Goal: Transaction & Acquisition: Purchase product/service

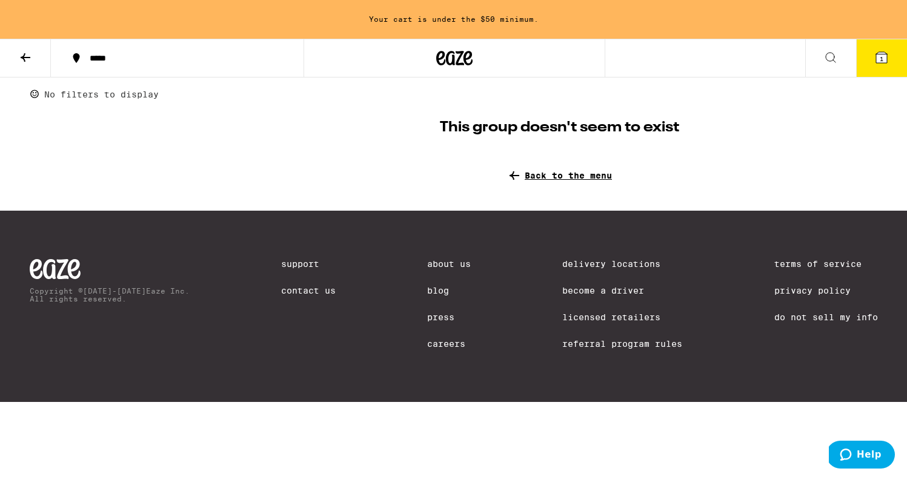
click at [600, 173] on span "Back to the menu" at bounding box center [568, 176] width 87 height 10
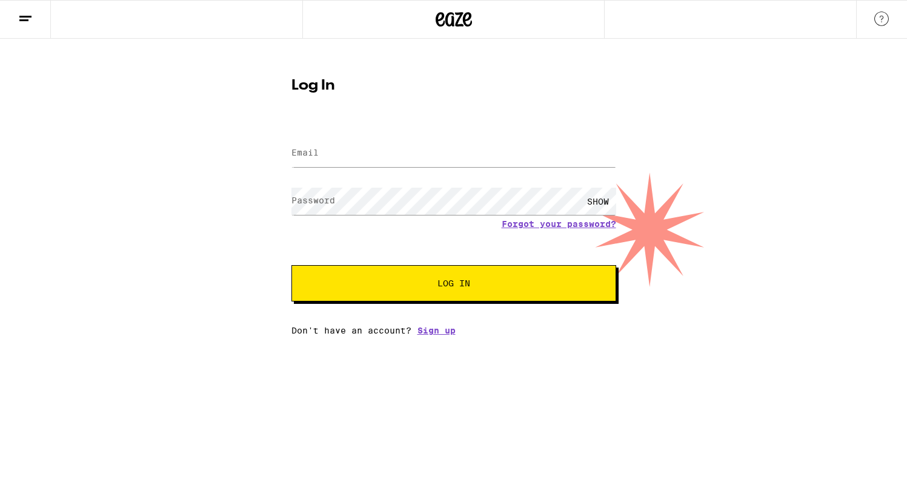
click at [300, 177] on form "Email Email Password Password SHOW Forgot your password? Log In" at bounding box center [453, 213] width 325 height 178
click at [300, 161] on input "Email" at bounding box center [453, 153] width 325 height 27
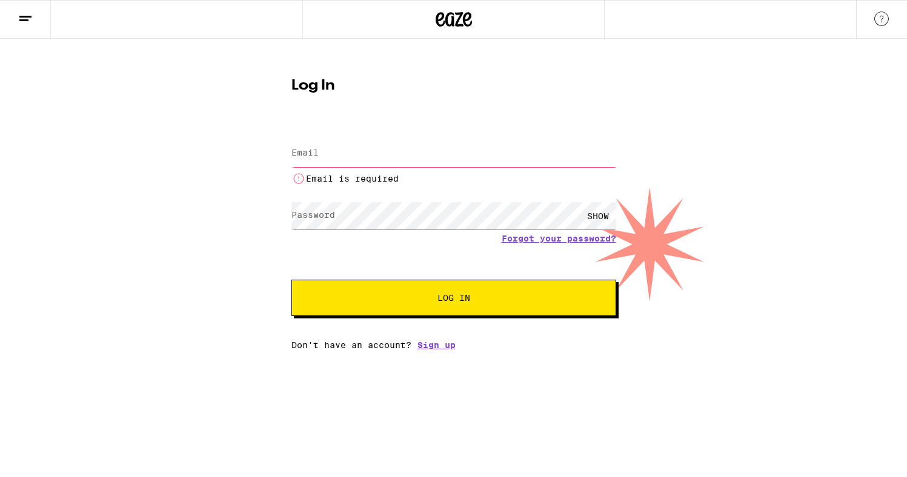
type input "[EMAIL_ADDRESS][DOMAIN_NAME]"
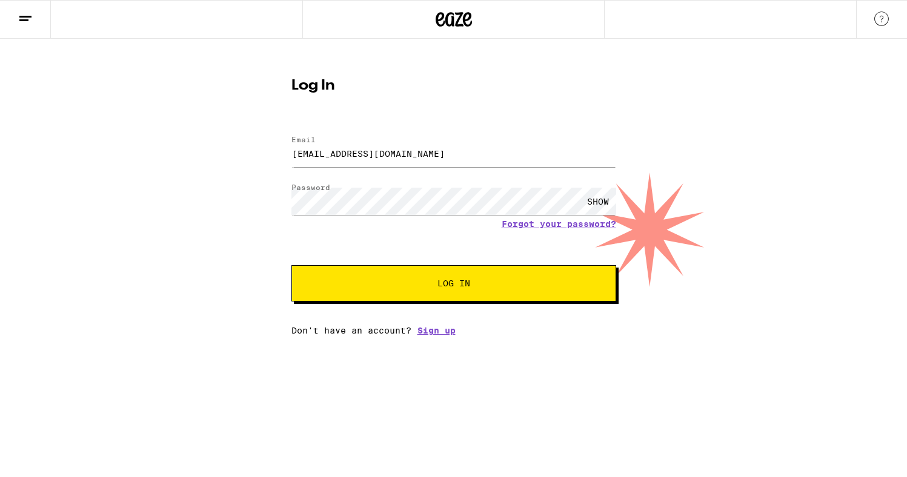
click at [591, 193] on div "SHOW" at bounding box center [598, 201] width 36 height 27
click at [368, 291] on button "Log In" at bounding box center [453, 283] width 325 height 36
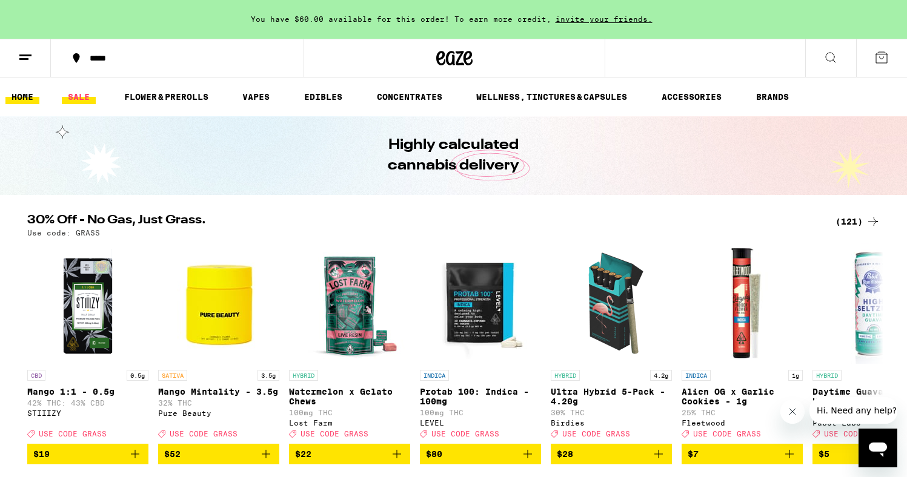
click at [85, 98] on link "SALE" at bounding box center [79, 97] width 34 height 15
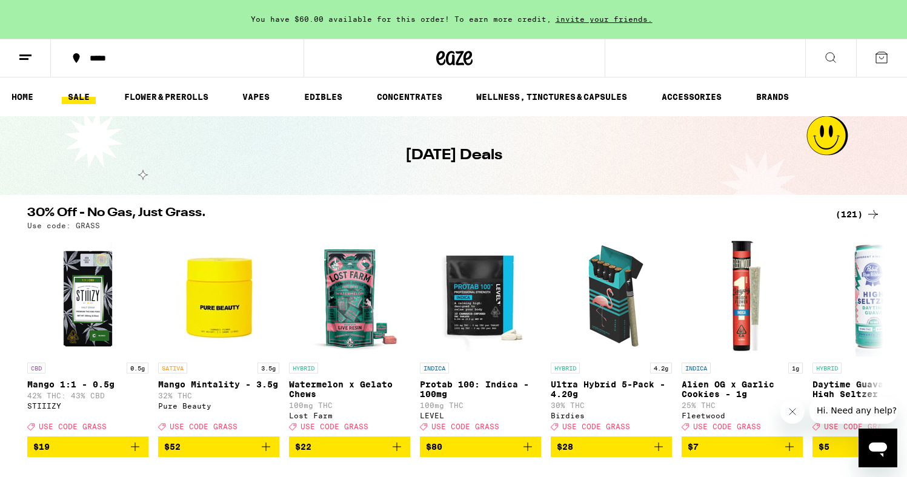
click at [864, 210] on div "(121)" at bounding box center [857, 214] width 45 height 15
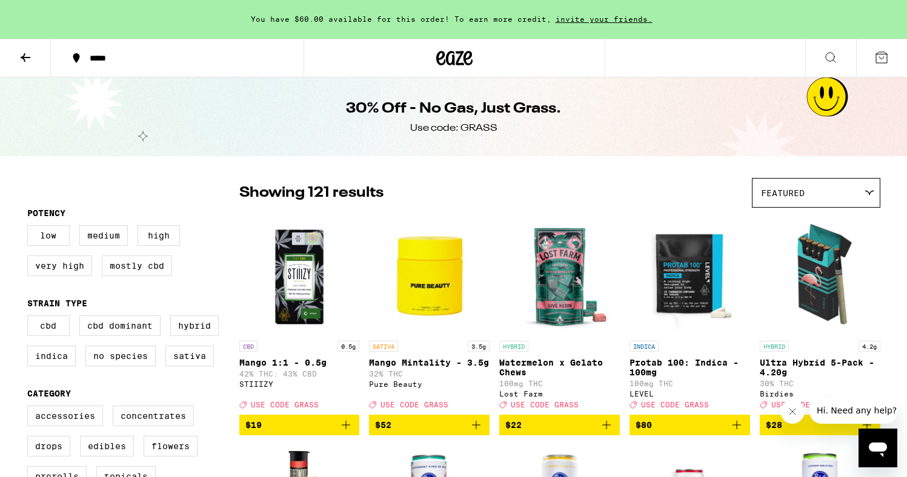
click at [798, 192] on span "Featured" at bounding box center [783, 193] width 44 height 10
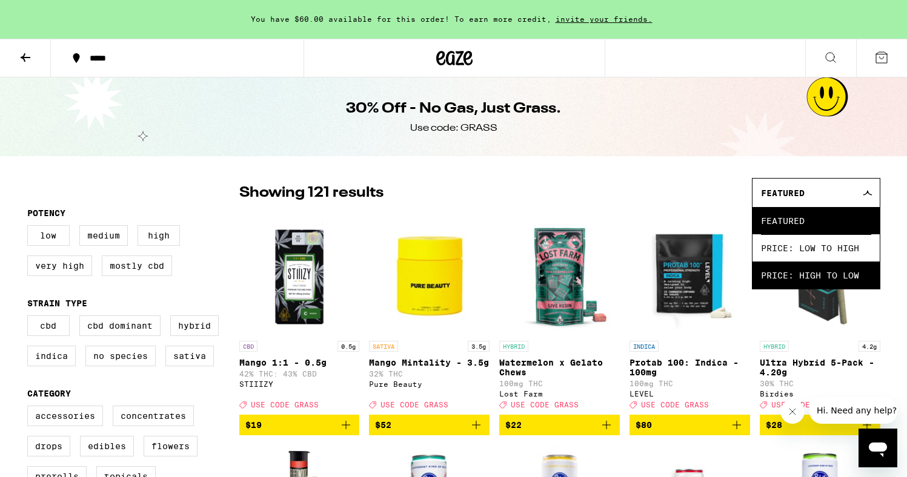
click at [799, 276] on span "Price: High to Low" at bounding box center [816, 275] width 110 height 27
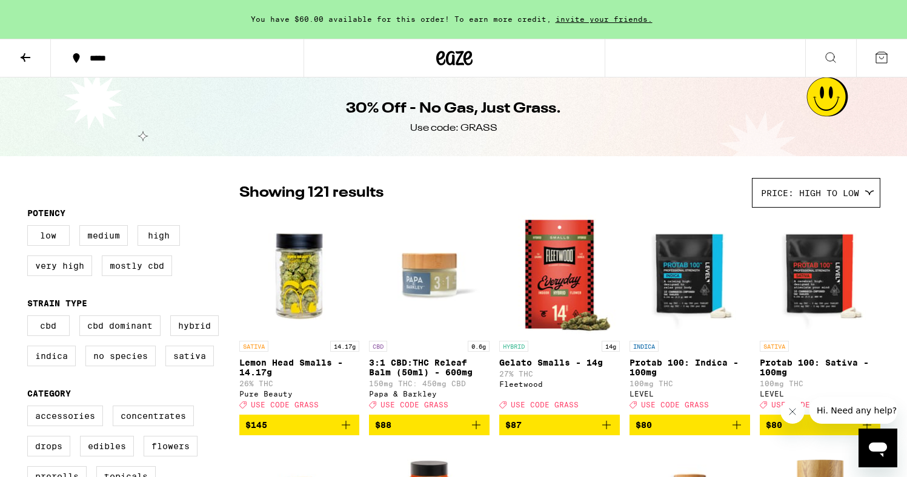
click at [22, 54] on icon at bounding box center [25, 57] width 15 height 15
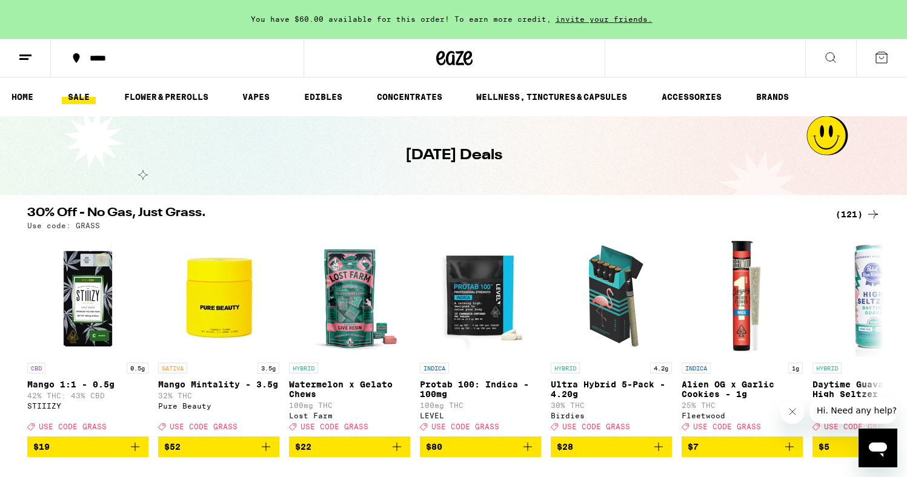
click at [75, 98] on link "SALE" at bounding box center [79, 97] width 34 height 15
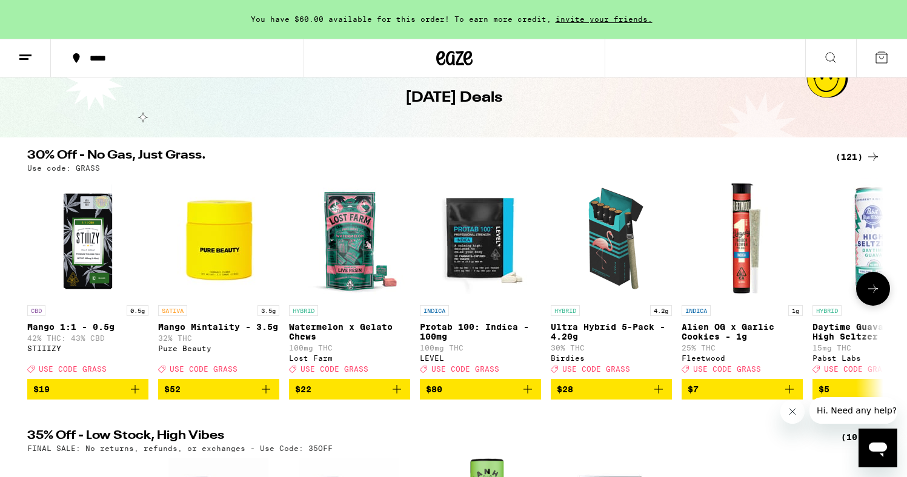
scroll to position [65, 0]
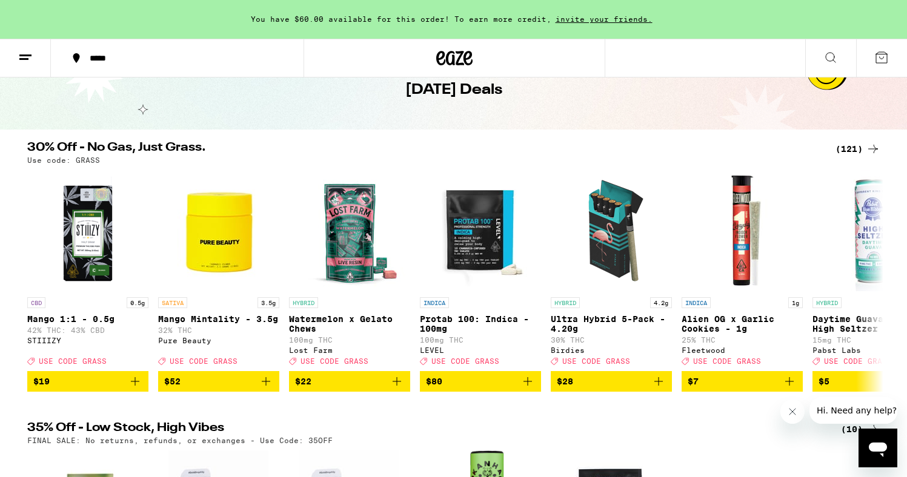
click at [860, 150] on div "(121)" at bounding box center [857, 149] width 45 height 15
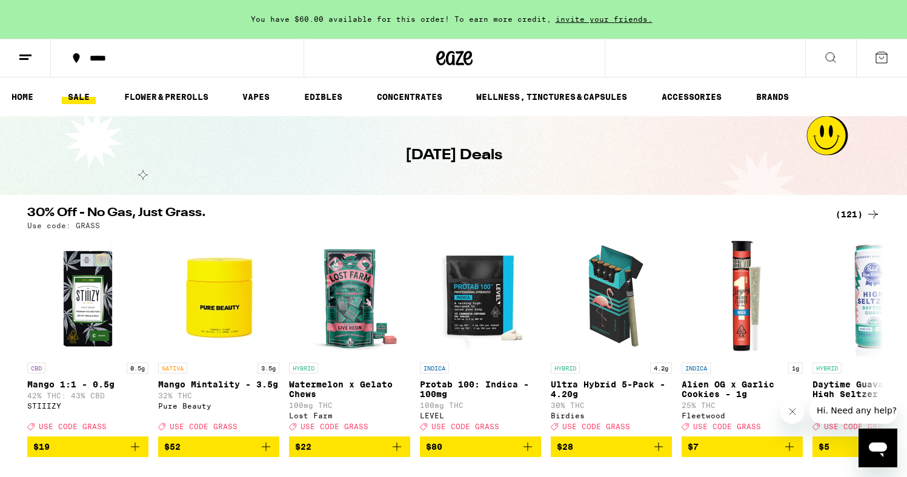
click at [82, 96] on link "SALE" at bounding box center [79, 97] width 34 height 15
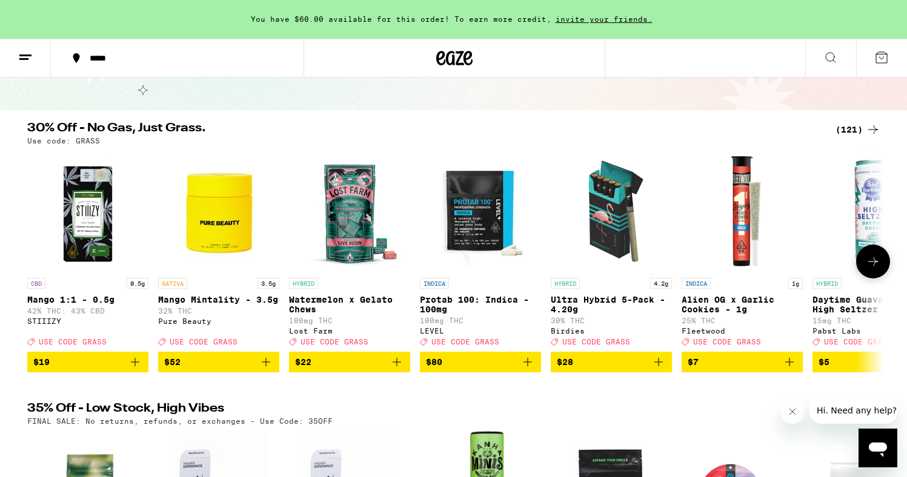
scroll to position [87, 0]
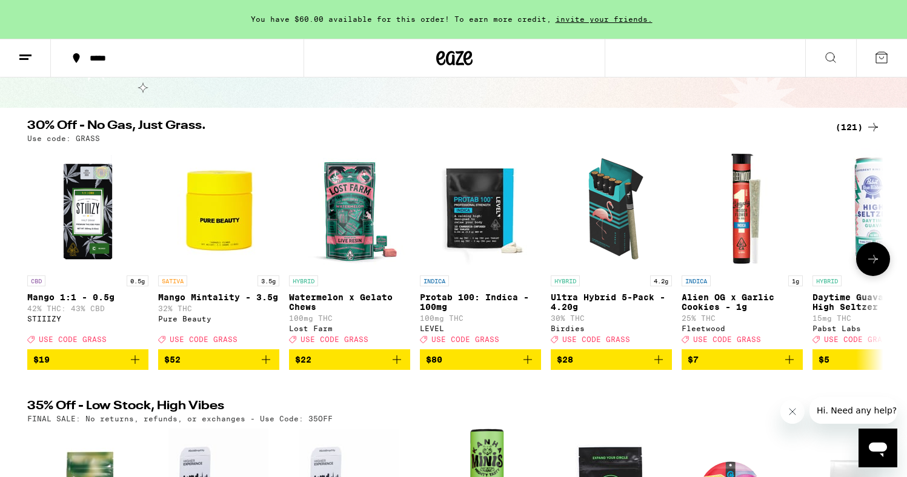
click at [871, 267] on icon at bounding box center [873, 259] width 15 height 15
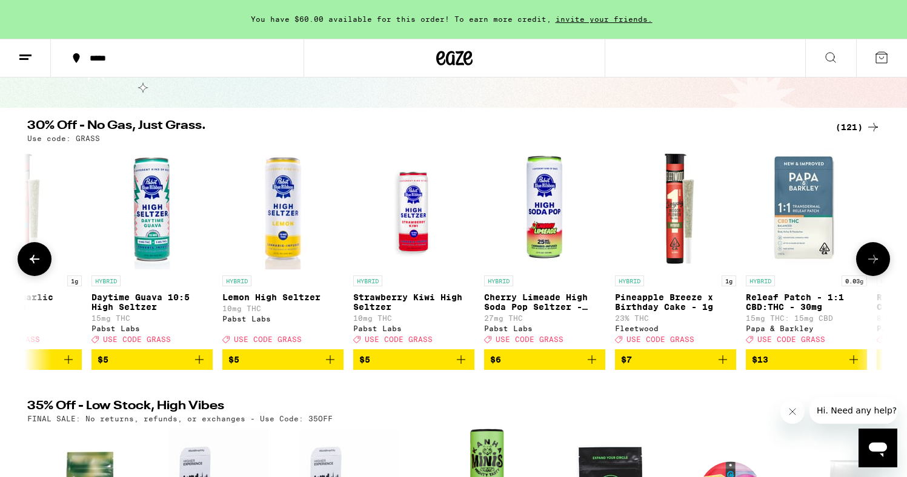
click at [871, 267] on icon at bounding box center [873, 259] width 15 height 15
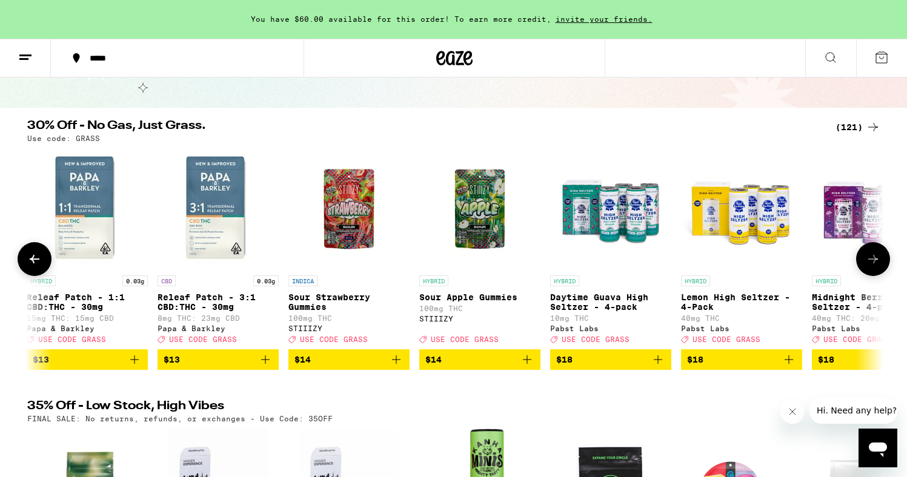
scroll to position [0, 1442]
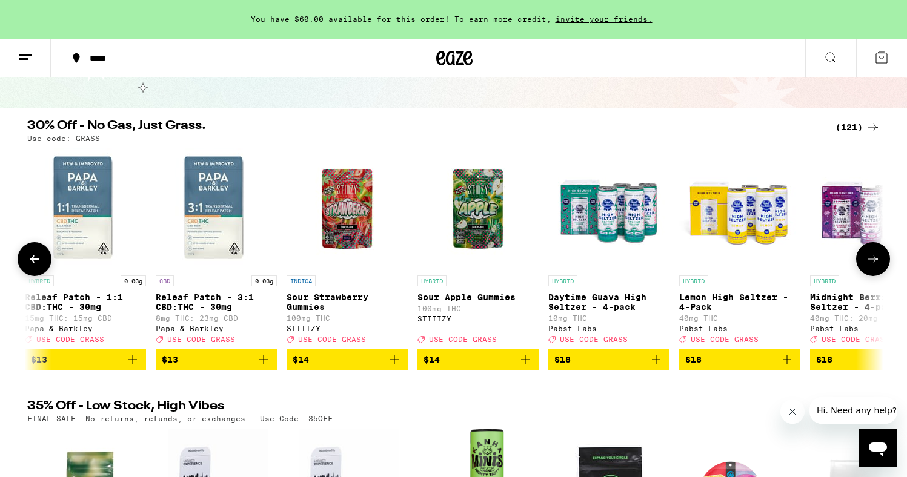
click at [871, 267] on icon at bounding box center [873, 259] width 15 height 15
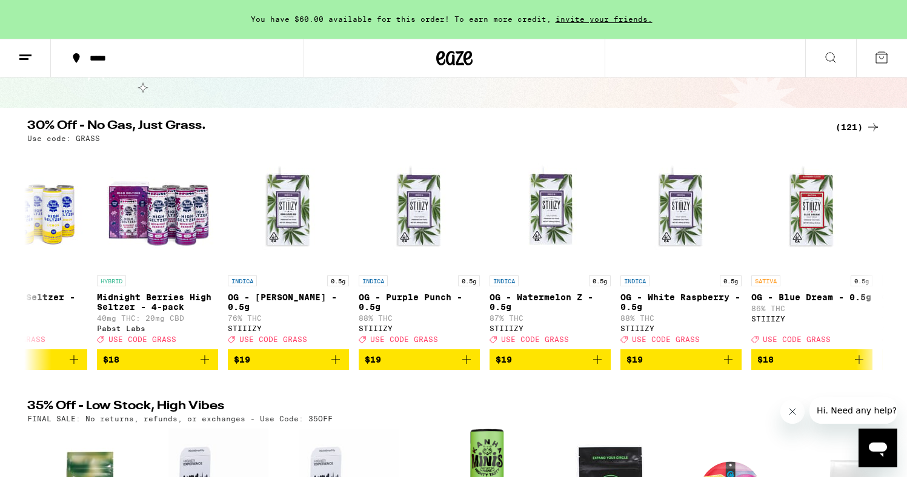
scroll to position [0, 2162]
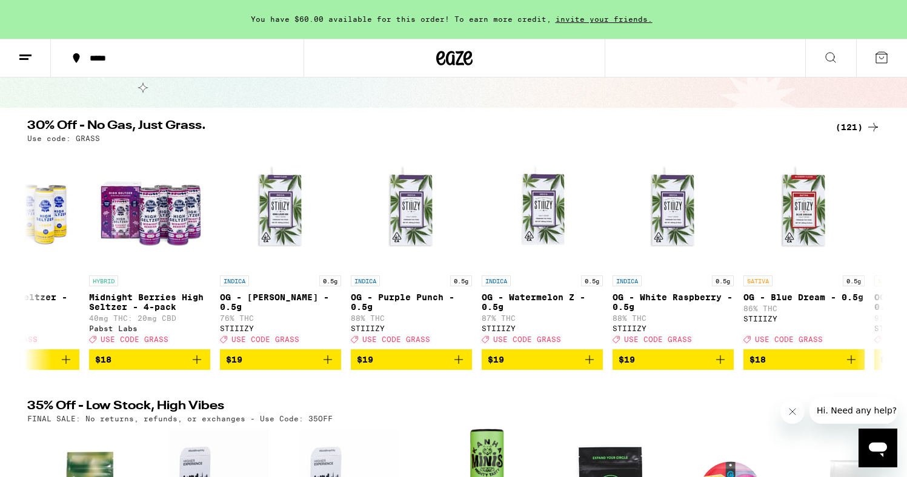
click at [855, 131] on div "(121)" at bounding box center [857, 127] width 45 height 15
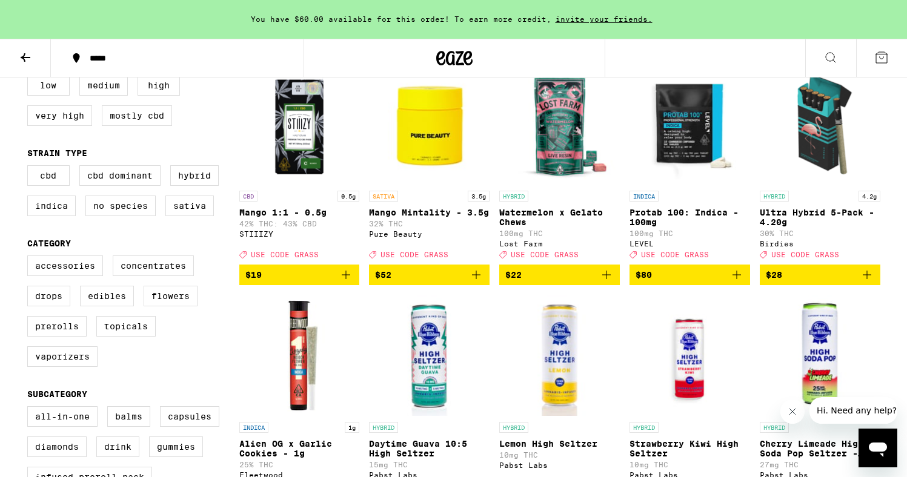
scroll to position [157, 0]
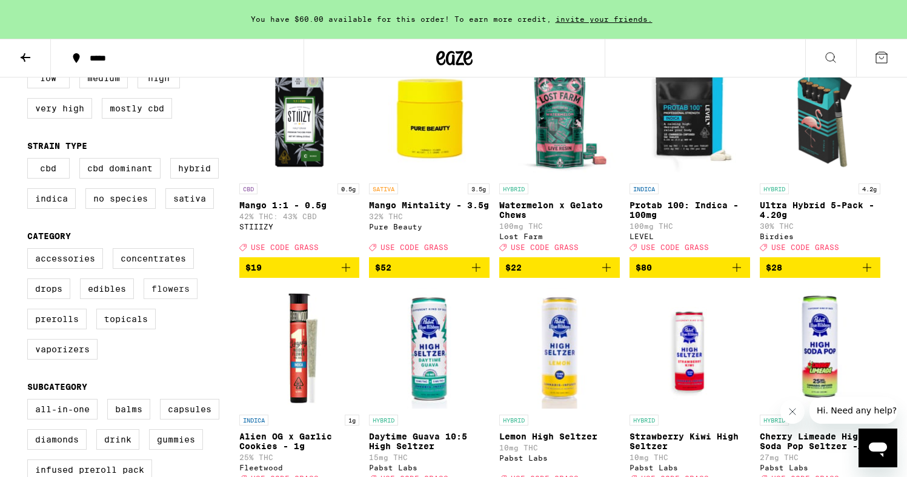
click at [164, 299] on label "Flowers" at bounding box center [171, 289] width 54 height 21
click at [30, 251] on input "Flowers" at bounding box center [30, 250] width 1 height 1
checkbox input "true"
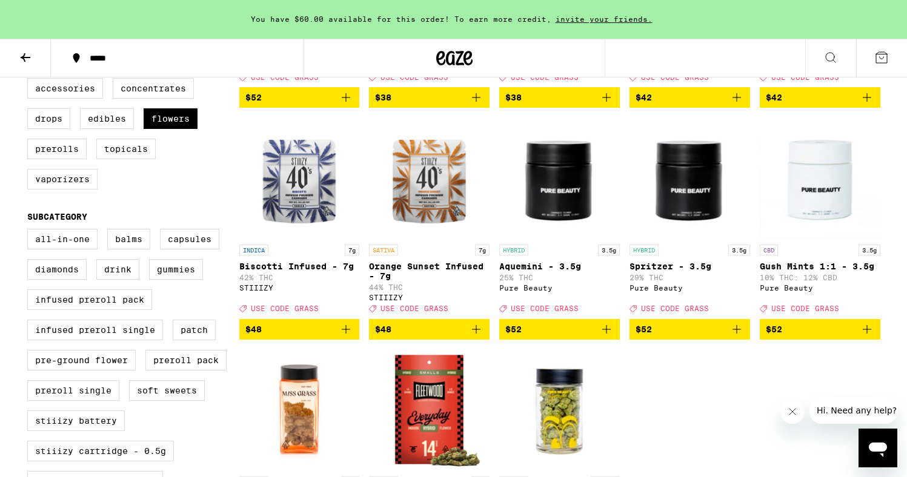
scroll to position [330, 0]
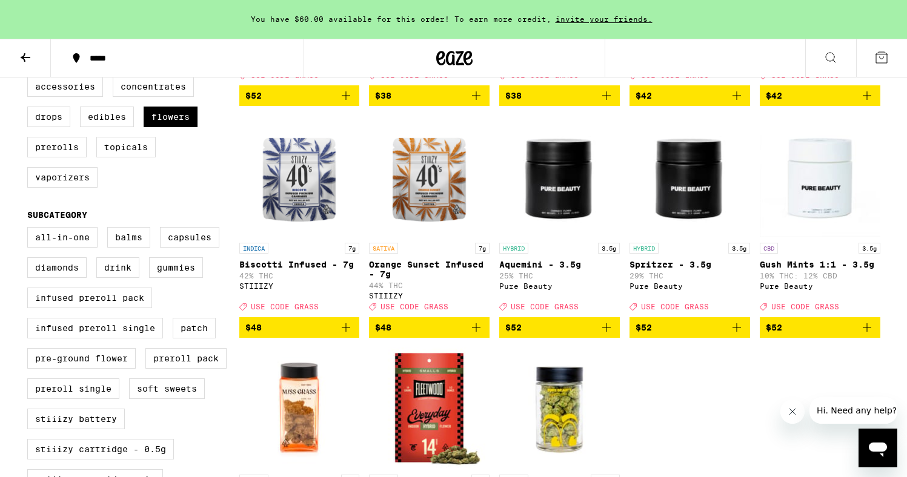
click at [350, 335] on icon "Add to bag" at bounding box center [346, 327] width 15 height 15
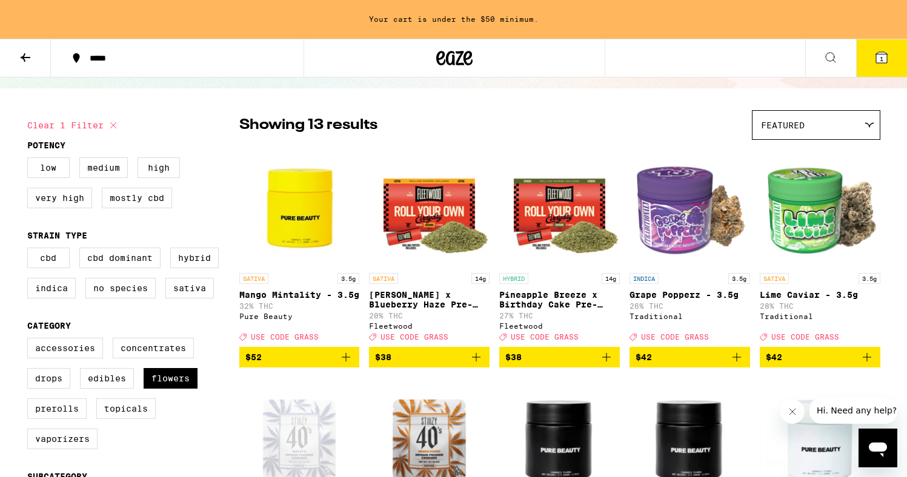
scroll to position [0, 0]
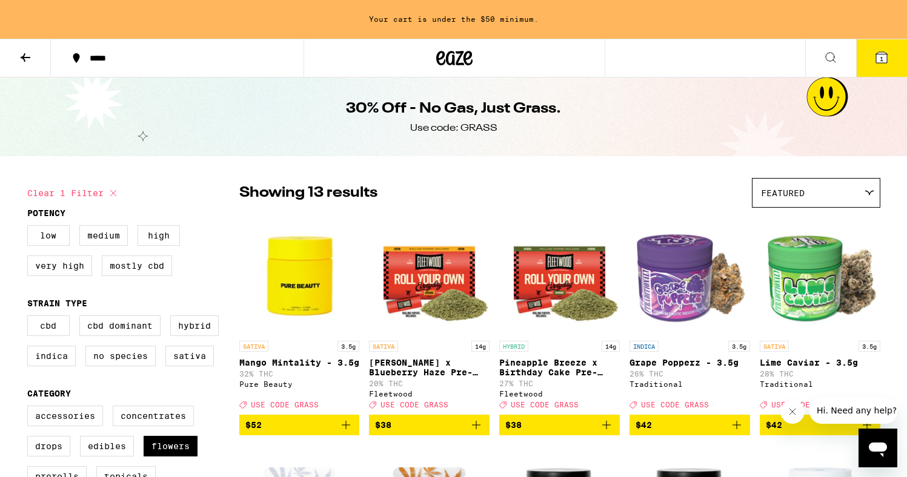
click at [25, 57] on icon at bounding box center [26, 57] width 10 height 8
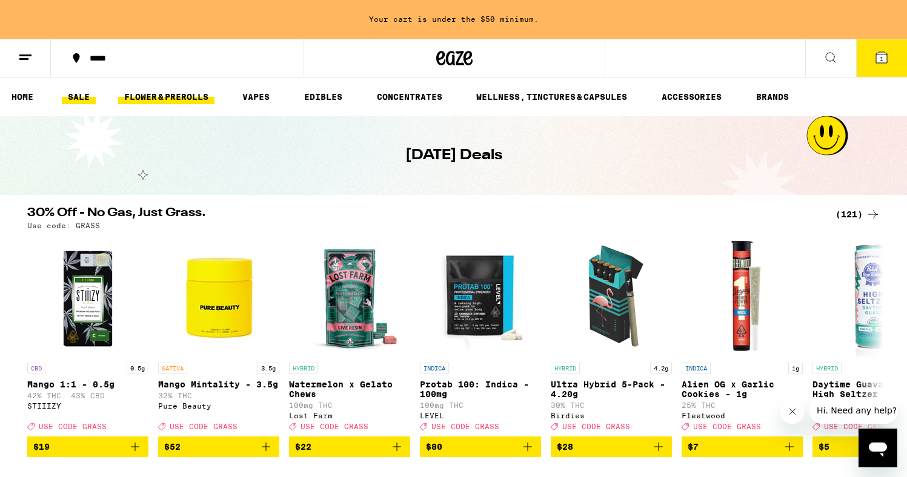
click at [163, 93] on link "FLOWER & PREROLLS" at bounding box center [166, 97] width 96 height 15
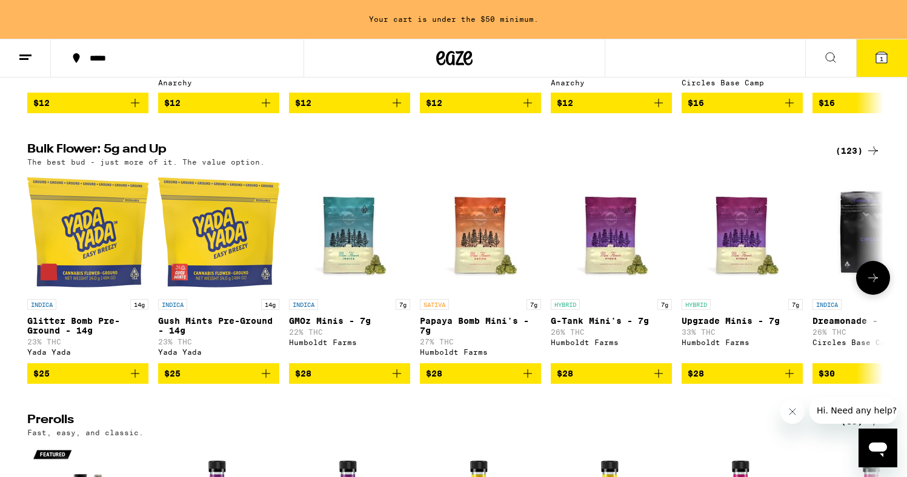
scroll to position [322, 0]
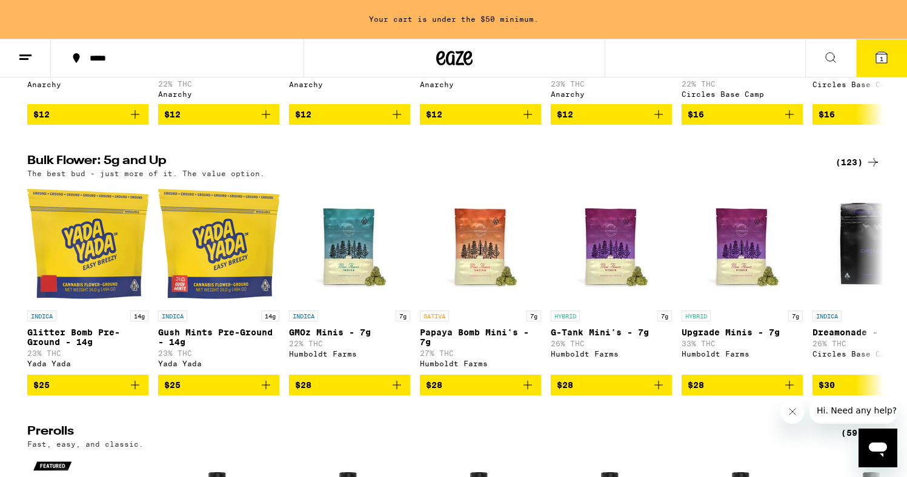
click at [850, 170] on div "(123)" at bounding box center [857, 162] width 45 height 15
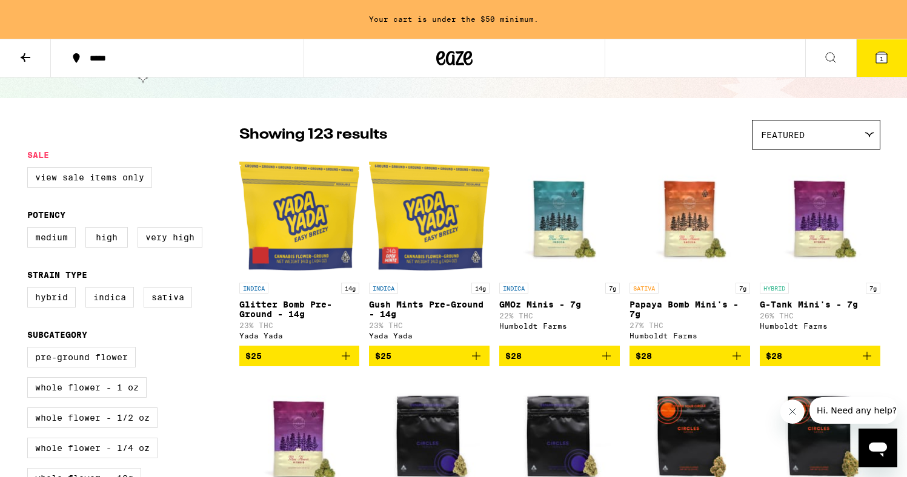
scroll to position [60, 0]
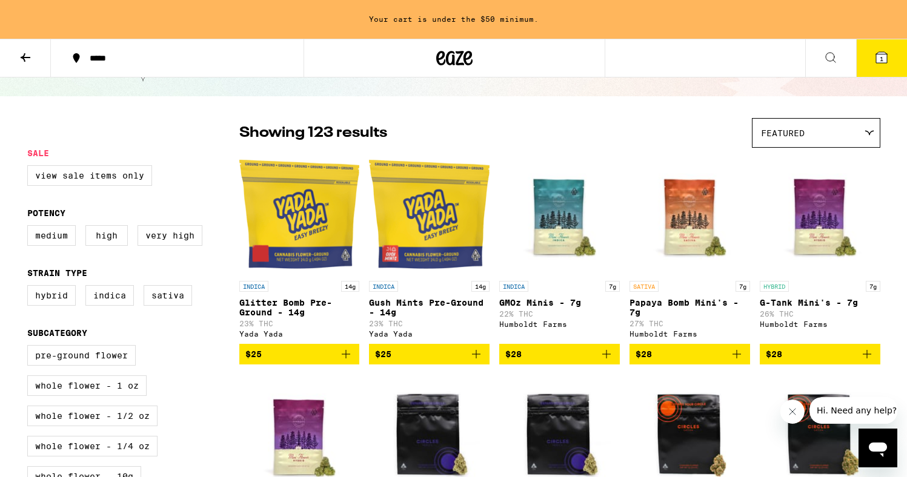
click at [809, 134] on div "Featured" at bounding box center [815, 133] width 127 height 28
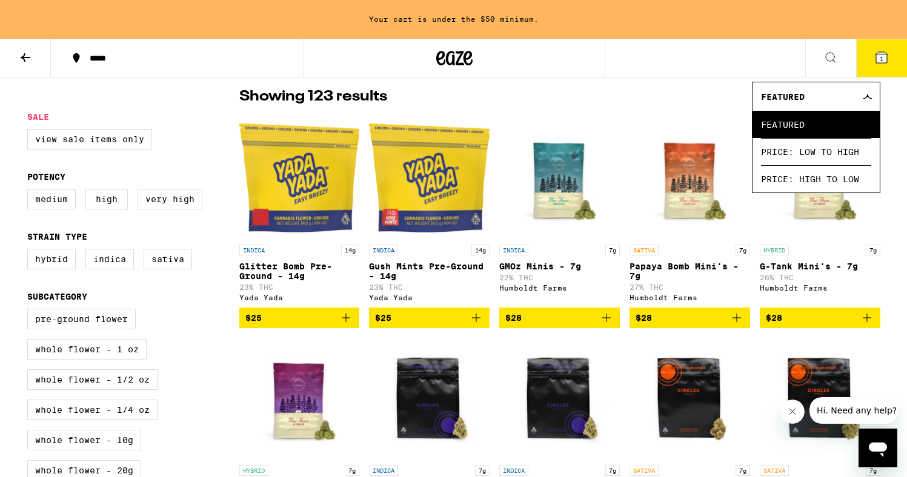
scroll to position [107, 0]
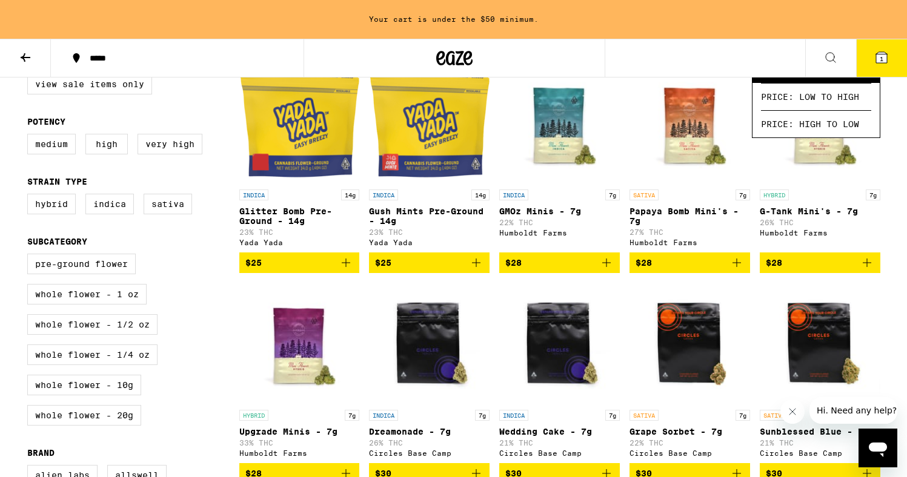
scroll to position [157, 0]
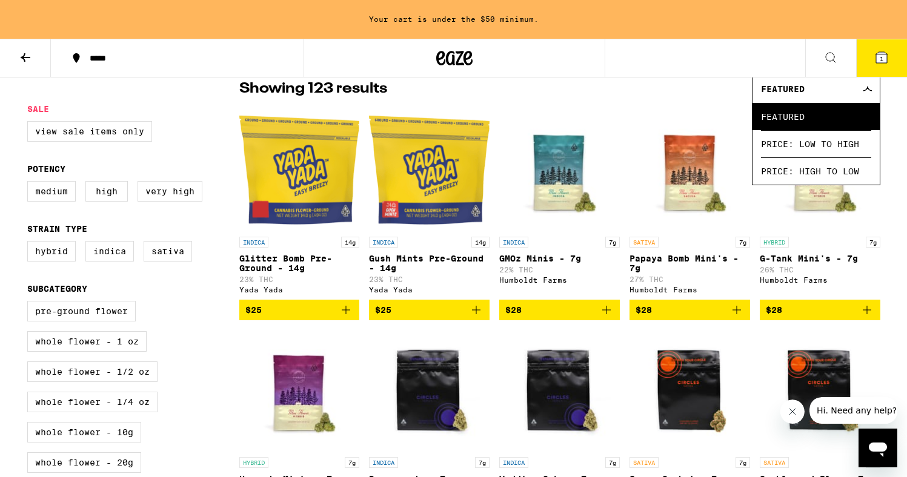
scroll to position [97, 0]
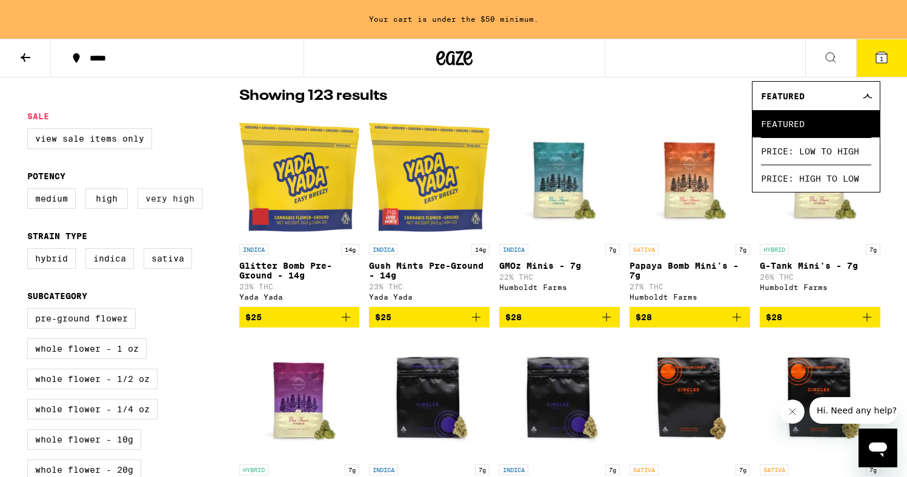
click at [185, 208] on label "Very High" at bounding box center [170, 198] width 65 height 21
click at [30, 191] on input "Very High" at bounding box center [30, 190] width 1 height 1
checkbox input "true"
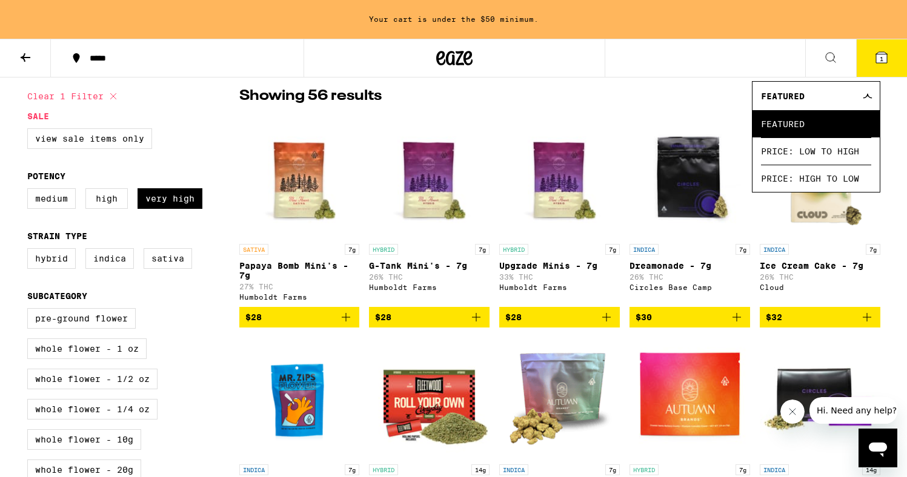
click at [868, 89] on div "Featured" at bounding box center [815, 96] width 127 height 28
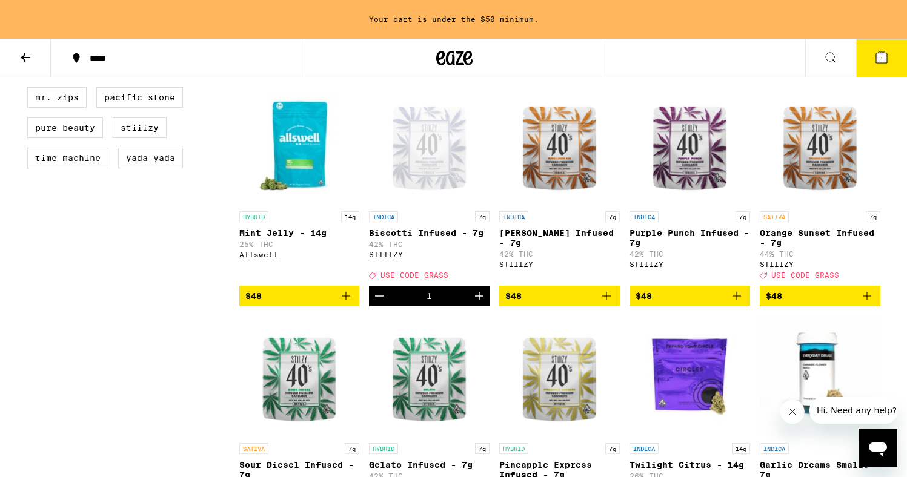
scroll to position [803, 0]
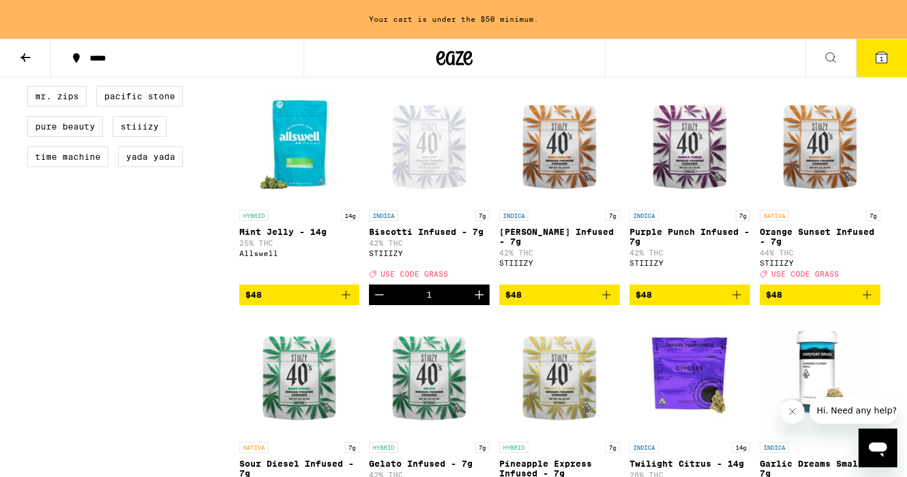
click at [739, 302] on icon "Add to bag" at bounding box center [736, 295] width 15 height 15
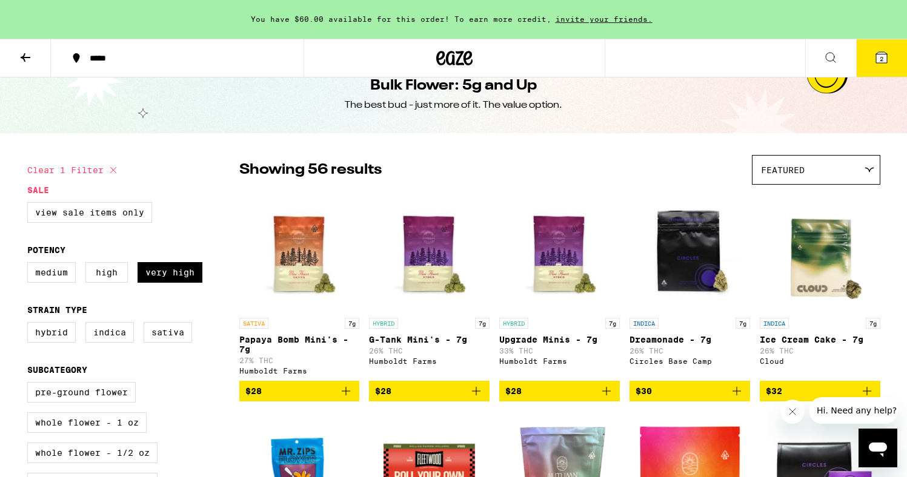
scroll to position [0, 0]
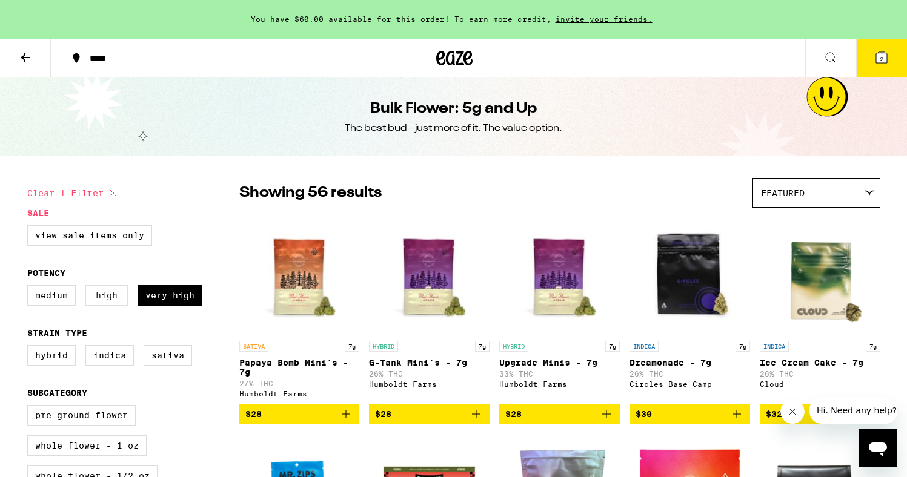
click at [107, 297] on label "High" at bounding box center [106, 295] width 42 height 21
click at [30, 288] on input "High" at bounding box center [30, 287] width 1 height 1
checkbox input "true"
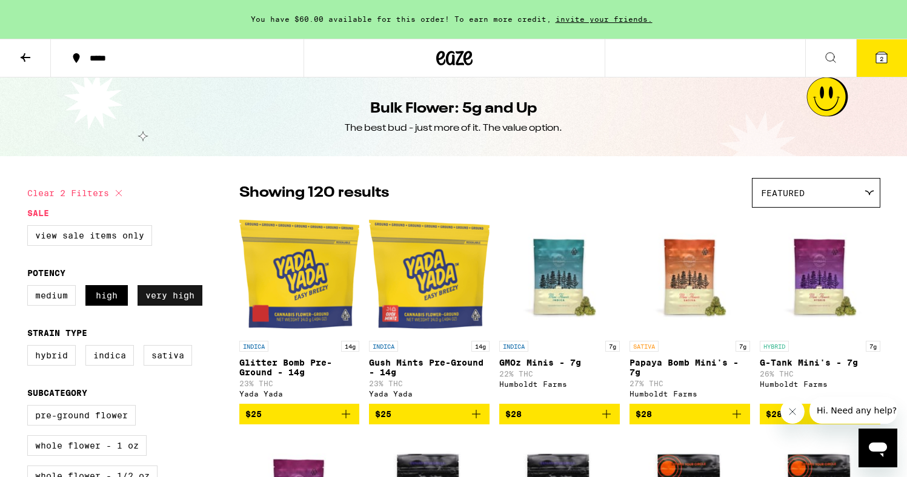
click at [164, 302] on label "Very High" at bounding box center [170, 295] width 65 height 21
click at [30, 288] on input "Very High" at bounding box center [30, 287] width 1 height 1
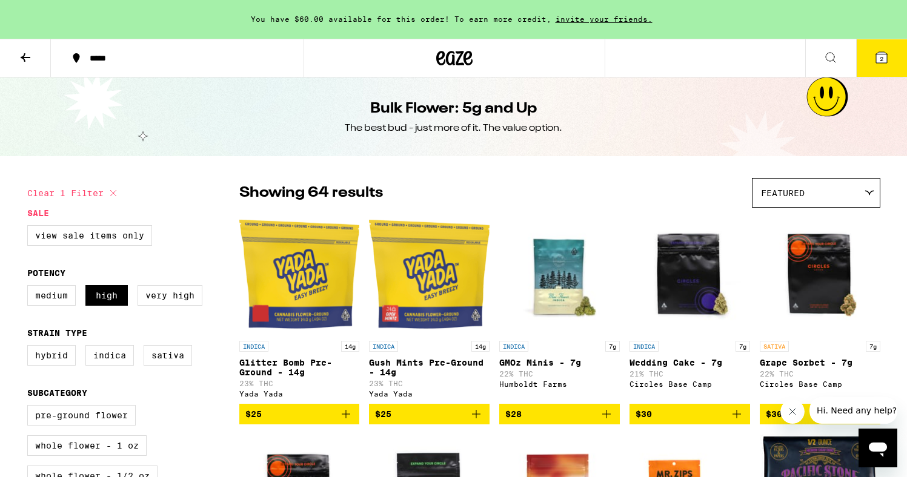
click at [809, 199] on div "Featured" at bounding box center [815, 193] width 127 height 28
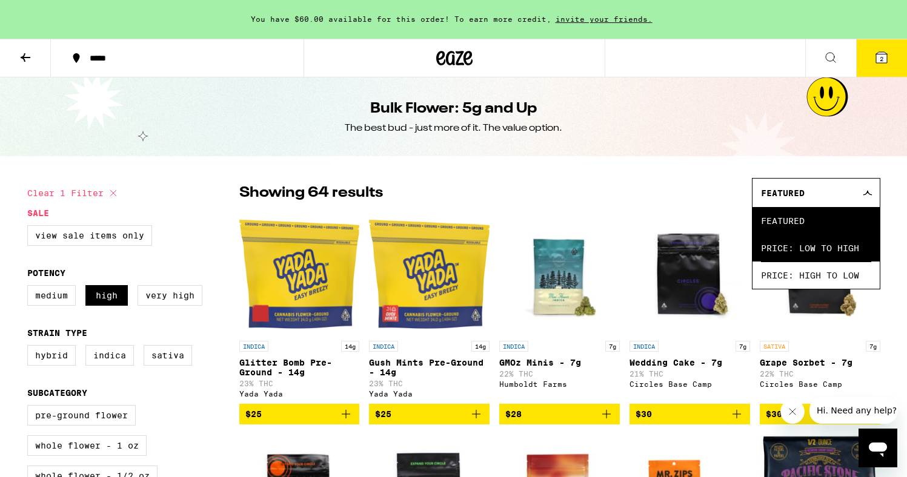
click at [817, 255] on span "Price: Low to High" at bounding box center [816, 247] width 110 height 27
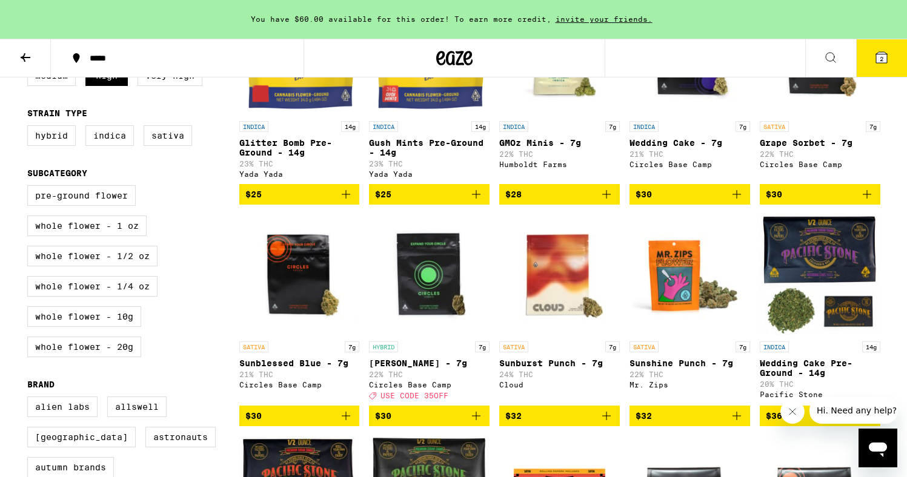
scroll to position [222, 0]
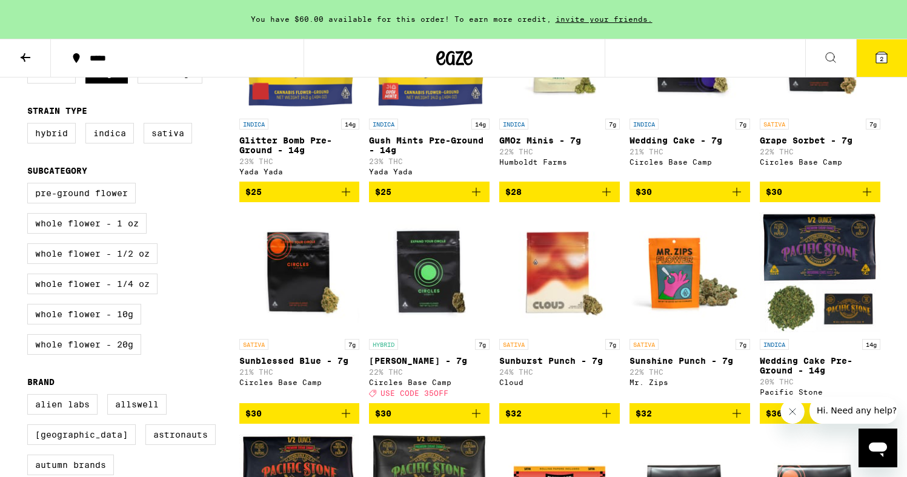
click at [170, 78] on div "*****" at bounding box center [151, 58] width 303 height 39
click at [170, 84] on label "Very High" at bounding box center [170, 73] width 65 height 21
click at [30, 65] on input "Very High" at bounding box center [30, 65] width 1 height 1
checkbox input "true"
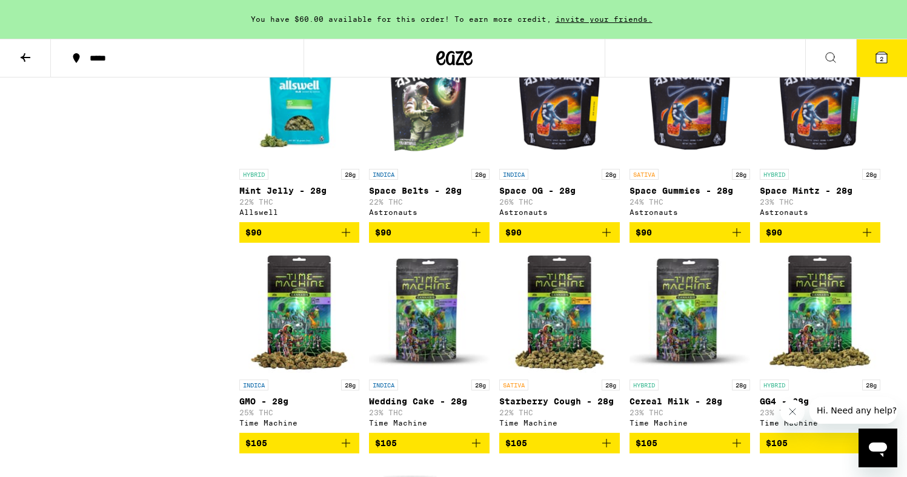
scroll to position [3726, 0]
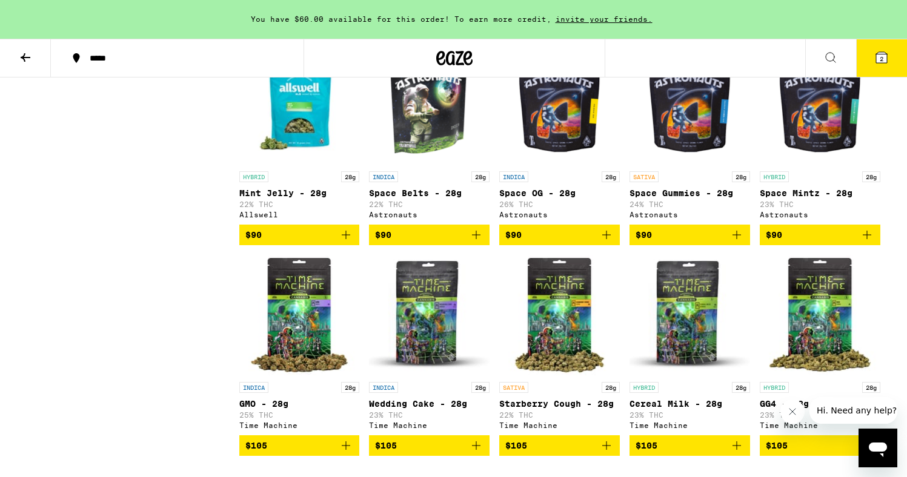
click at [881, 67] on button "2" at bounding box center [881, 58] width 51 height 38
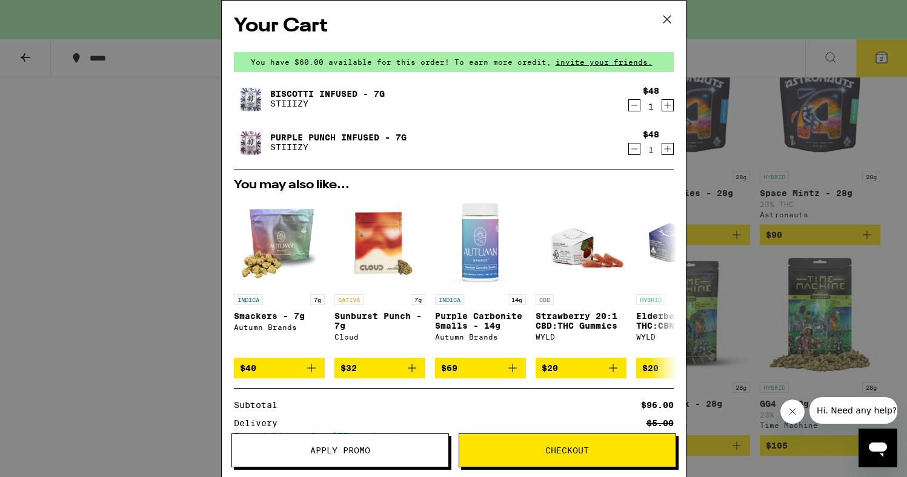
click at [632, 105] on icon "Decrement" at bounding box center [634, 105] width 11 height 15
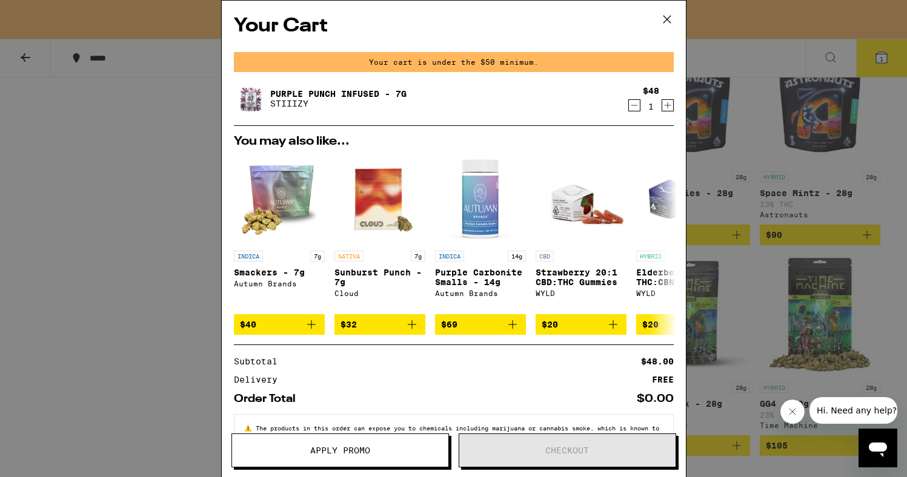
click at [749, 58] on div "Your Cart Your cart is under the $50 minimum. Purple Punch Infused - 7g STIIIZY…" at bounding box center [453, 238] width 907 height 477
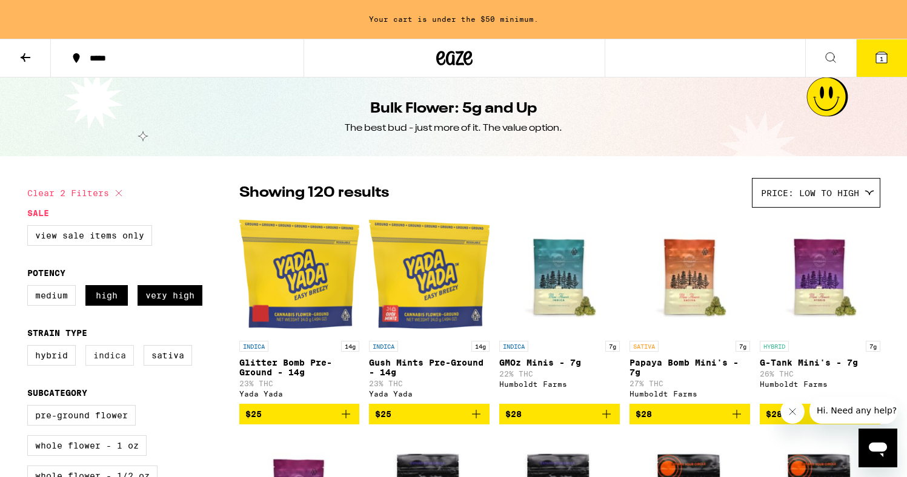
click at [111, 365] on label "Indica" at bounding box center [109, 355] width 48 height 21
click at [30, 348] on input "Indica" at bounding box center [30, 347] width 1 height 1
checkbox input "true"
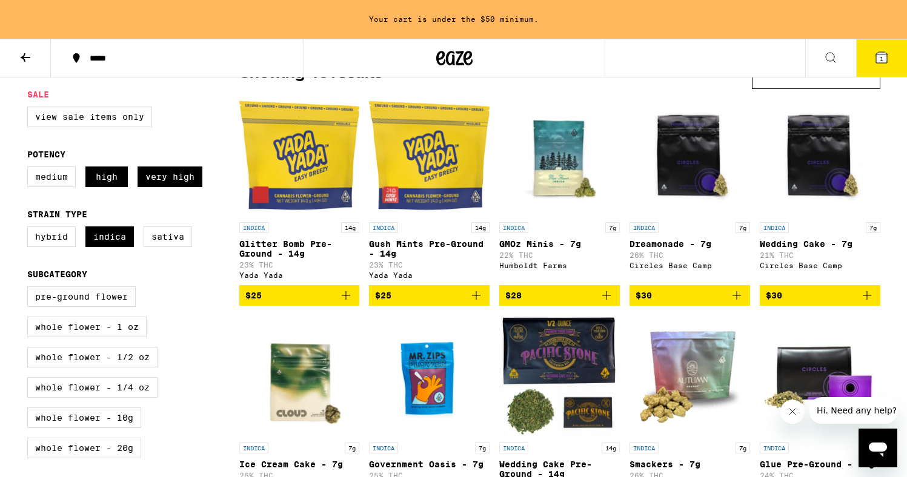
scroll to position [113, 0]
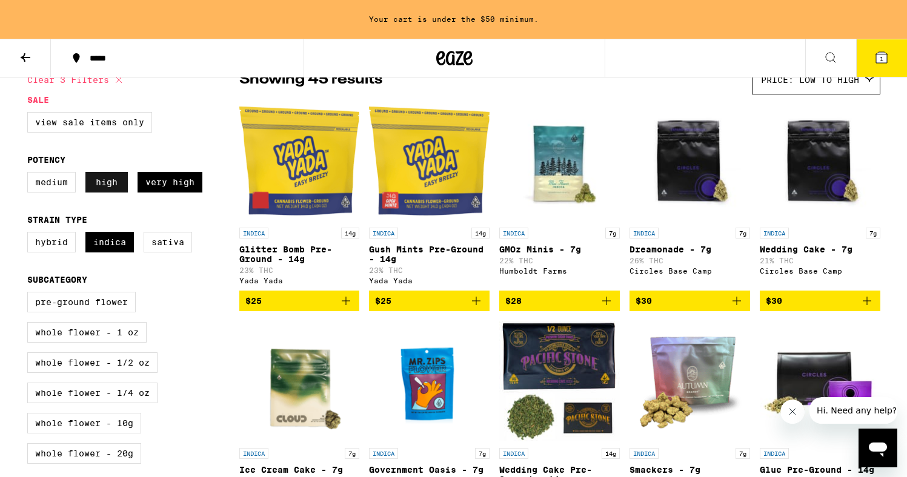
click at [116, 193] on label "High" at bounding box center [106, 182] width 42 height 21
click at [30, 174] on input "High" at bounding box center [30, 174] width 1 height 1
checkbox input "false"
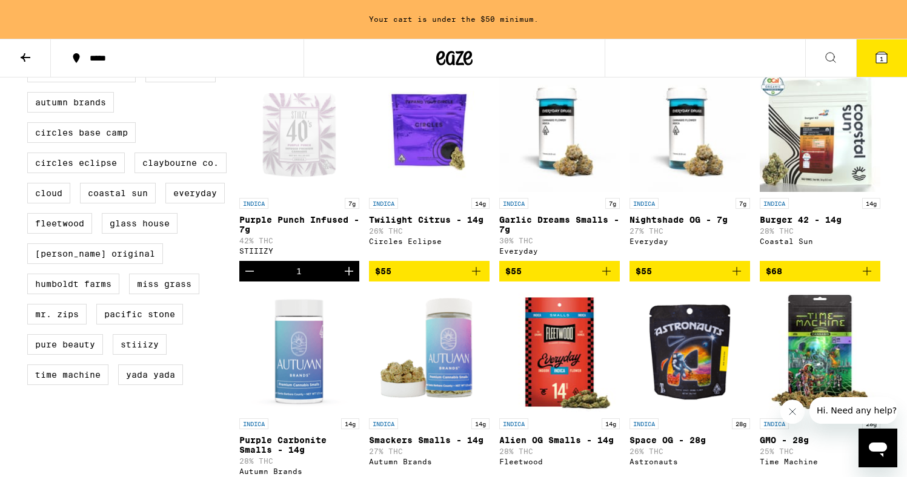
scroll to position [568, 0]
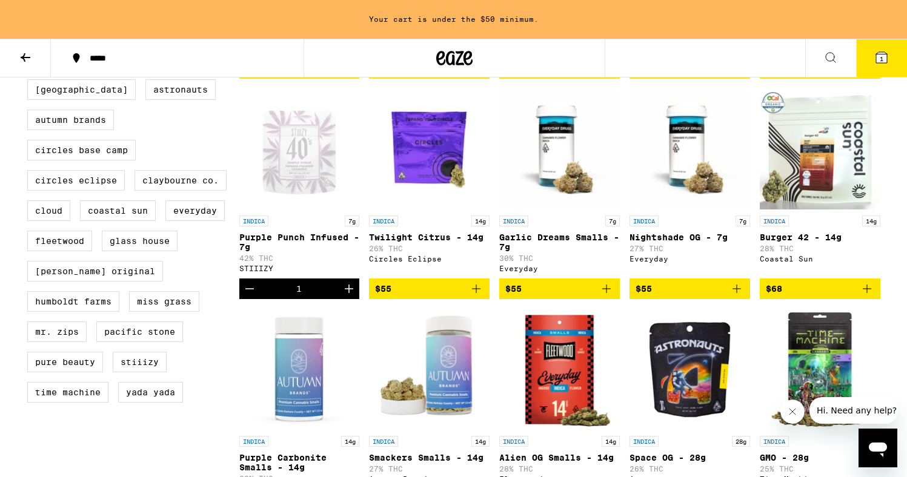
click at [821, 165] on img "Open page for Burger 42 - 14g from Coastal Sun" at bounding box center [820, 148] width 121 height 121
click at [864, 296] on icon "Add to bag" at bounding box center [867, 289] width 15 height 15
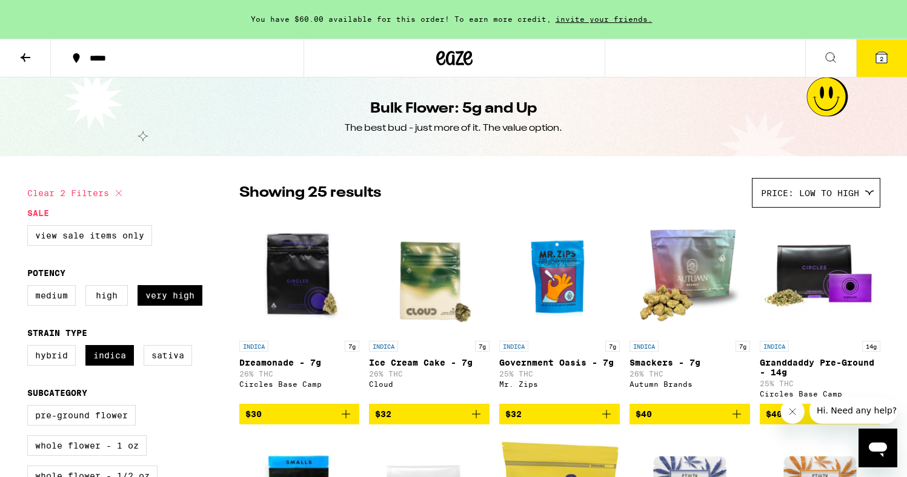
click at [24, 56] on icon at bounding box center [26, 57] width 10 height 8
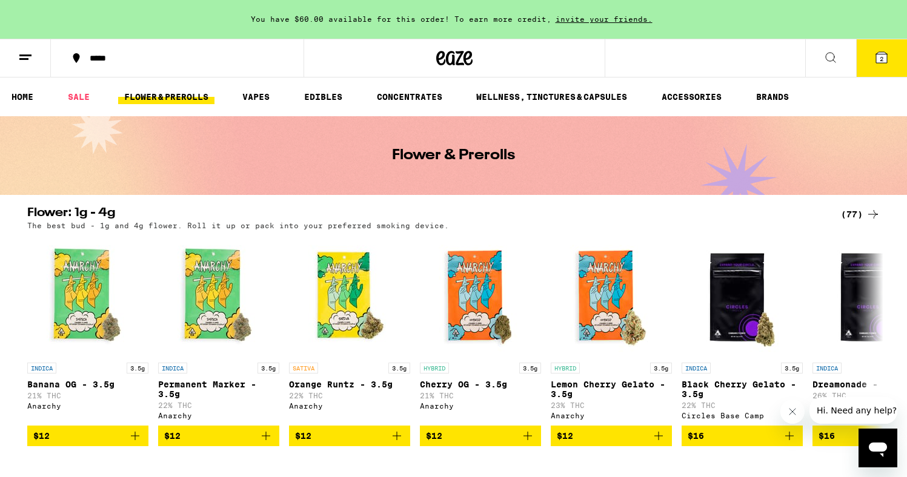
click at [894, 55] on button "2" at bounding box center [881, 58] width 51 height 38
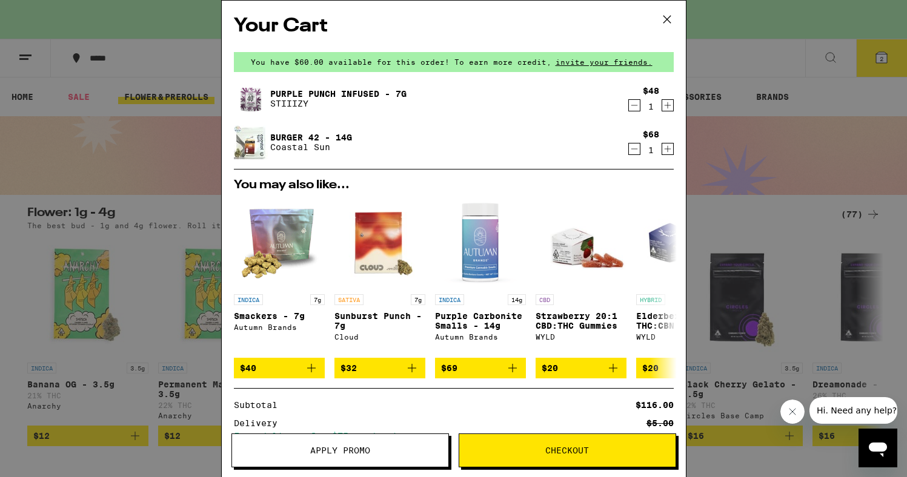
click at [665, 21] on icon at bounding box center [666, 19] width 7 height 7
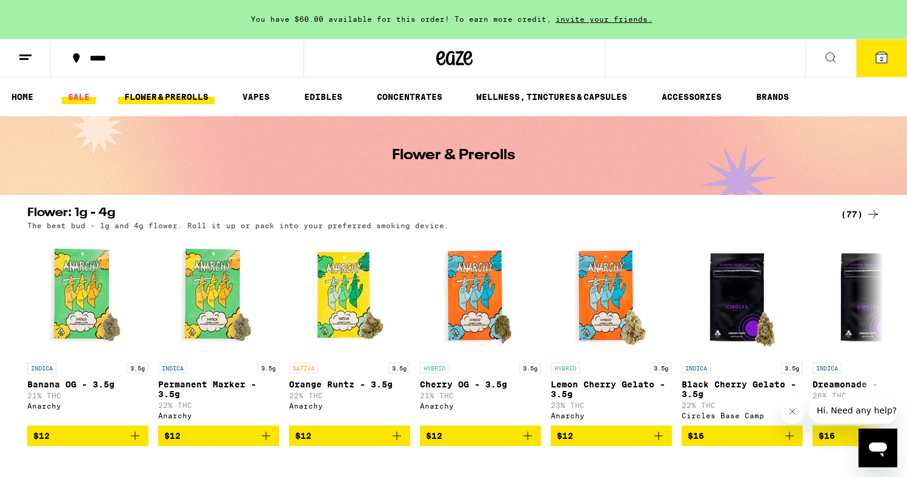
click at [73, 102] on link "SALE" at bounding box center [79, 97] width 34 height 15
click at [80, 99] on link "SALE" at bounding box center [79, 97] width 34 height 15
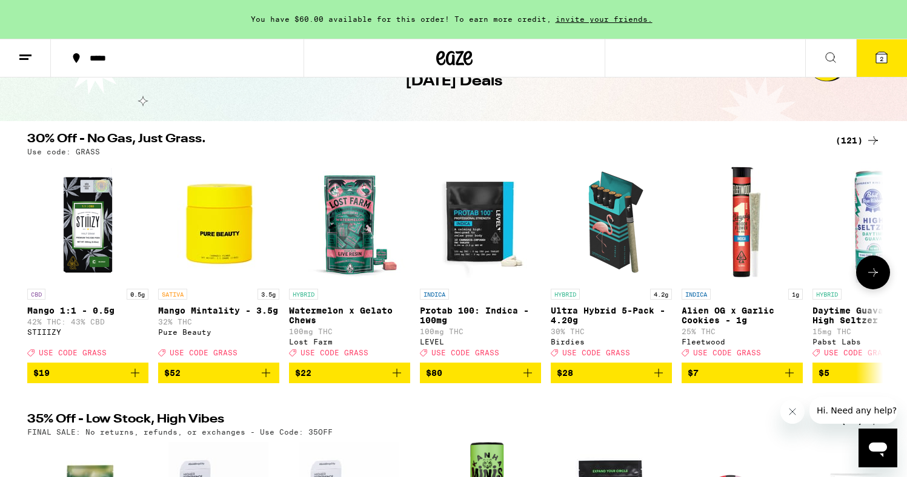
scroll to position [90, 0]
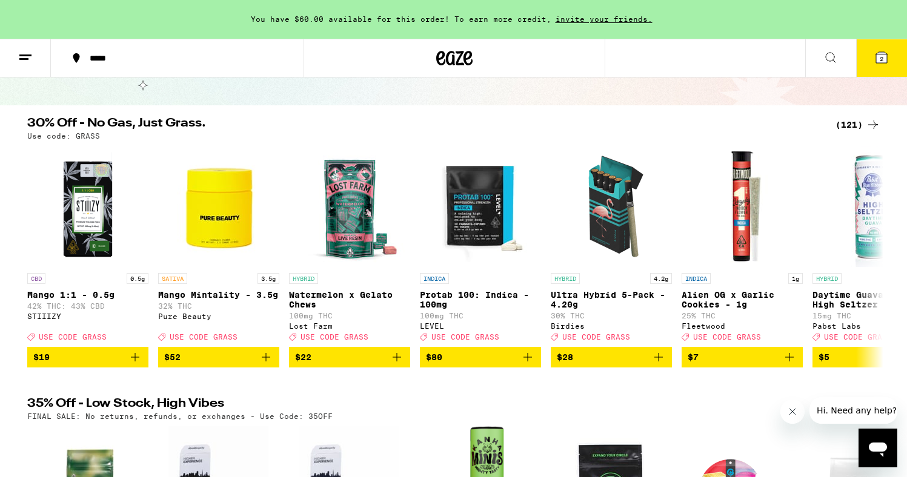
click at [861, 123] on div "(121)" at bounding box center [857, 125] width 45 height 15
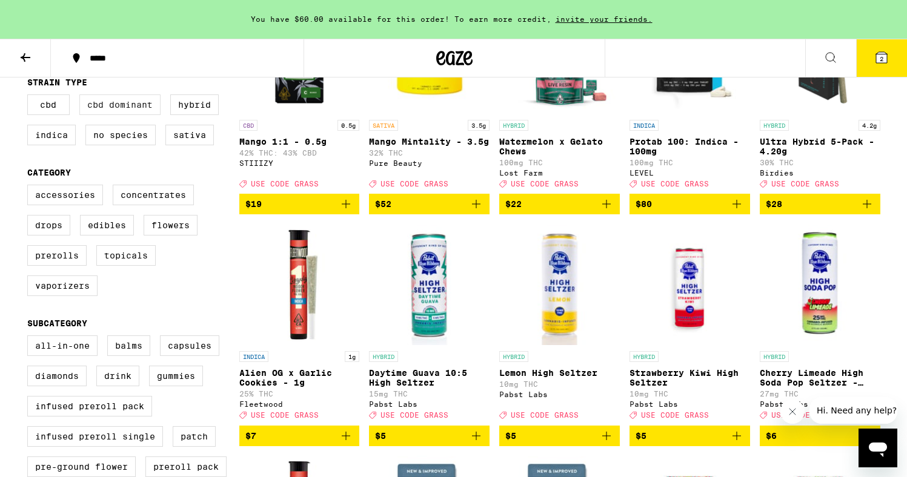
scroll to position [234, 0]
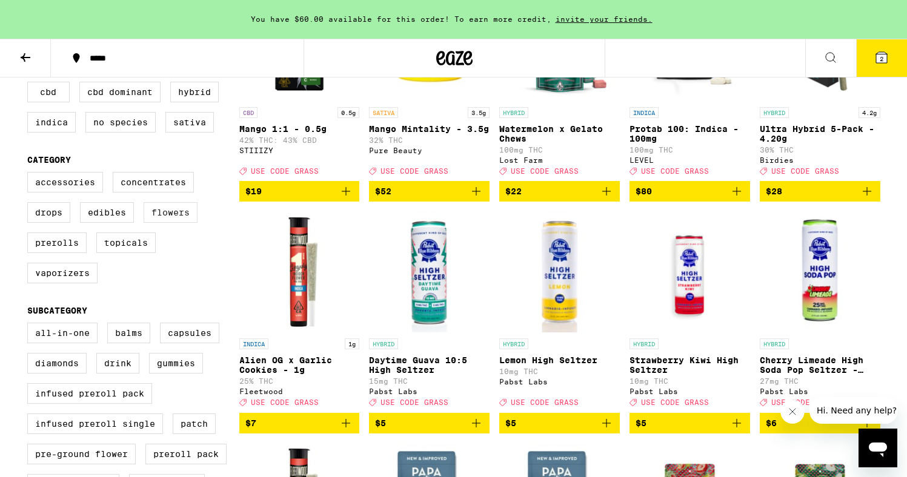
click at [167, 221] on label "Flowers" at bounding box center [171, 212] width 54 height 21
click at [30, 174] on input "Flowers" at bounding box center [30, 174] width 1 height 1
checkbox input "true"
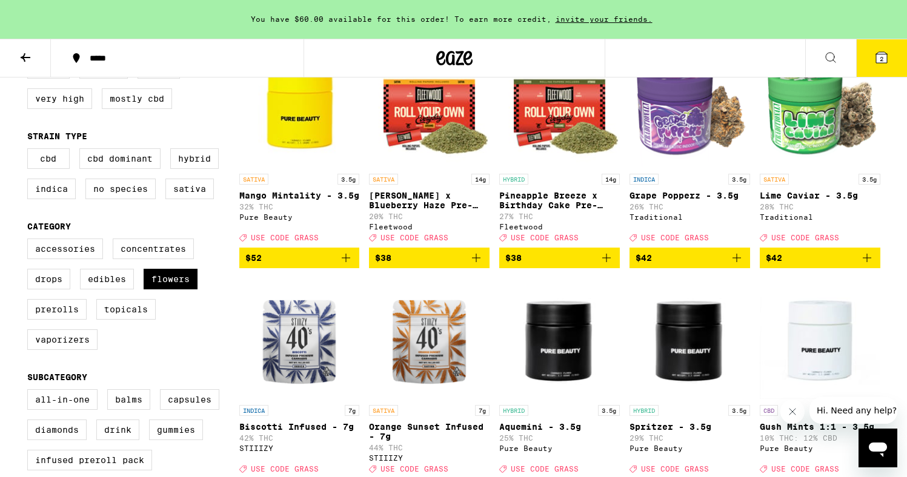
scroll to position [162, 0]
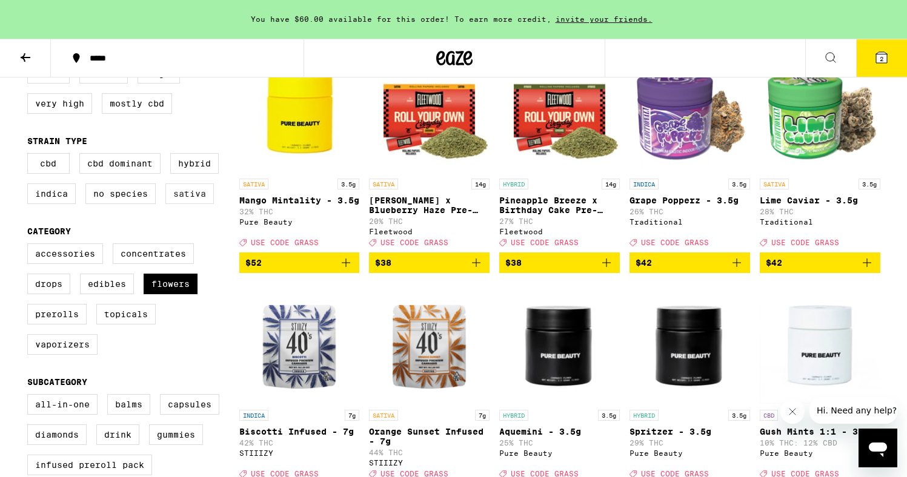
click at [184, 201] on label "Sativa" at bounding box center [189, 194] width 48 height 21
click at [30, 156] on input "Sativa" at bounding box center [30, 155] width 1 height 1
checkbox input "true"
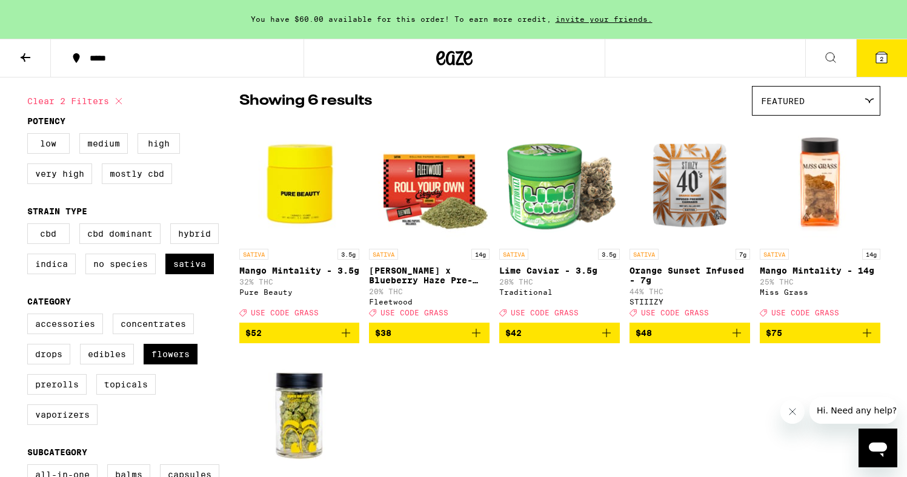
scroll to position [88, 0]
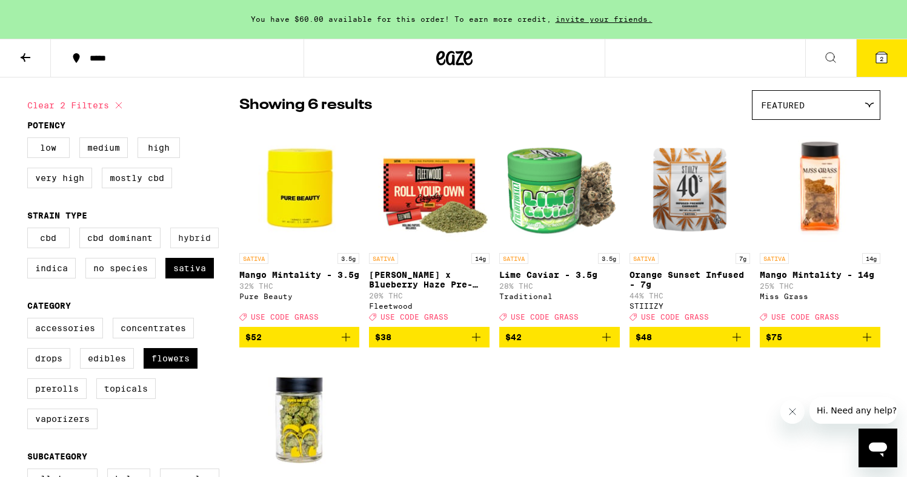
click at [190, 241] on label "Hybrid" at bounding box center [194, 238] width 48 height 21
click at [30, 230] on input "Hybrid" at bounding box center [30, 230] width 1 height 1
checkbox input "true"
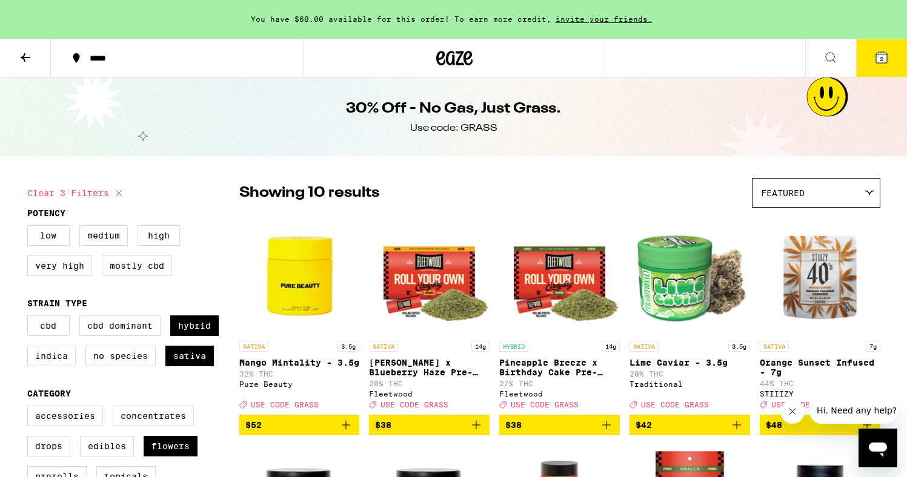
click at [29, 57] on icon at bounding box center [26, 57] width 10 height 8
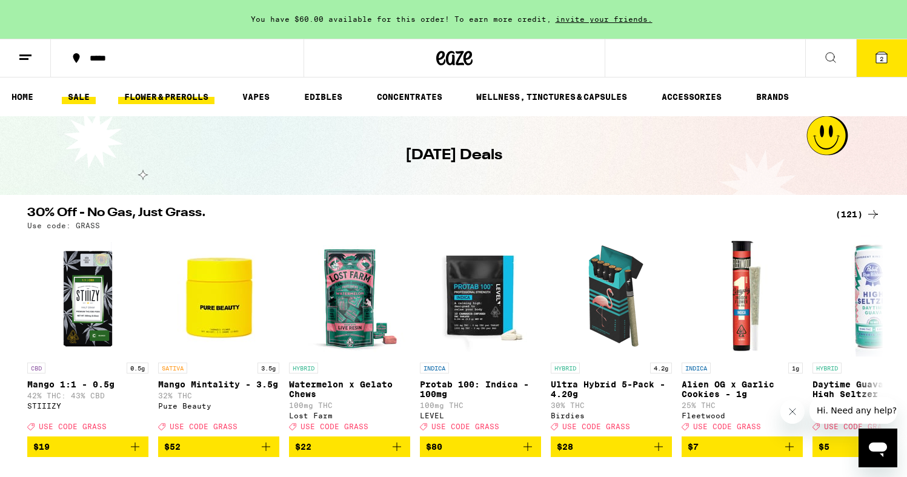
click at [161, 90] on link "FLOWER & PREROLLS" at bounding box center [166, 97] width 96 height 15
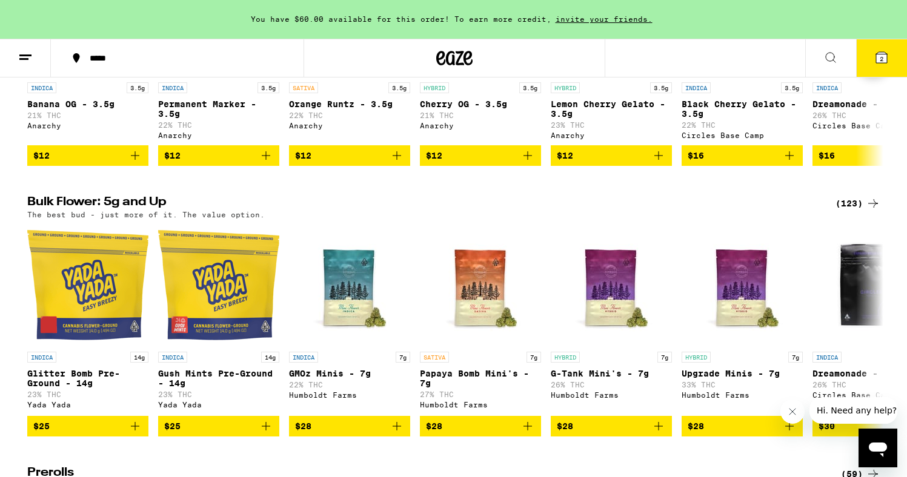
scroll to position [288, 0]
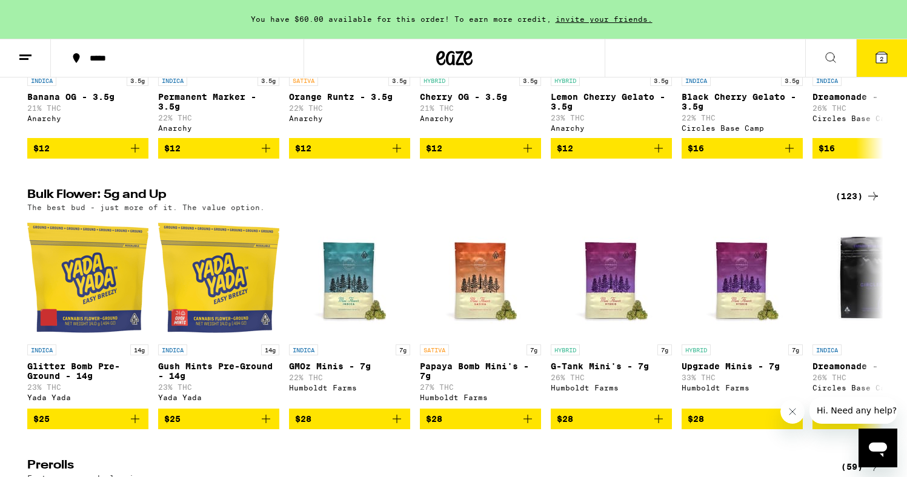
click at [850, 202] on div "(123)" at bounding box center [857, 196] width 45 height 15
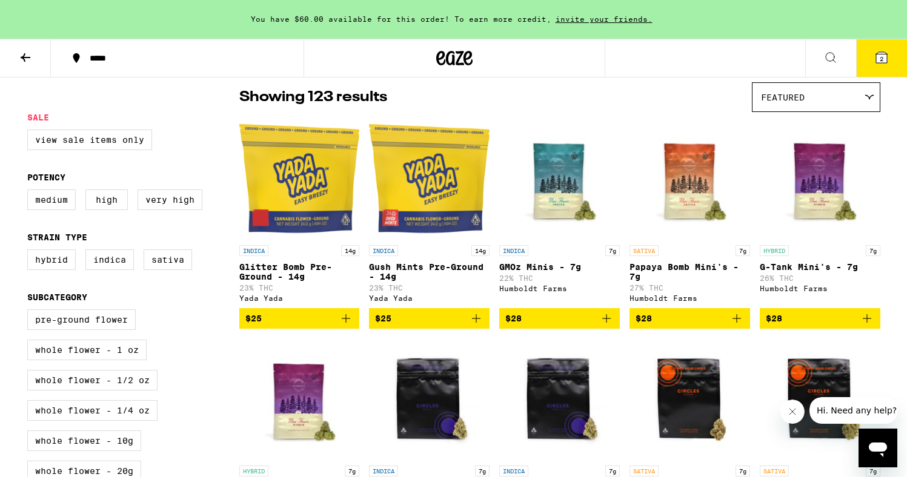
scroll to position [93, 0]
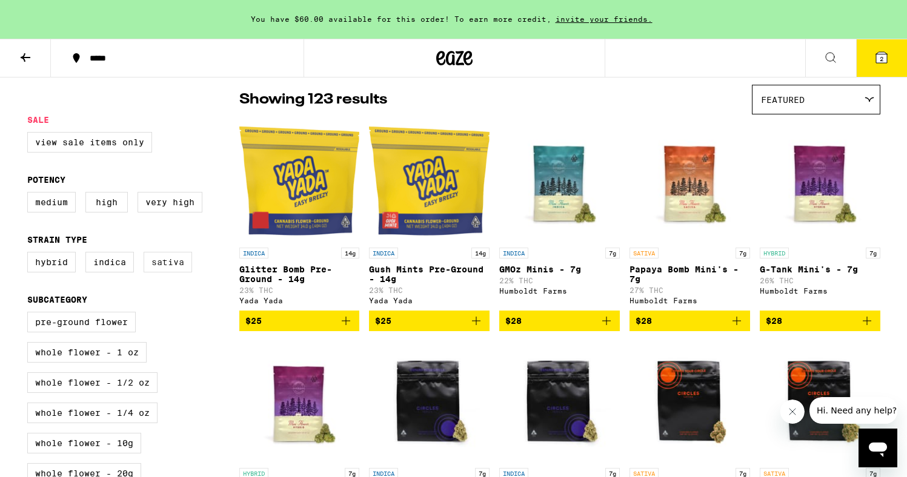
click at [161, 273] on label "Sativa" at bounding box center [168, 262] width 48 height 21
click at [30, 254] on input "Sativa" at bounding box center [30, 254] width 1 height 1
checkbox input "true"
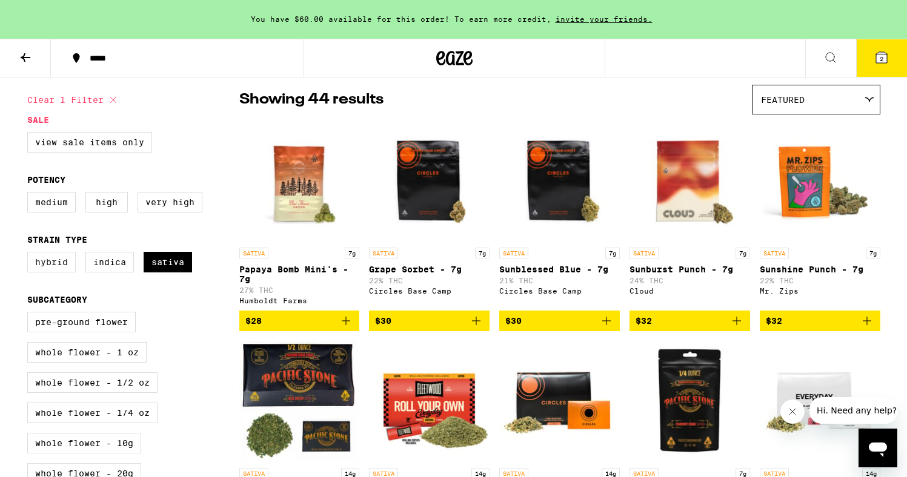
click at [46, 270] on label "Hybrid" at bounding box center [51, 262] width 48 height 21
click at [30, 254] on input "Hybrid" at bounding box center [30, 254] width 1 height 1
checkbox input "true"
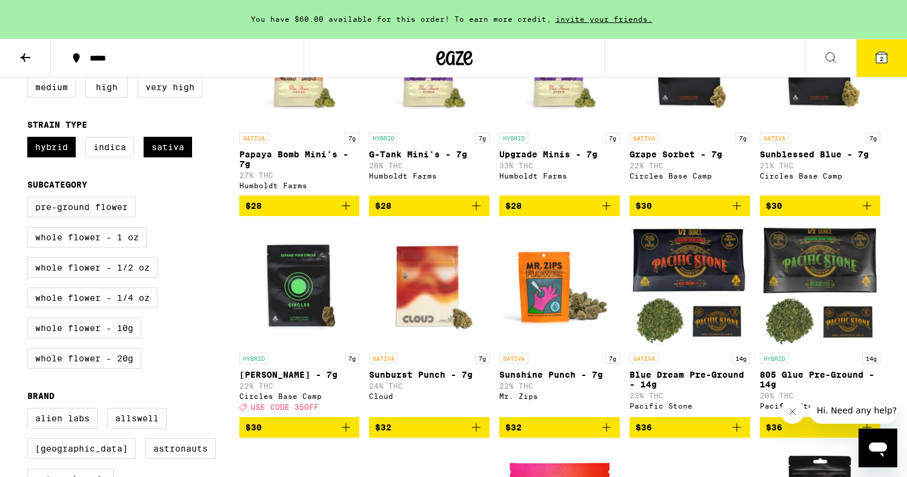
scroll to position [204, 0]
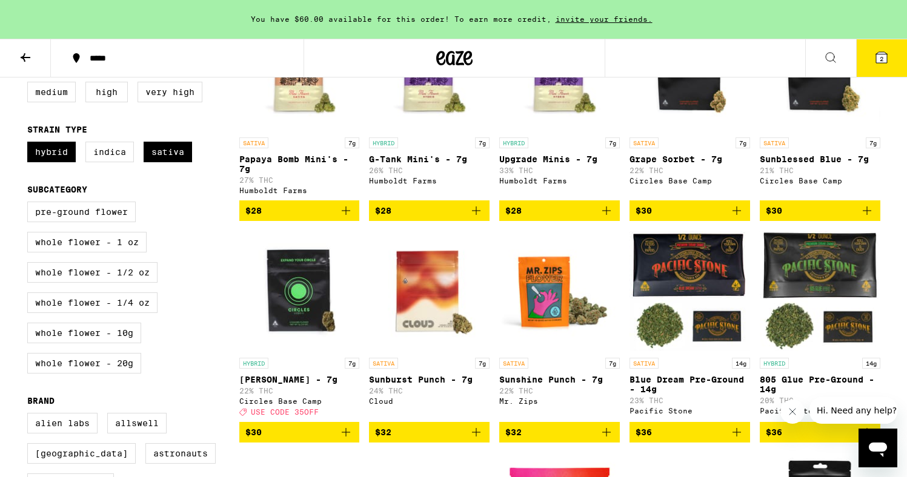
click at [349, 218] on icon "Add to bag" at bounding box center [346, 211] width 15 height 15
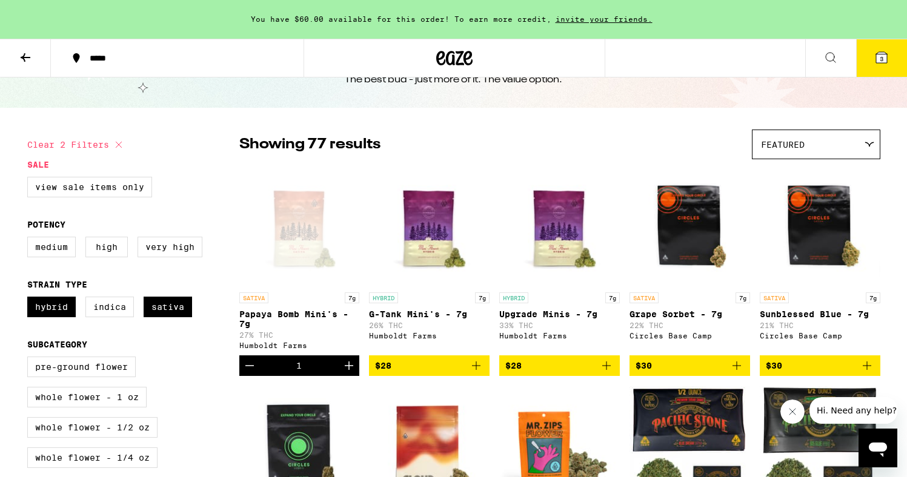
scroll to position [55, 0]
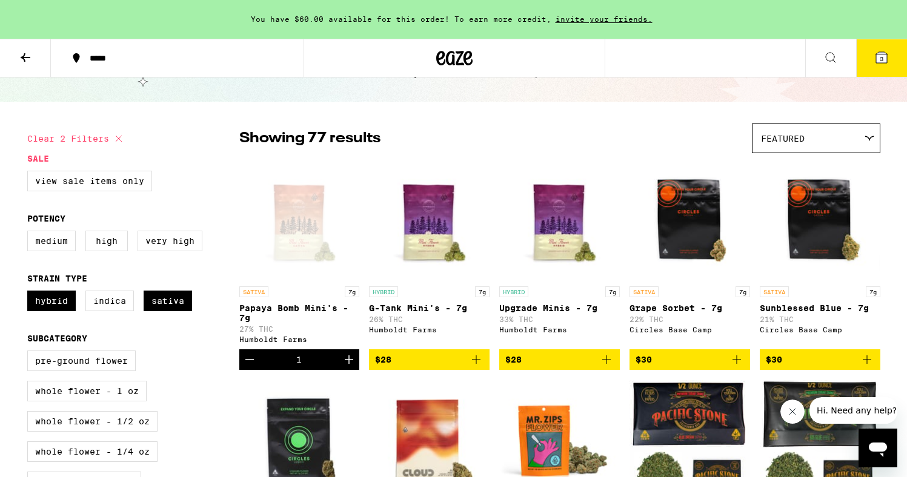
click at [245, 367] on icon "Decrement" at bounding box center [249, 360] width 15 height 15
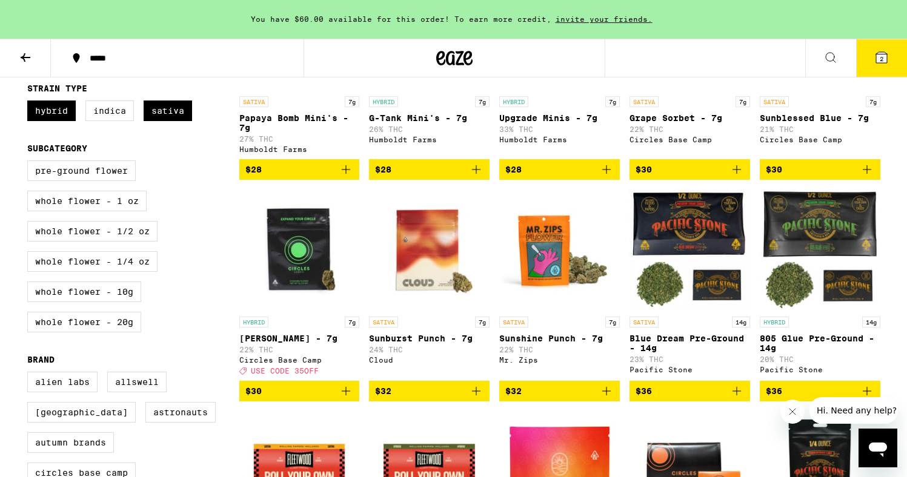
scroll to position [264, 0]
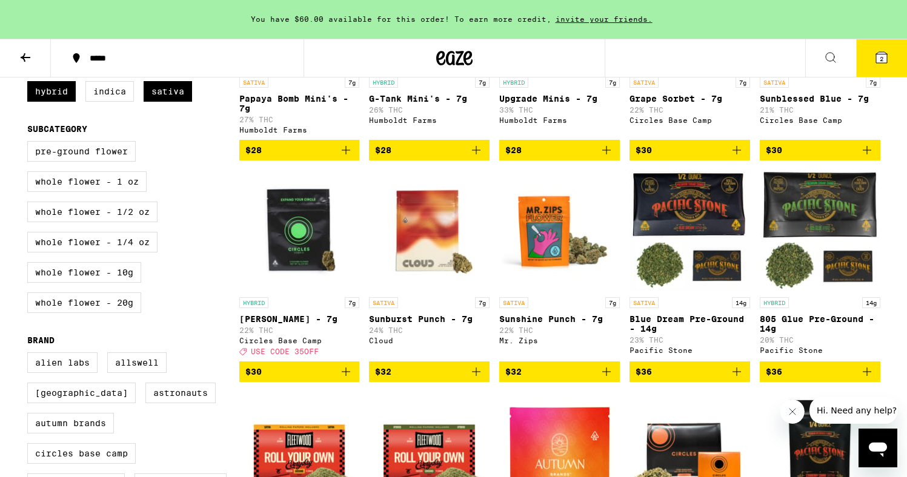
click at [476, 376] on icon "Add to bag" at bounding box center [476, 372] width 8 height 8
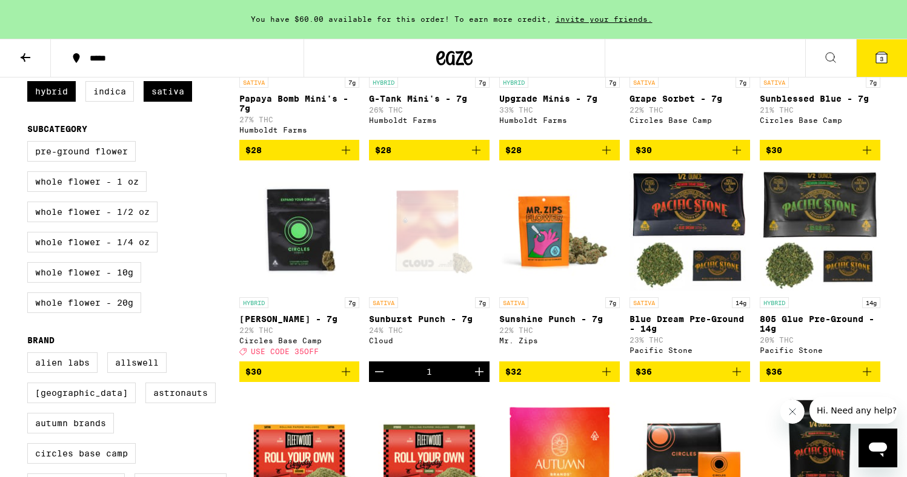
scroll to position [0, 0]
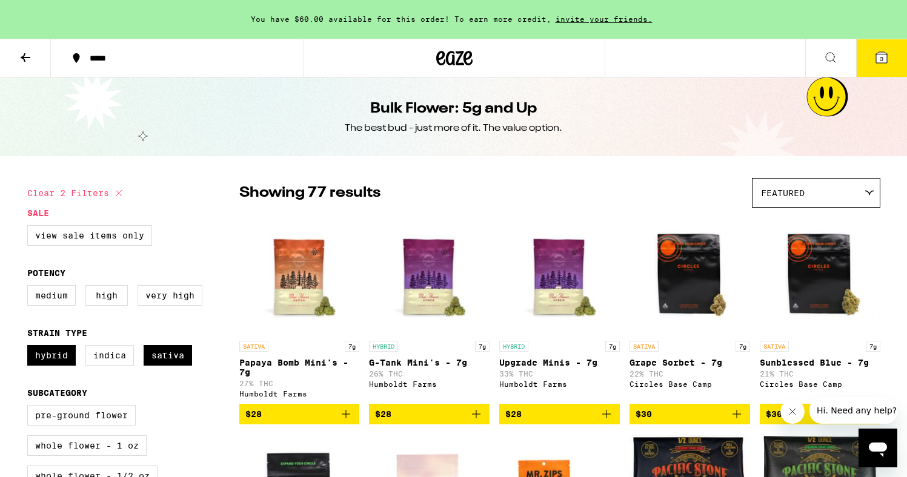
click at [17, 59] on button at bounding box center [25, 58] width 51 height 38
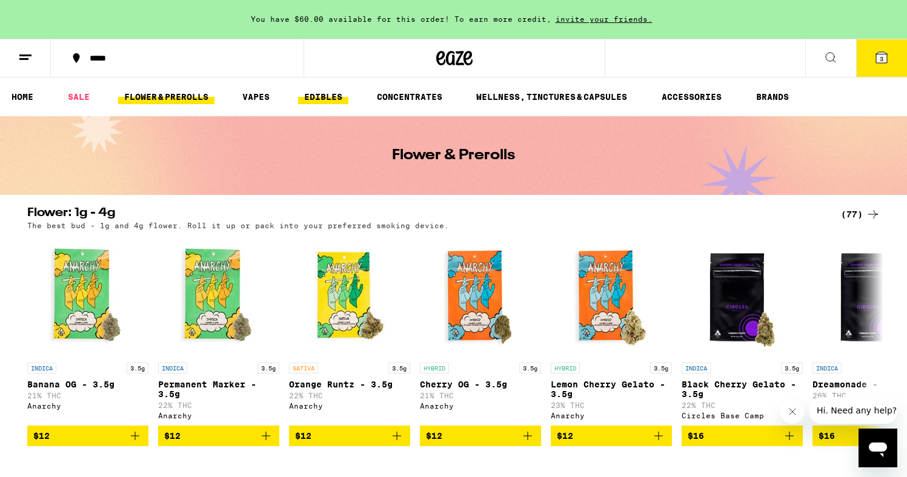
click at [340, 96] on link "EDIBLES" at bounding box center [323, 97] width 50 height 15
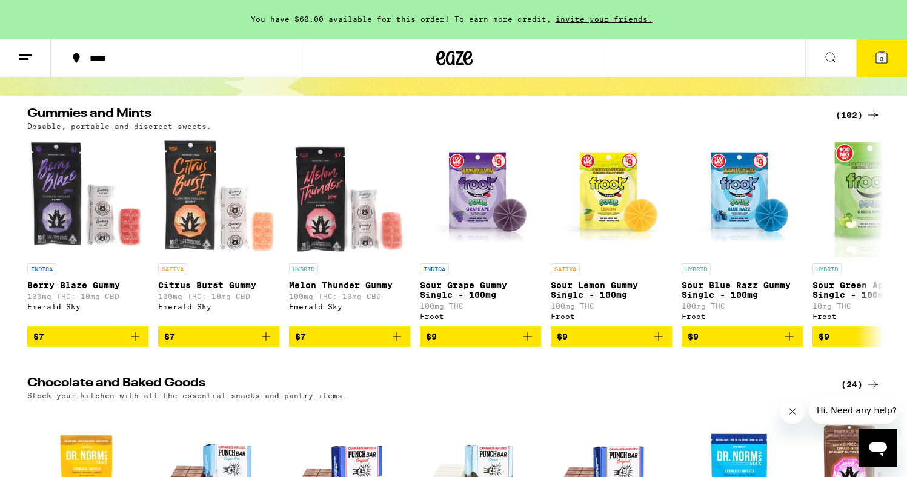
scroll to position [65, 0]
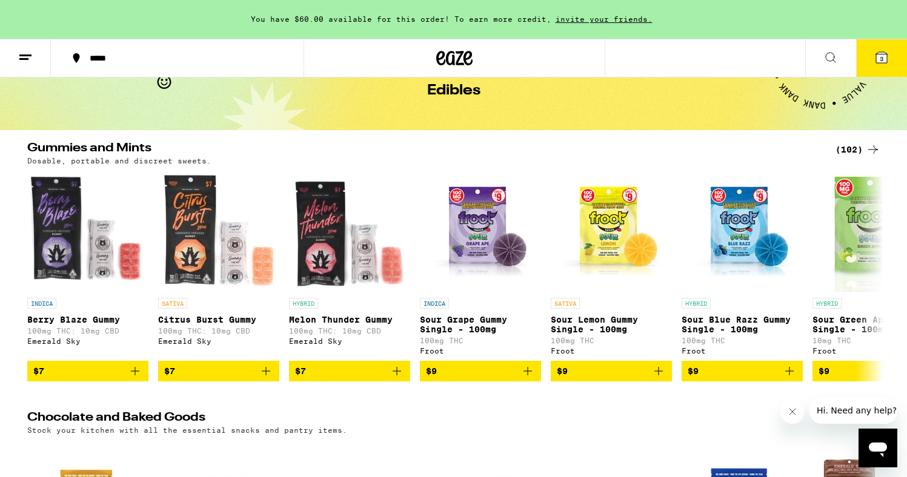
click at [862, 152] on div "(102)" at bounding box center [857, 149] width 45 height 15
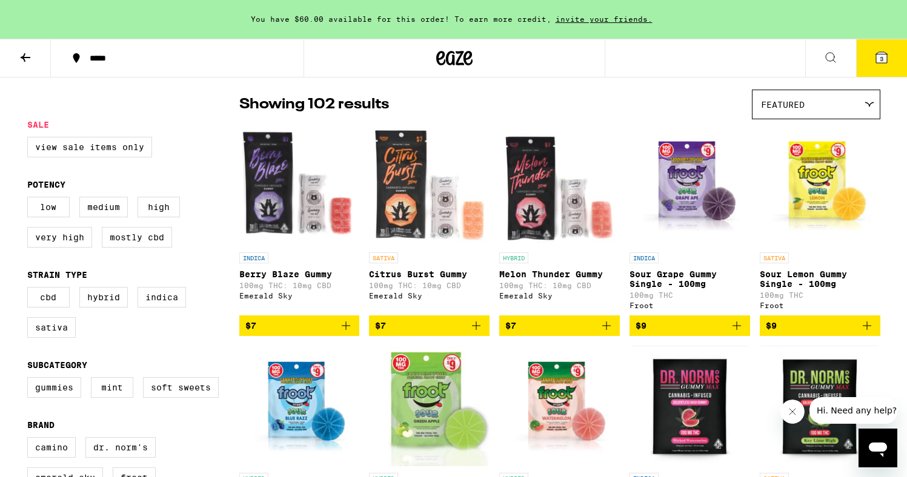
scroll to position [98, 0]
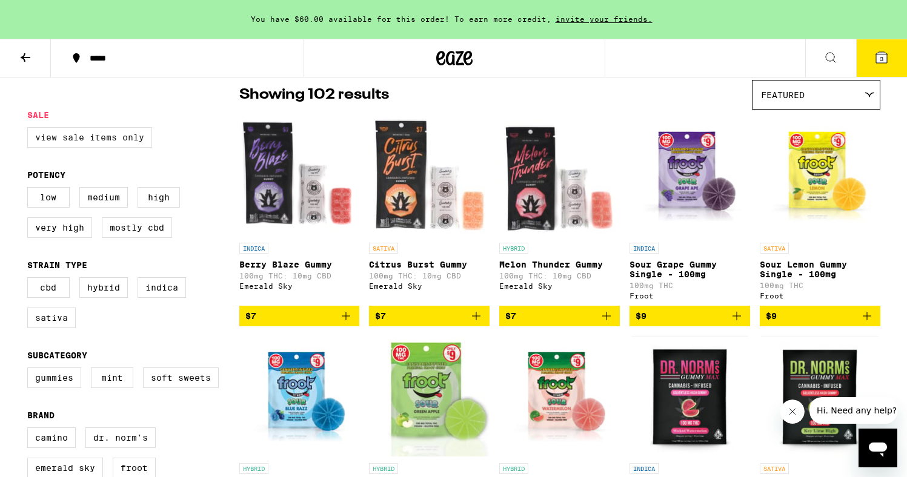
click at [101, 133] on label "View Sale Items Only" at bounding box center [89, 137] width 125 height 21
click at [30, 130] on input "View Sale Items Only" at bounding box center [30, 129] width 1 height 1
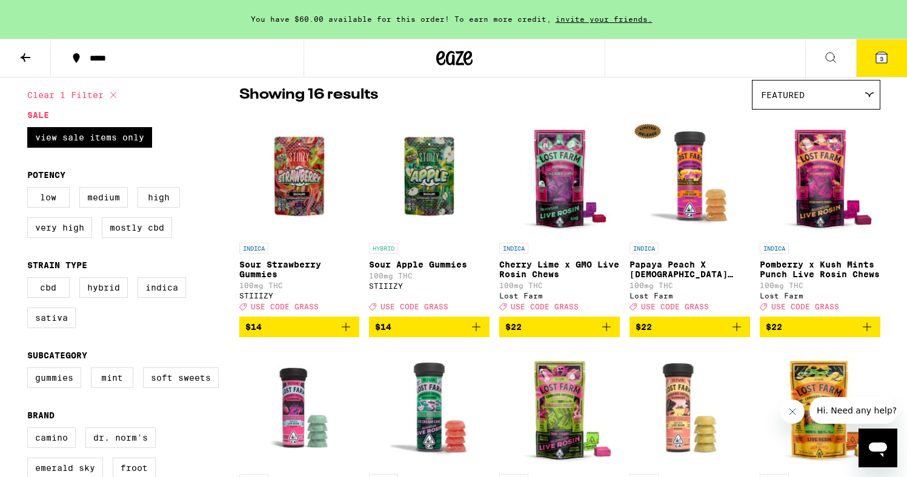
click at [771, 93] on span "Featured" at bounding box center [783, 95] width 44 height 10
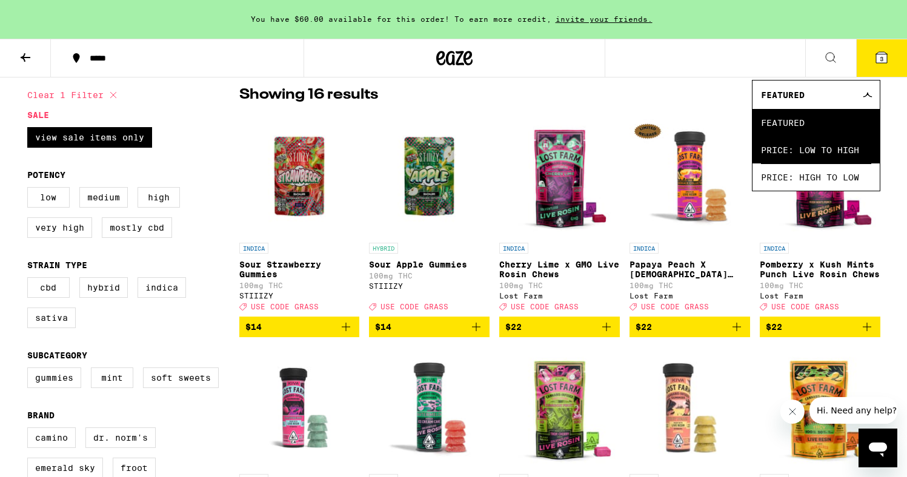
click at [793, 150] on span "Price: Low to High" at bounding box center [816, 149] width 110 height 27
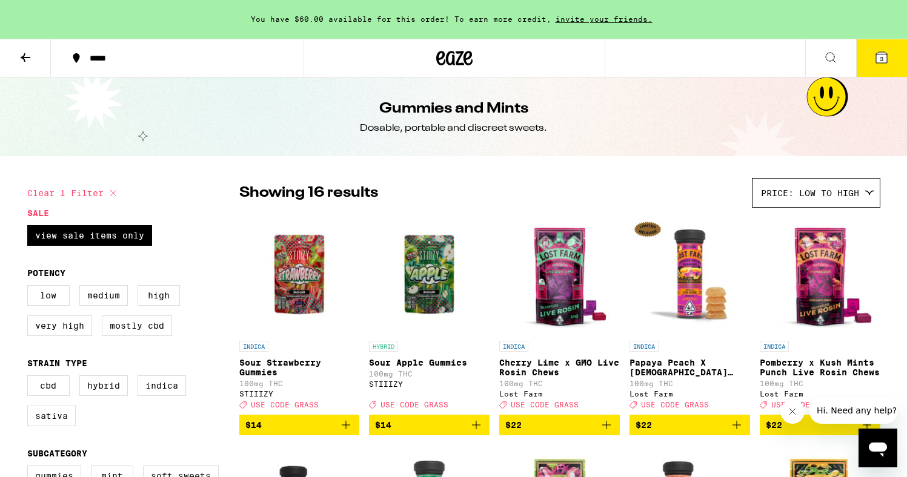
click at [110, 197] on icon at bounding box center [113, 193] width 15 height 15
checkbox input "false"
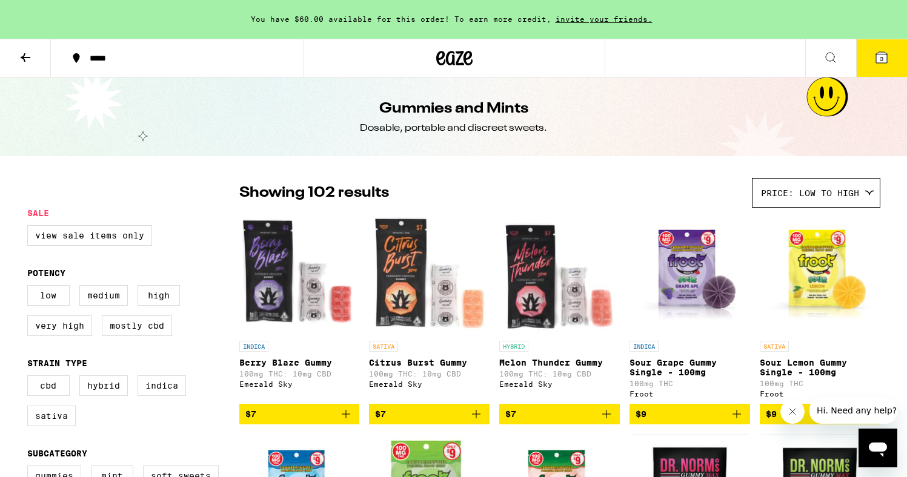
click at [29, 54] on icon at bounding box center [25, 57] width 15 height 15
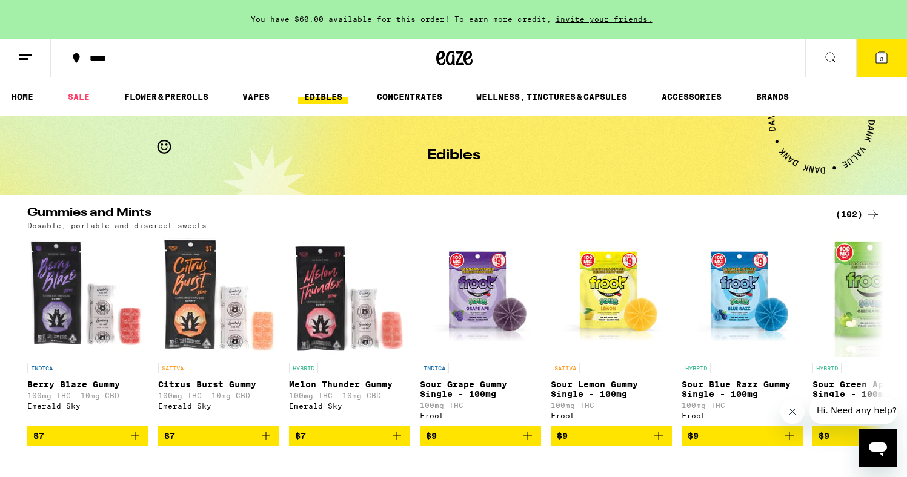
click at [29, 55] on line at bounding box center [25, 55] width 12 height 0
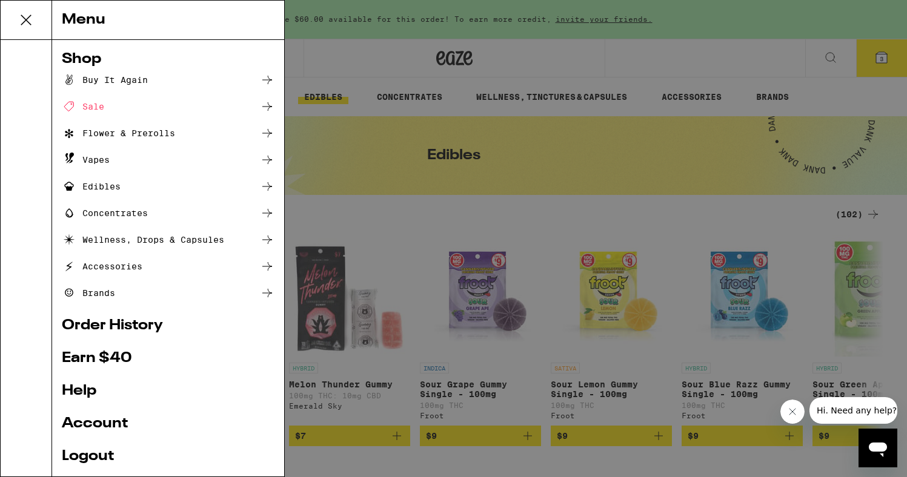
click at [117, 188] on div "Edibles" at bounding box center [91, 186] width 59 height 15
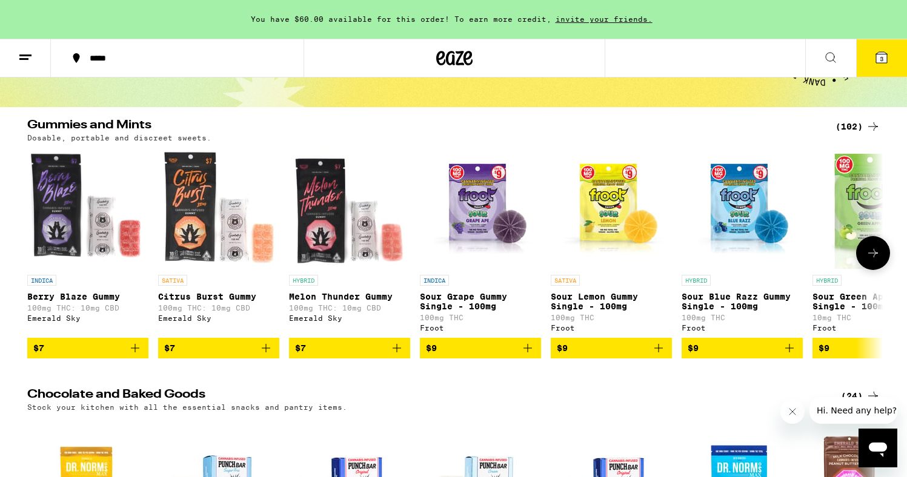
scroll to position [122, 0]
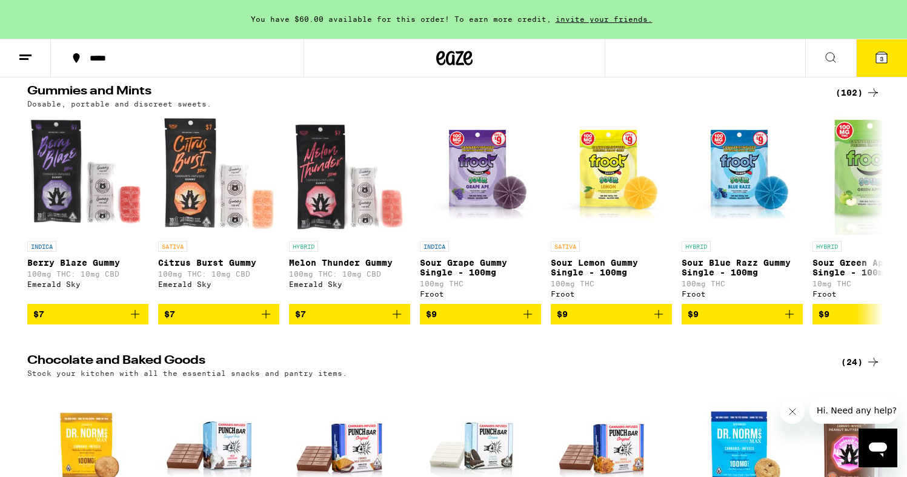
click at [858, 93] on div "(102)" at bounding box center [857, 92] width 45 height 15
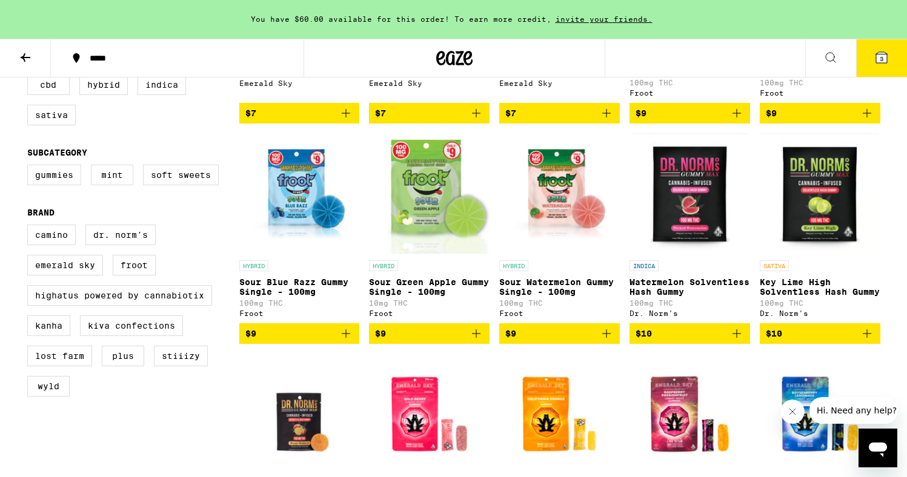
scroll to position [302, 0]
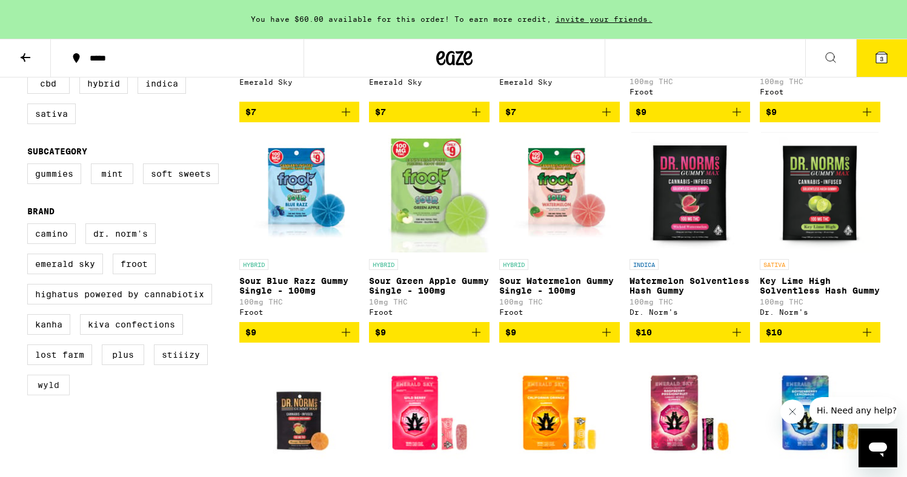
click at [38, 396] on label "WYLD" at bounding box center [48, 385] width 42 height 21
click at [30, 226] on input "WYLD" at bounding box center [30, 225] width 1 height 1
checkbox input "true"
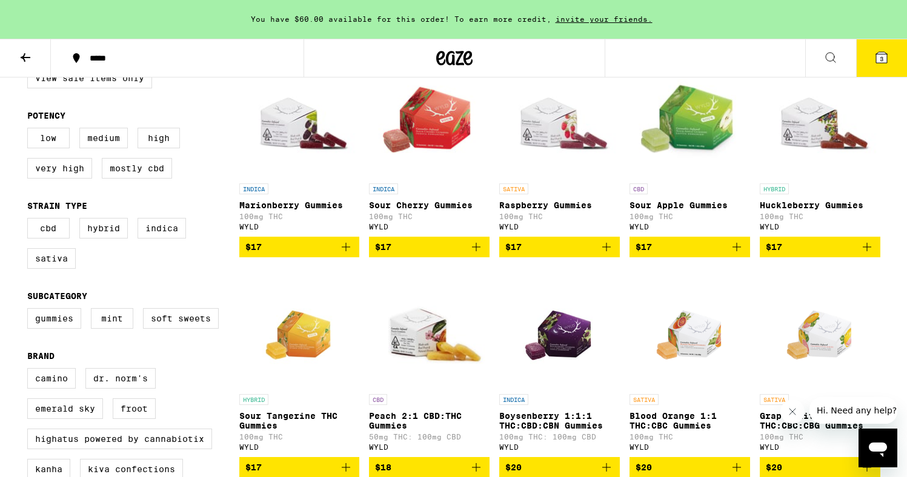
scroll to position [153, 0]
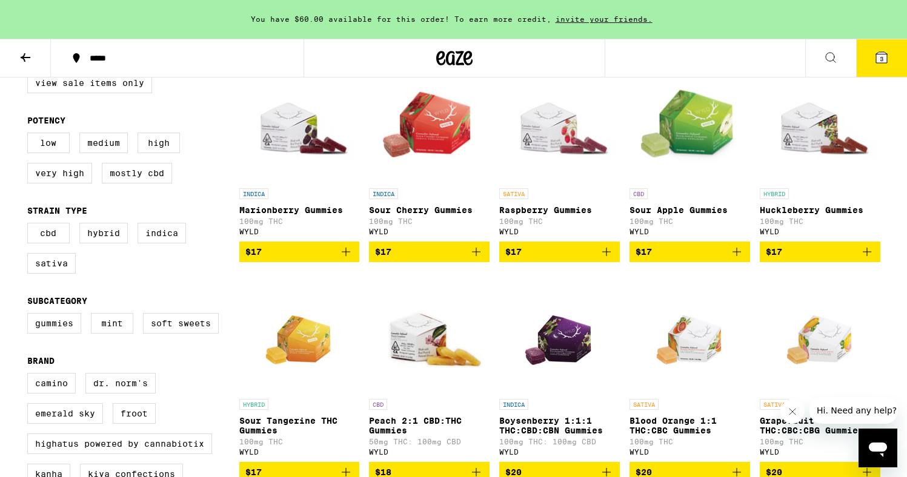
click at [602, 259] on icon "Add to bag" at bounding box center [606, 252] width 15 height 15
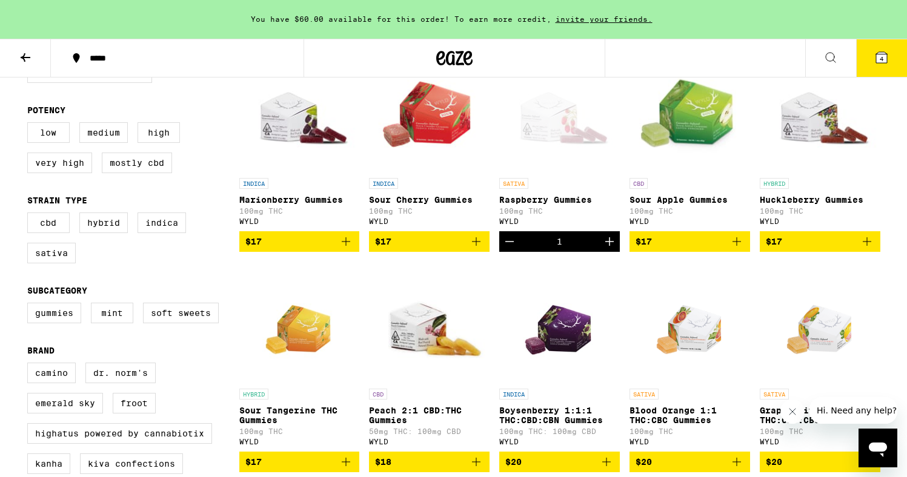
scroll to position [154, 0]
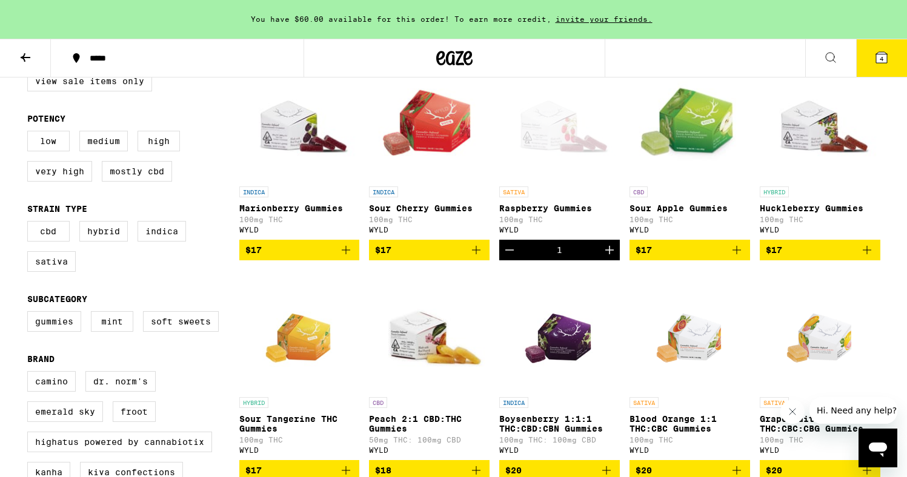
click at [343, 257] on icon "Add to bag" at bounding box center [346, 250] width 15 height 15
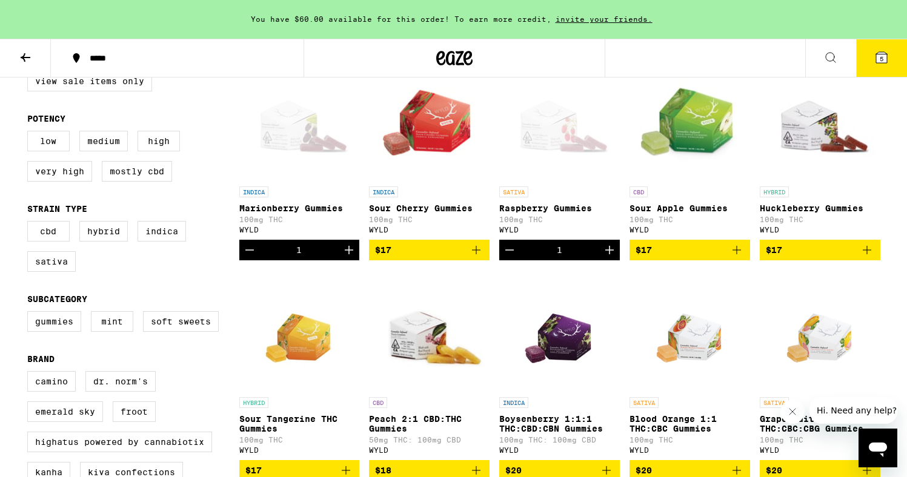
click at [247, 250] on icon "Decrement" at bounding box center [249, 250] width 8 height 0
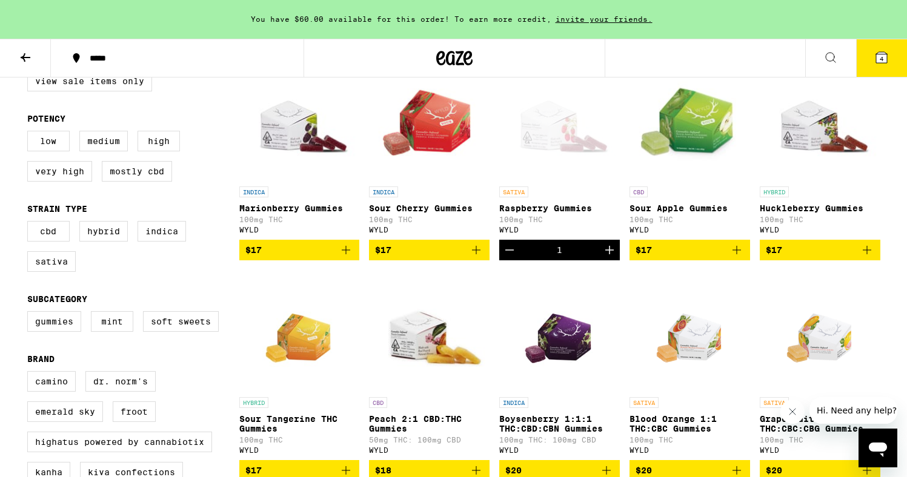
click at [863, 252] on icon "Add to bag" at bounding box center [867, 250] width 15 height 15
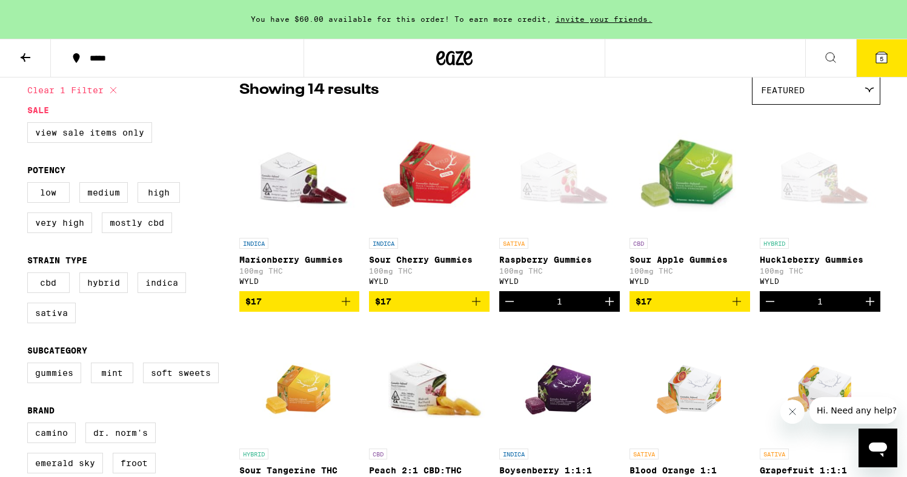
scroll to position [94, 0]
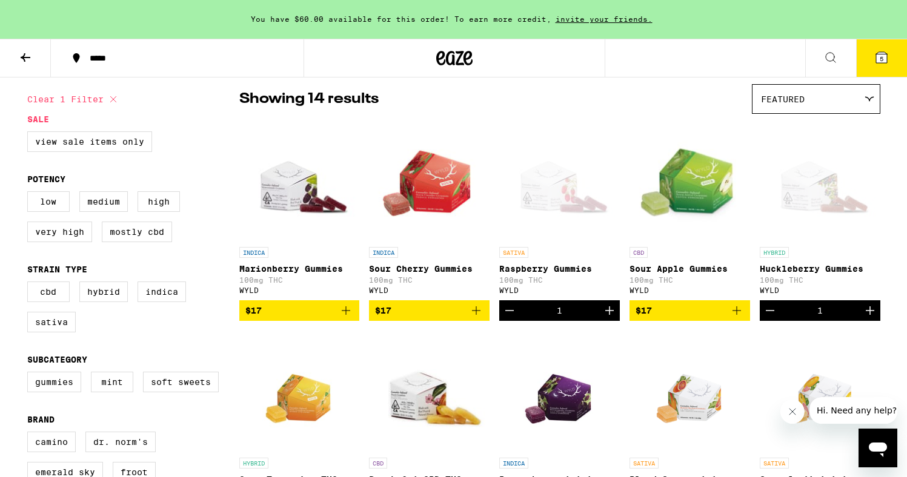
click at [342, 317] on icon "Add to bag" at bounding box center [346, 310] width 15 height 15
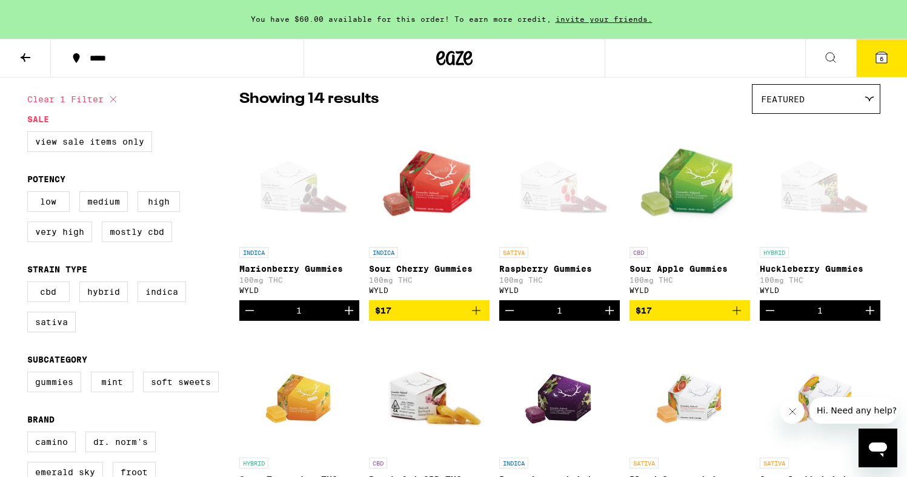
click at [348, 314] on icon "Increment" at bounding box center [349, 310] width 15 height 15
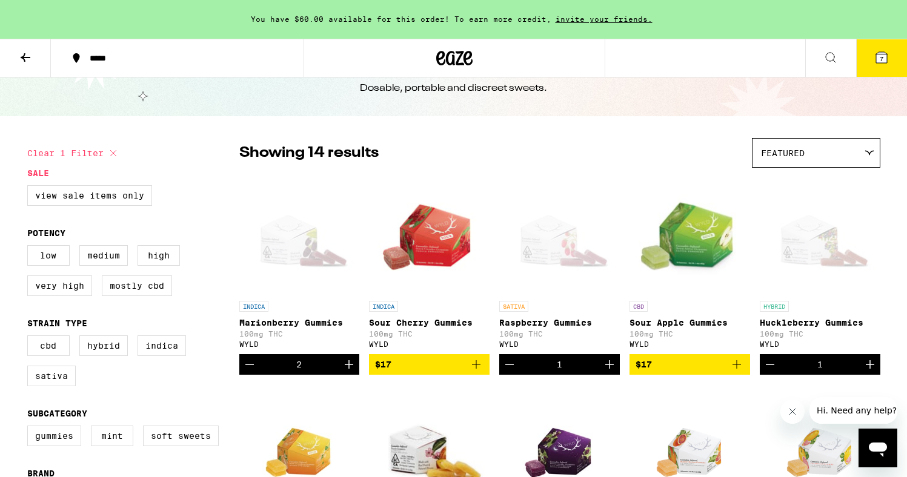
scroll to position [0, 0]
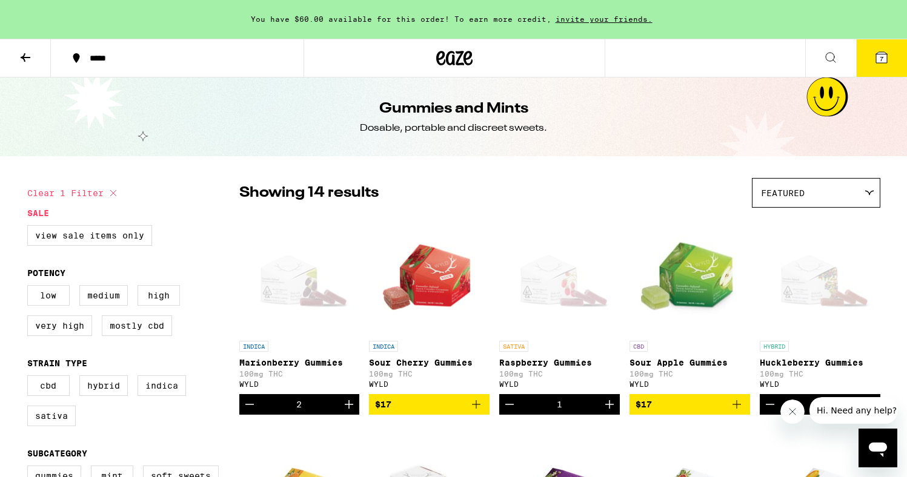
click at [31, 55] on icon at bounding box center [25, 57] width 15 height 15
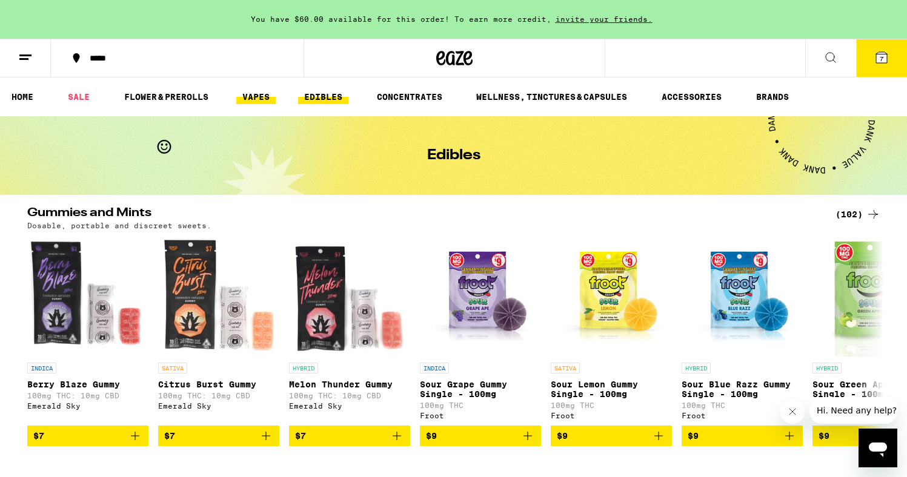
click at [260, 103] on link "VAPES" at bounding box center [255, 97] width 39 height 15
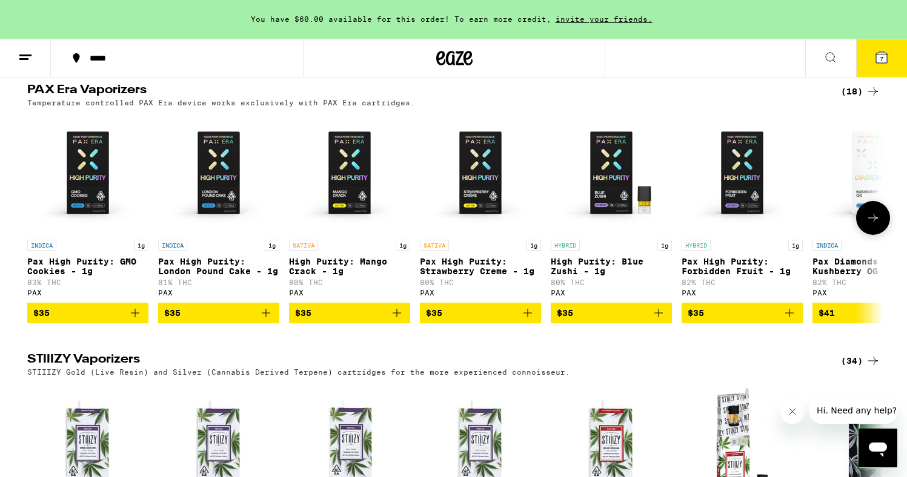
scroll to position [926, 0]
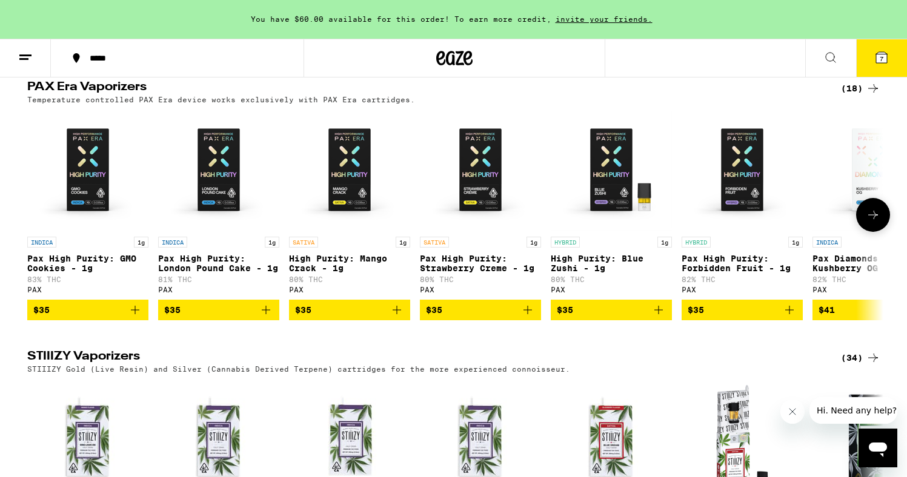
click at [867, 232] on button at bounding box center [873, 215] width 34 height 34
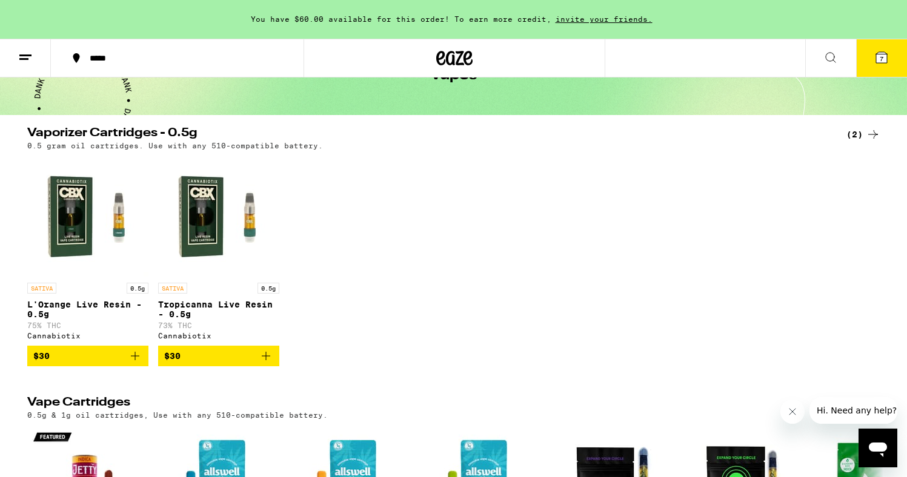
scroll to position [0, 0]
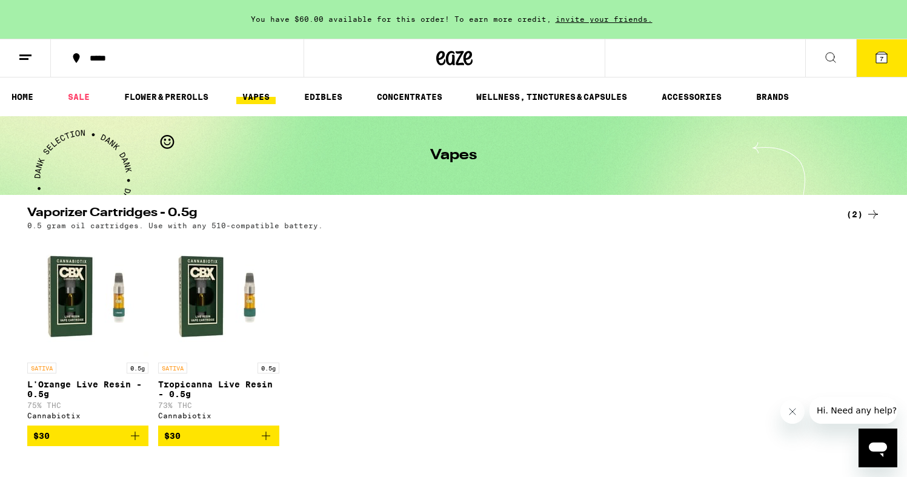
click at [568, 85] on ul "HOME SALE FLOWER & PREROLLS VAPES EDIBLES CONCENTRATES WELLNESS, TINCTURES & CA…" at bounding box center [453, 97] width 907 height 39
click at [557, 94] on link "WELLNESS, TINCTURES & CAPSULES" at bounding box center [551, 97] width 163 height 15
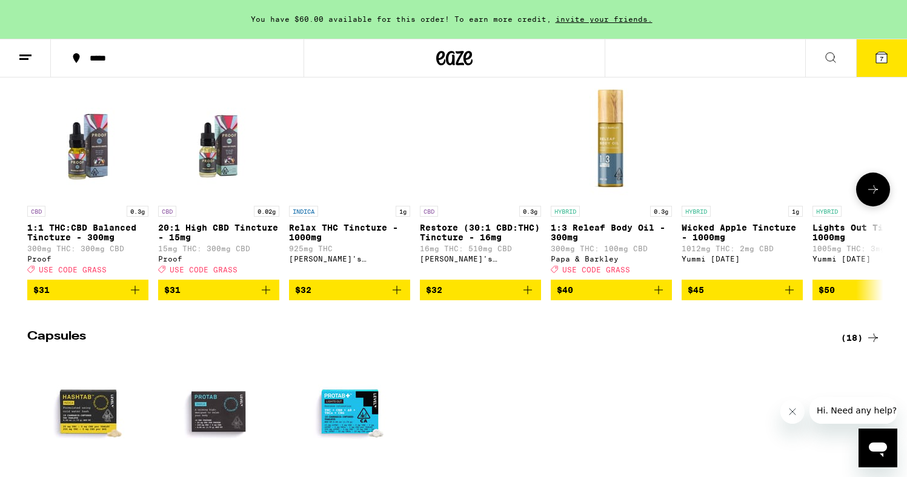
scroll to position [704, 0]
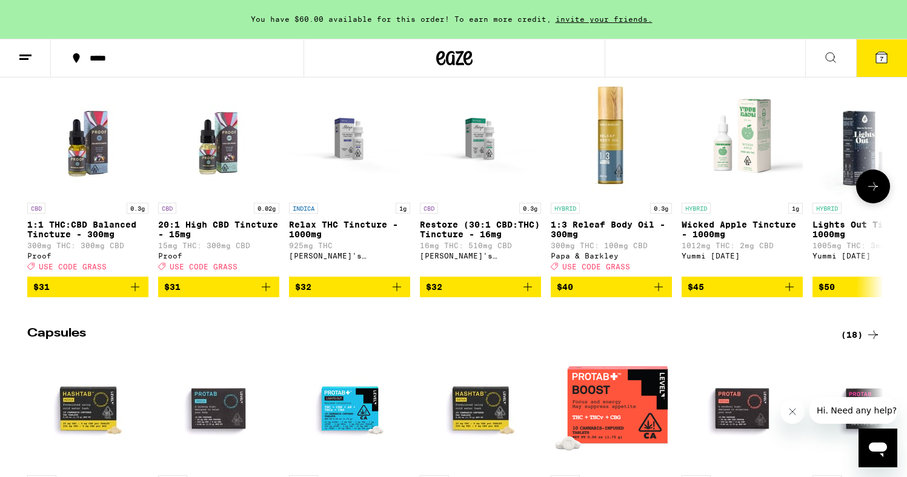
click at [871, 194] on icon at bounding box center [873, 186] width 15 height 15
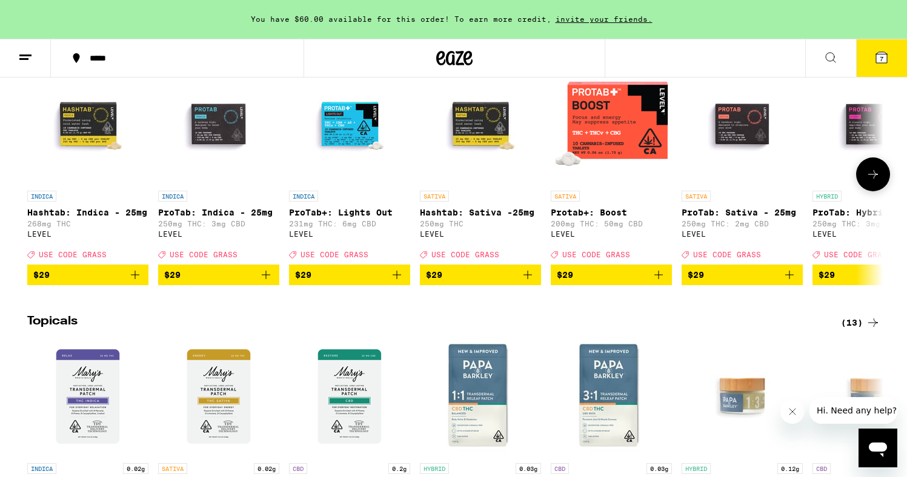
scroll to position [982, 0]
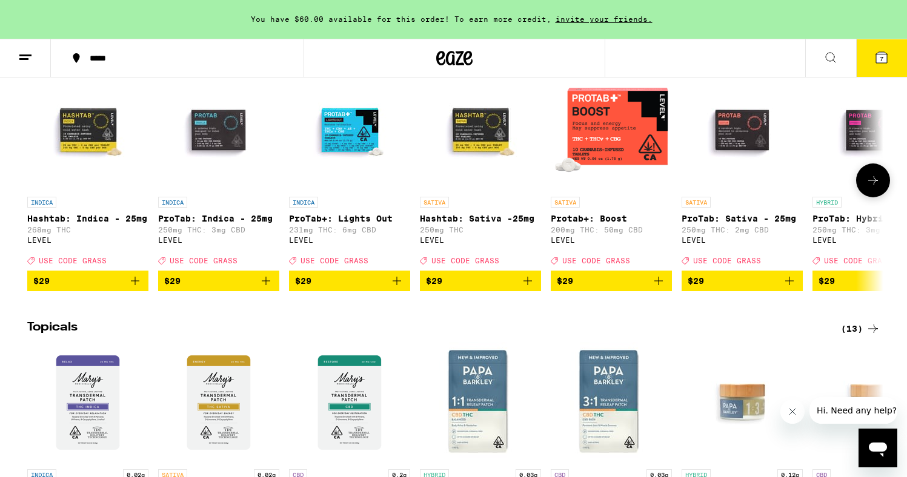
click at [873, 185] on icon at bounding box center [873, 180] width 10 height 8
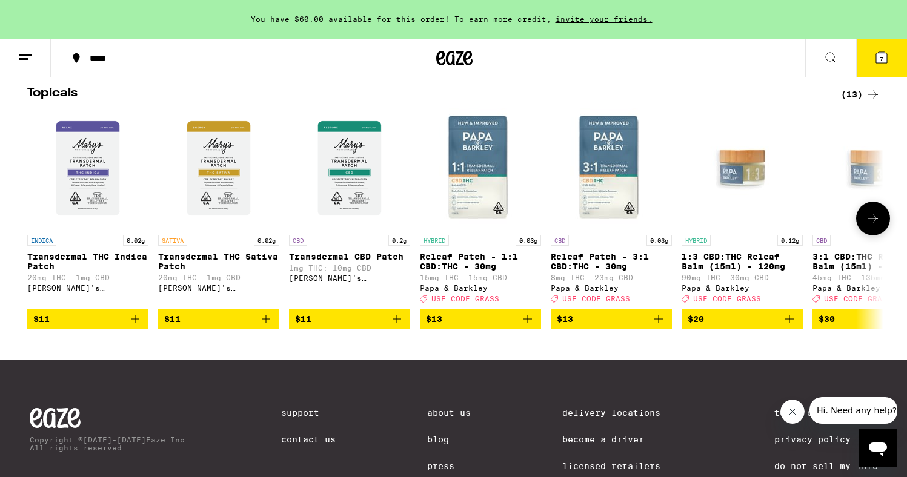
scroll to position [1213, 0]
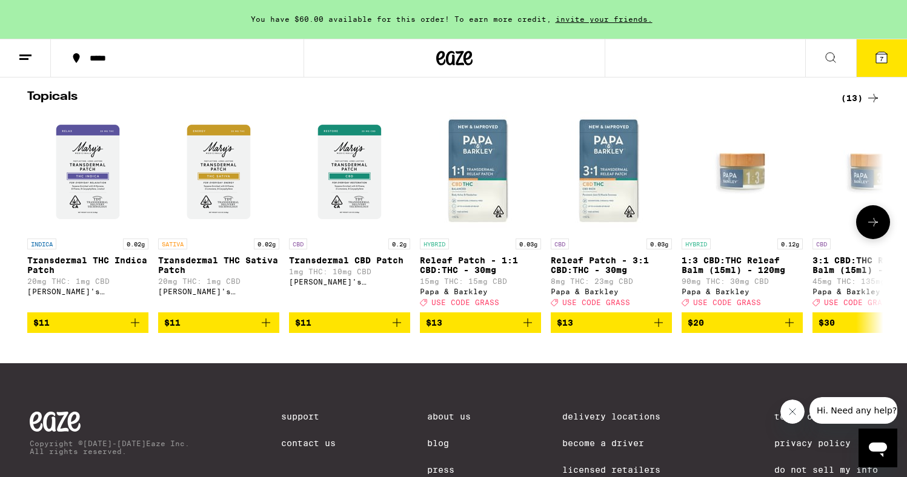
click at [869, 239] on button at bounding box center [873, 222] width 34 height 34
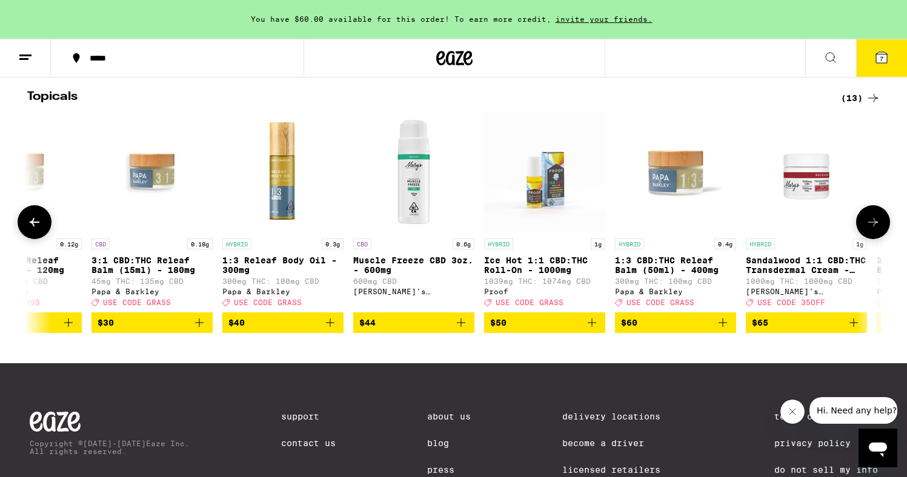
click at [869, 239] on button at bounding box center [873, 222] width 34 height 34
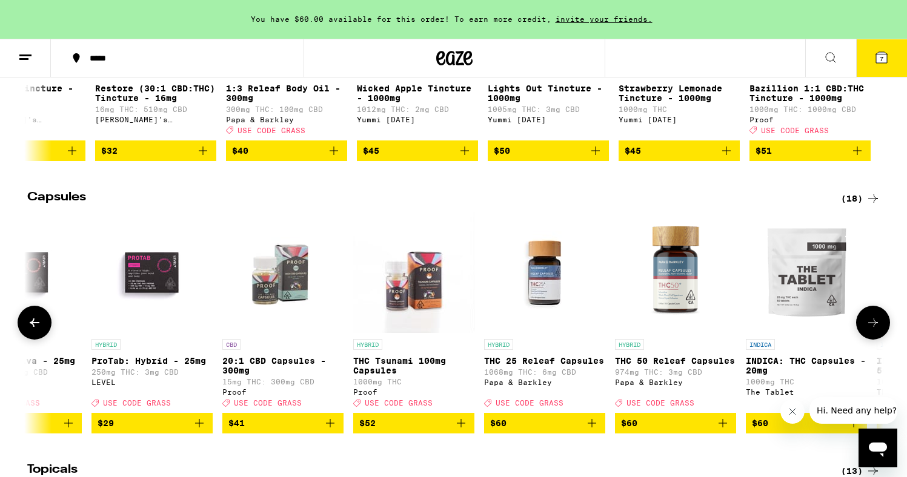
scroll to position [813, 0]
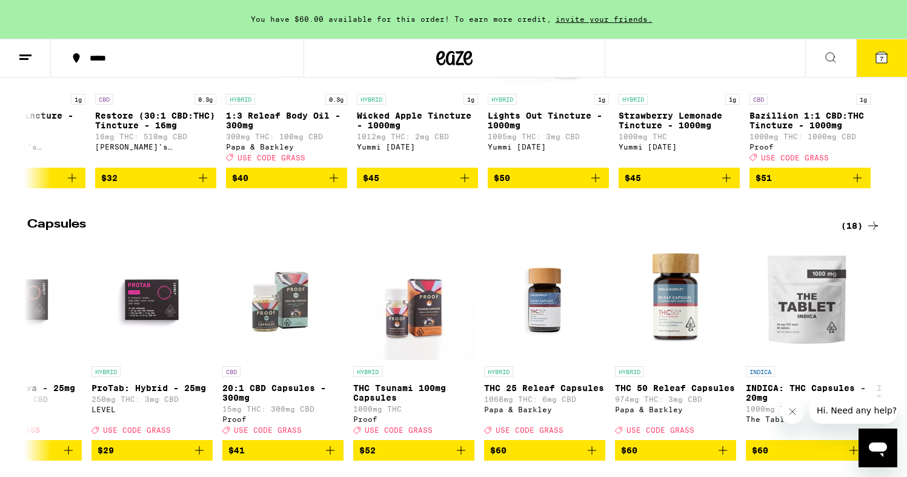
click at [876, 61] on icon at bounding box center [881, 57] width 11 height 11
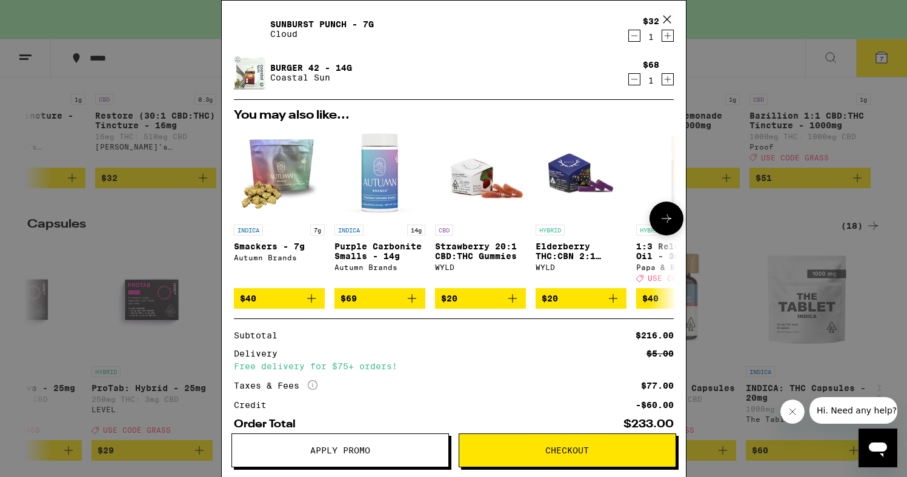
scroll to position [316, 0]
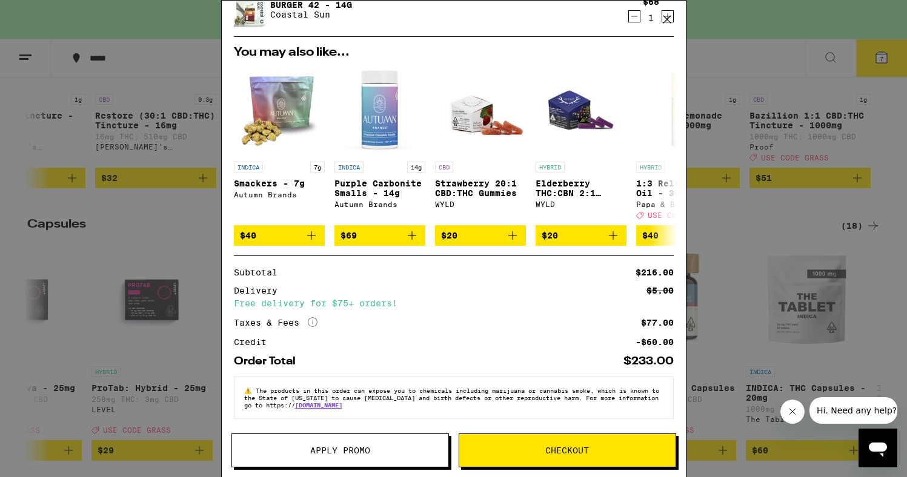
click at [542, 440] on button "Checkout" at bounding box center [567, 451] width 217 height 34
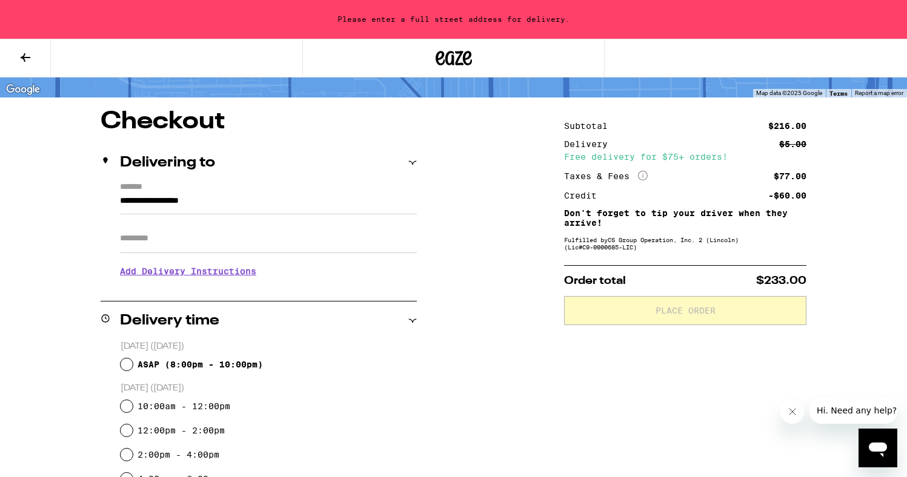
scroll to position [70, 0]
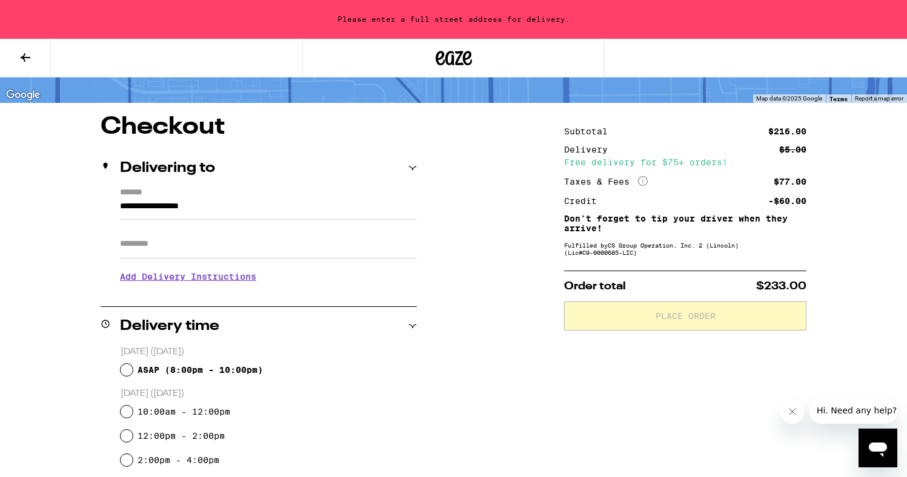
click at [153, 240] on input "Apt/Suite" at bounding box center [268, 244] width 297 height 29
click at [131, 203] on input "**********" at bounding box center [268, 209] width 297 height 21
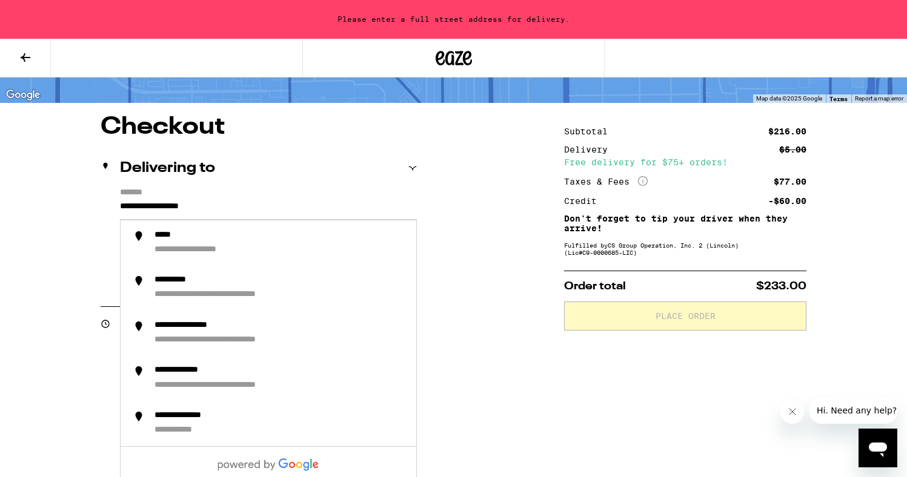
drag, startPoint x: 220, startPoint y: 205, endPoint x: 13, endPoint y: 193, distance: 207.5
click at [13, 193] on div "**********" at bounding box center [453, 447] width 907 height 1035
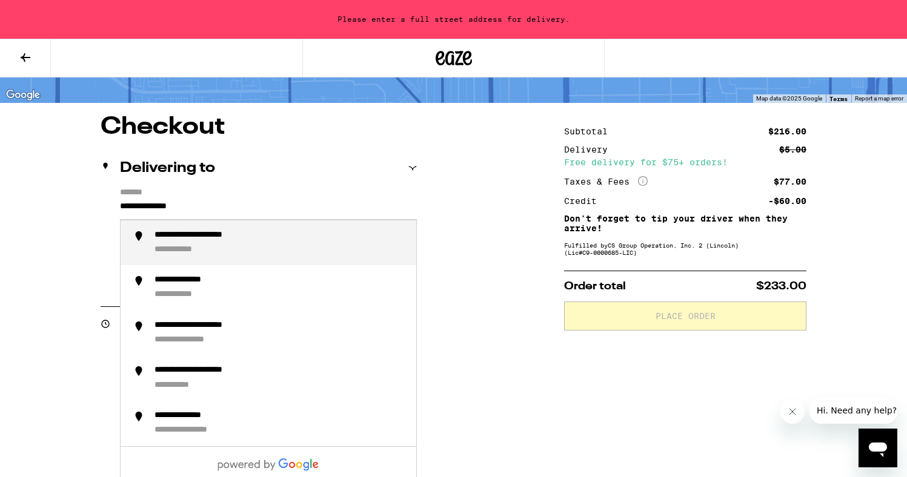
click at [257, 254] on div "**********" at bounding box center [280, 243] width 252 height 26
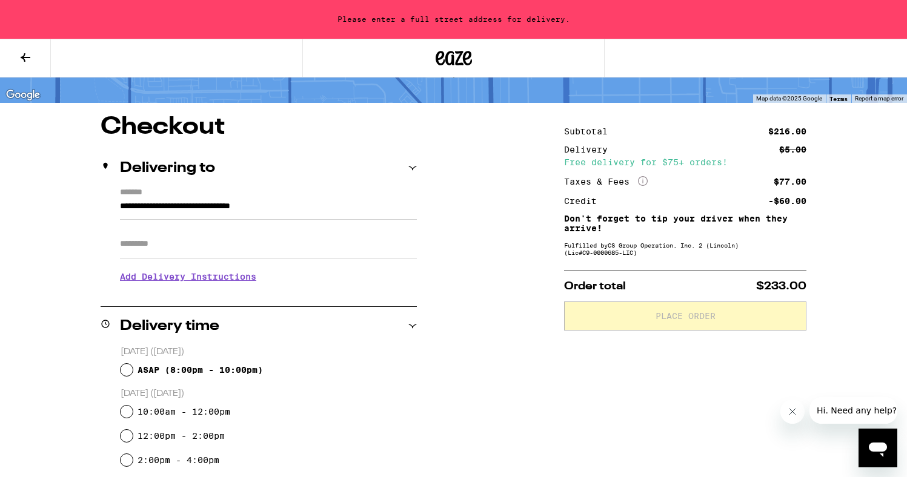
type input "**********"
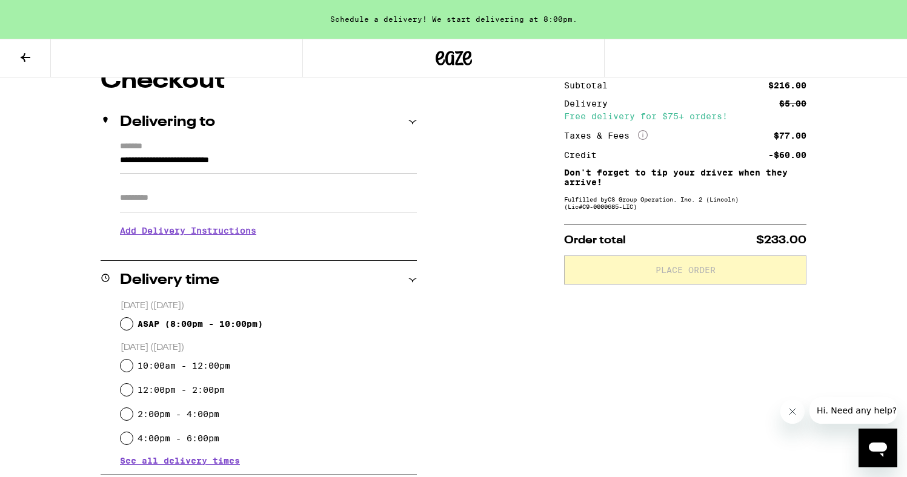
scroll to position [119, 0]
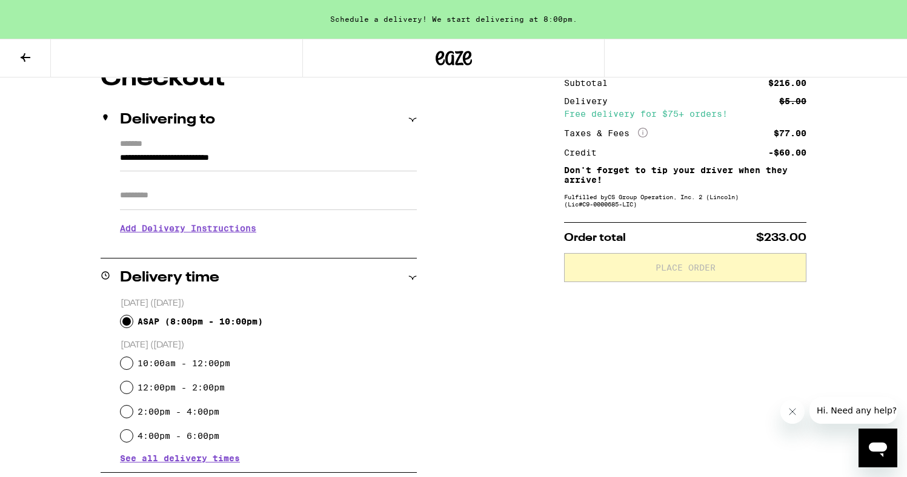
click at [128, 321] on input "ASAP ( 8:00pm - 10:00pm )" at bounding box center [127, 322] width 12 height 12
radio input "true"
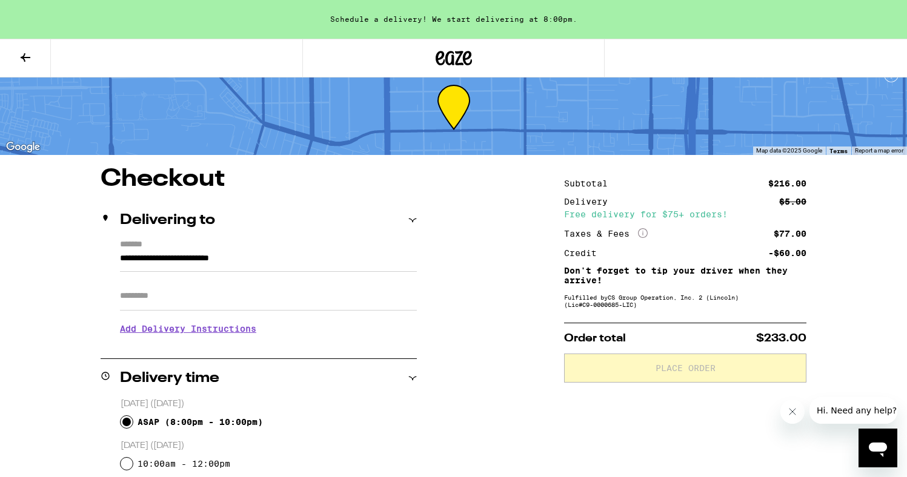
scroll to position [0, 0]
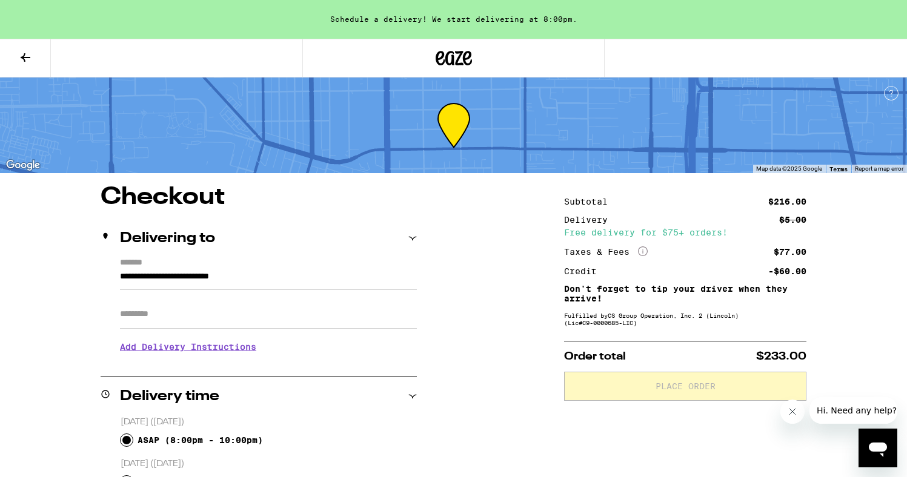
click at [661, 350] on div "Order total $233.00 Place Order" at bounding box center [685, 371] width 242 height 60
click at [20, 47] on button at bounding box center [25, 58] width 51 height 38
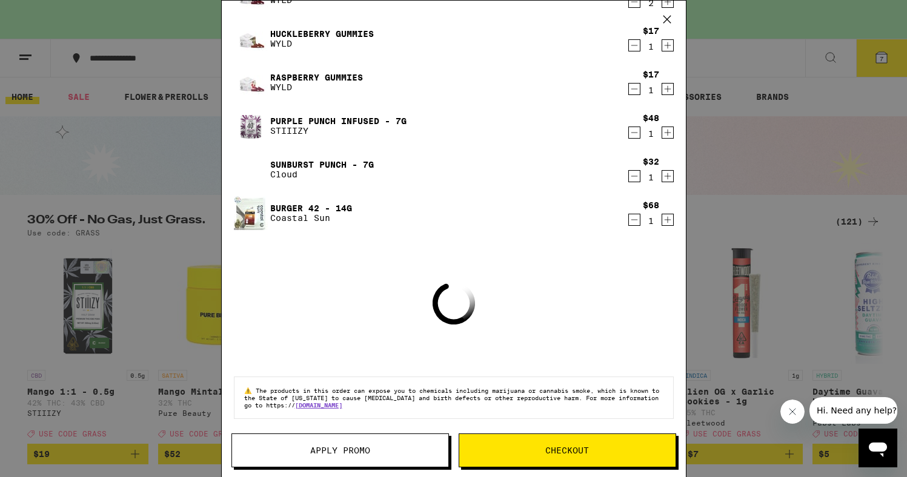
scroll to position [90, 0]
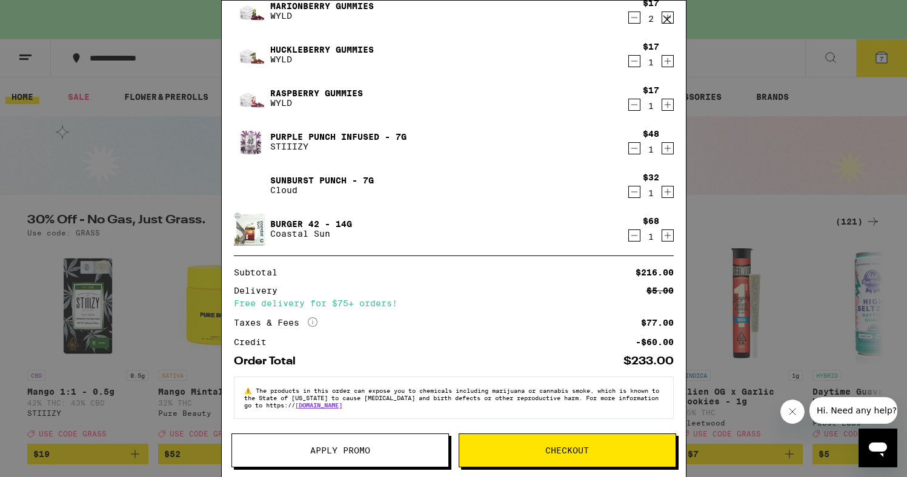
click at [317, 447] on span "Apply Promo" at bounding box center [340, 450] width 60 height 8
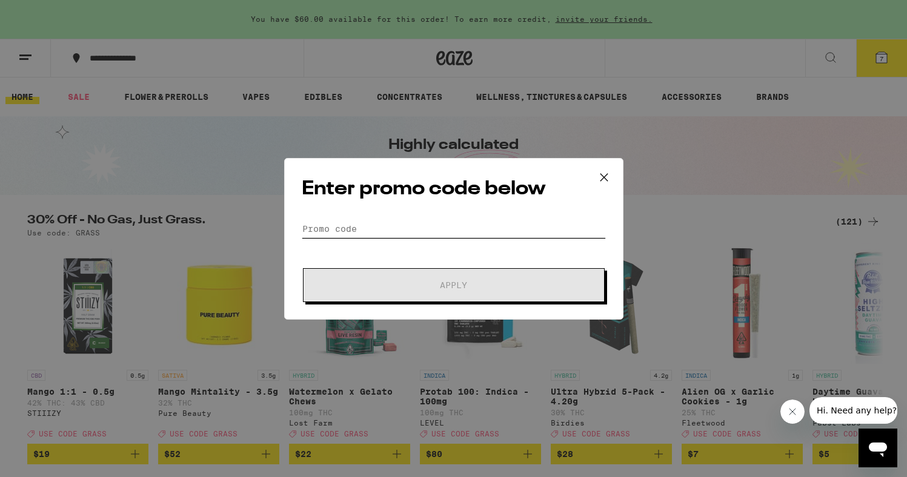
click at [356, 234] on input "Promo Code" at bounding box center [454, 229] width 304 height 18
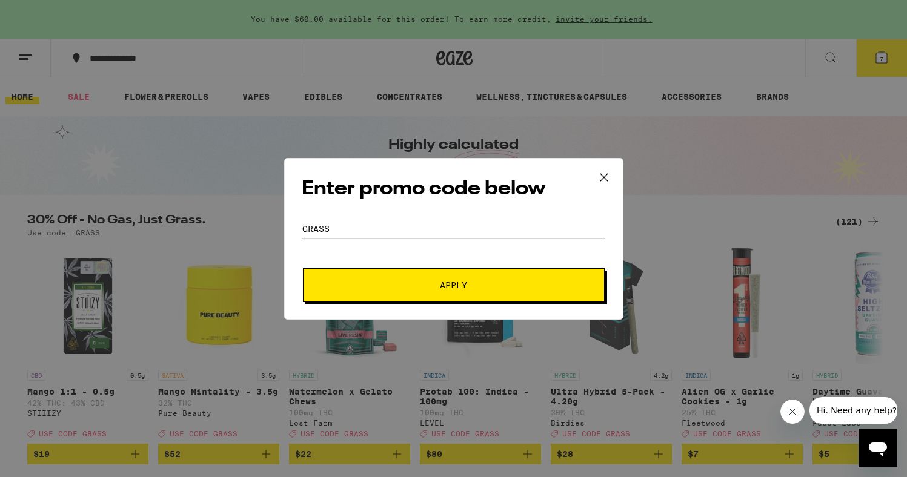
type input "GRASS"
click at [408, 274] on button "Apply" at bounding box center [454, 285] width 302 height 34
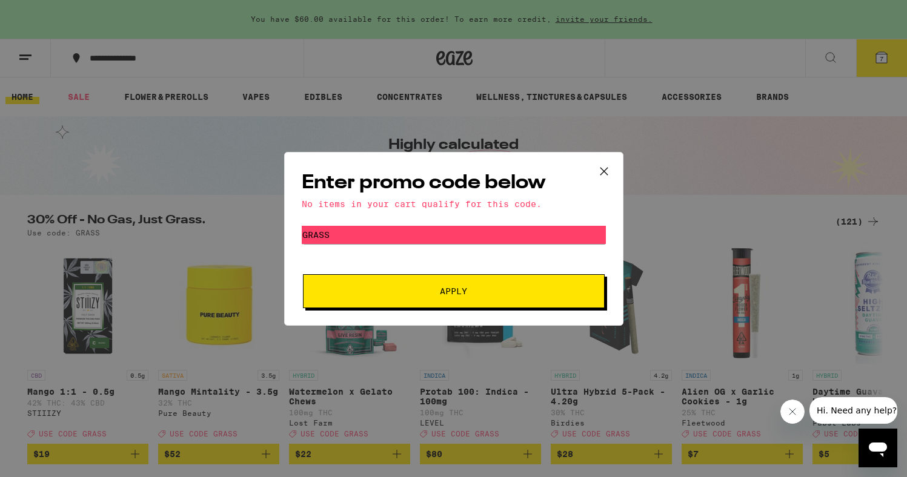
click at [596, 170] on icon at bounding box center [604, 171] width 18 height 18
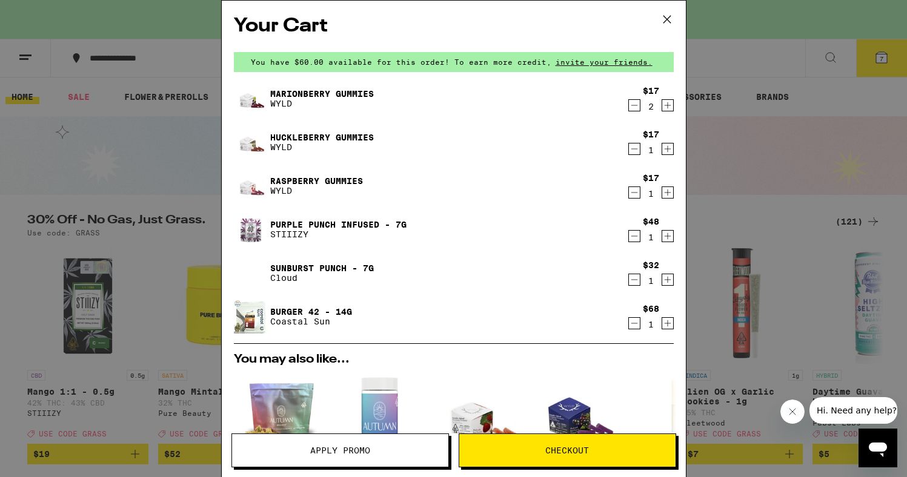
click at [632, 236] on icon "Decrement" at bounding box center [634, 236] width 11 height 15
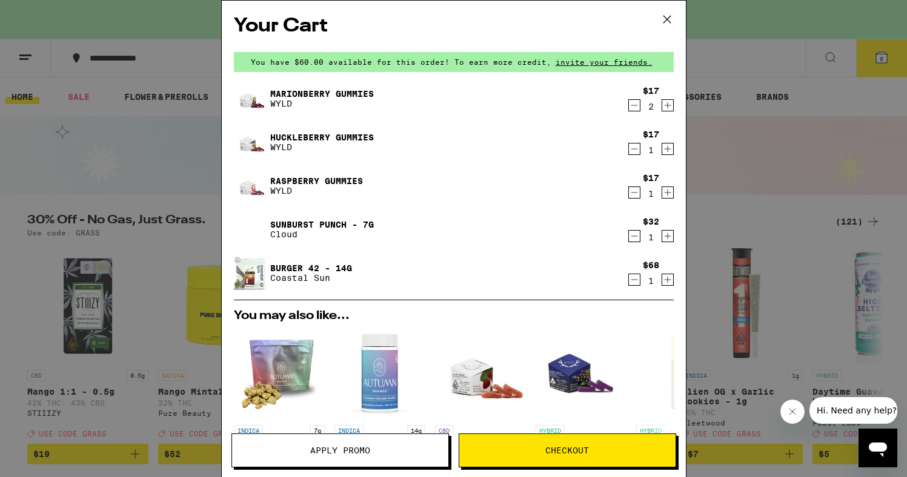
click at [664, 13] on icon at bounding box center [667, 19] width 18 height 18
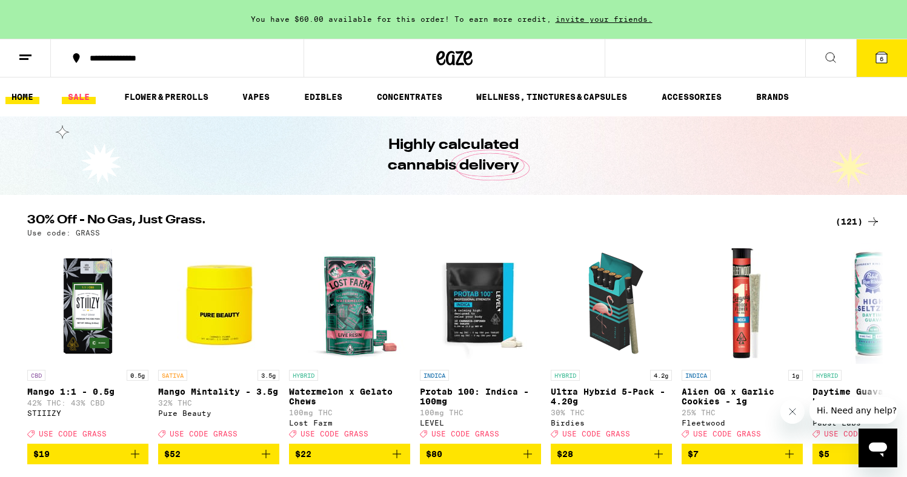
click at [83, 101] on link "SALE" at bounding box center [79, 97] width 34 height 15
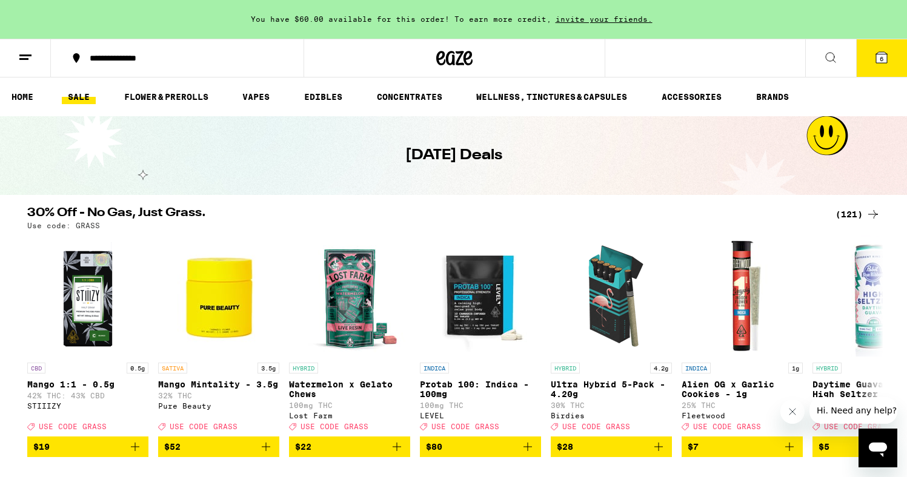
click at [859, 212] on div "(121)" at bounding box center [857, 214] width 45 height 15
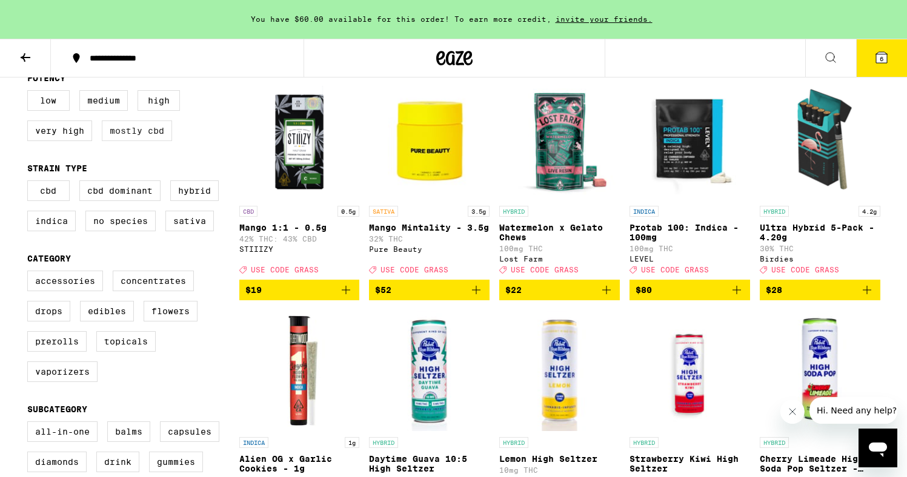
scroll to position [136, 0]
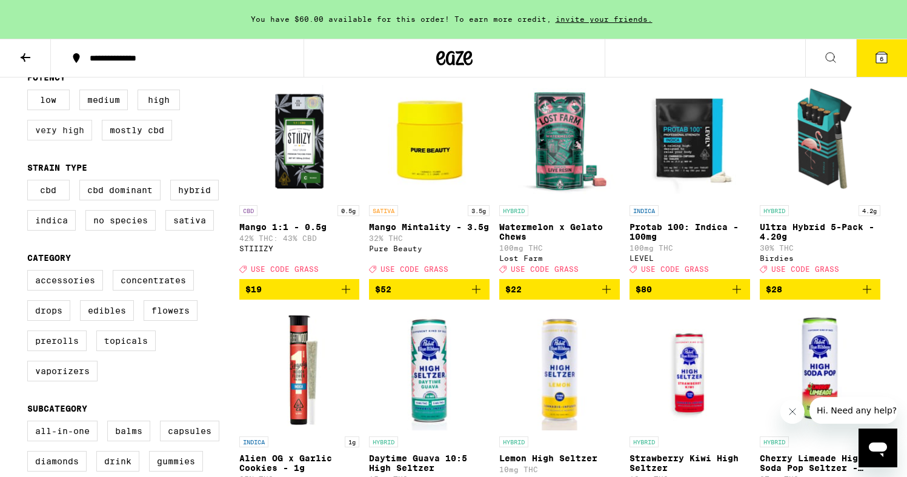
click at [68, 132] on label "Very High" at bounding box center [59, 130] width 65 height 21
click at [30, 92] on input "Very High" at bounding box center [30, 91] width 1 height 1
checkbox input "true"
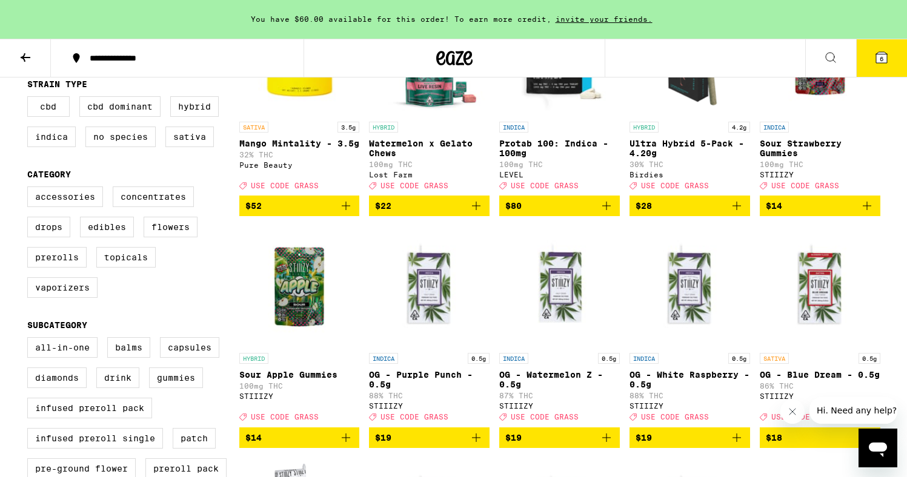
scroll to position [225, 0]
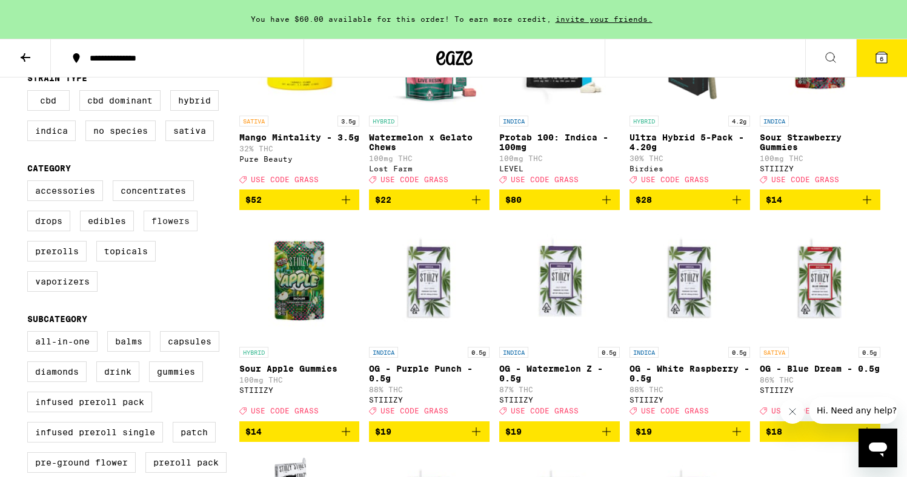
click at [168, 230] on label "Flowers" at bounding box center [171, 221] width 54 height 21
click at [30, 183] on input "Flowers" at bounding box center [30, 182] width 1 height 1
checkbox input "true"
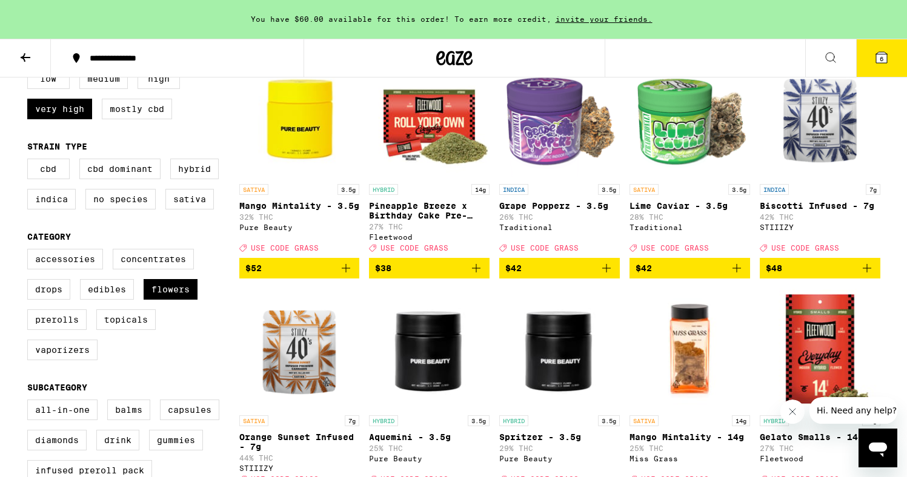
scroll to position [162, 0]
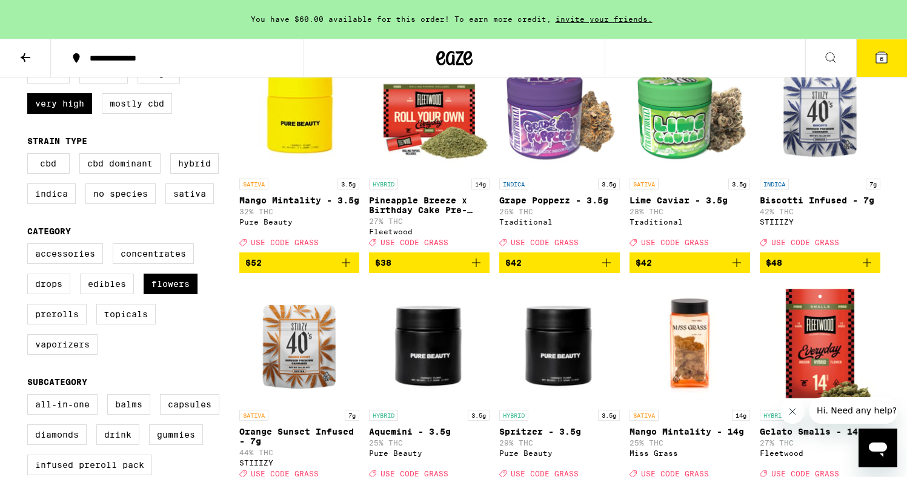
click at [866, 270] on icon "Add to bag" at bounding box center [867, 263] width 15 height 15
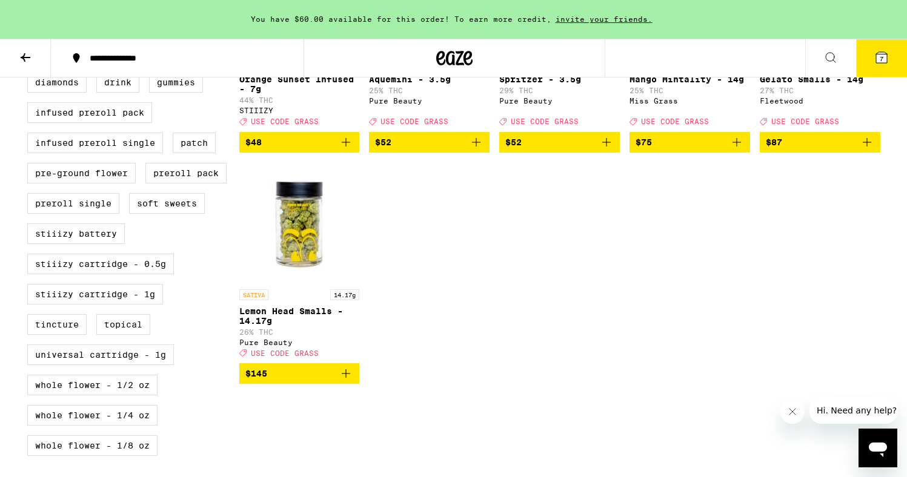
scroll to position [518, 0]
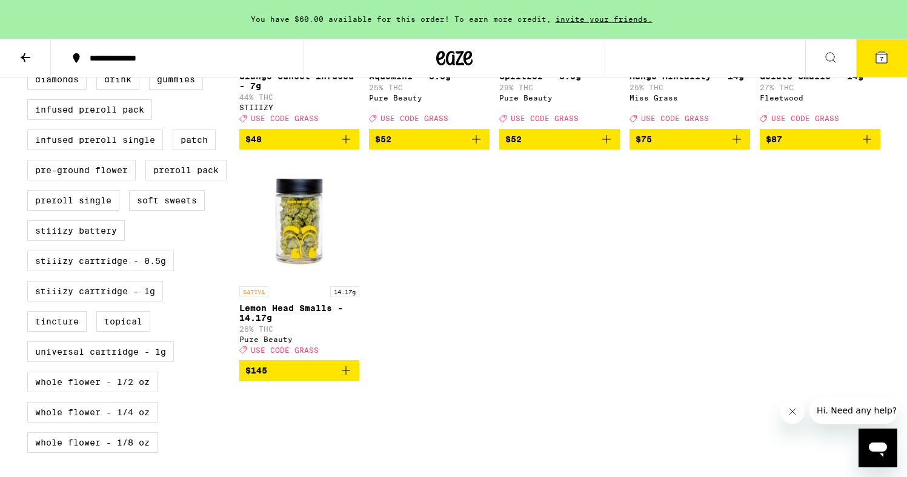
click at [890, 59] on button "7" at bounding box center [881, 58] width 51 height 38
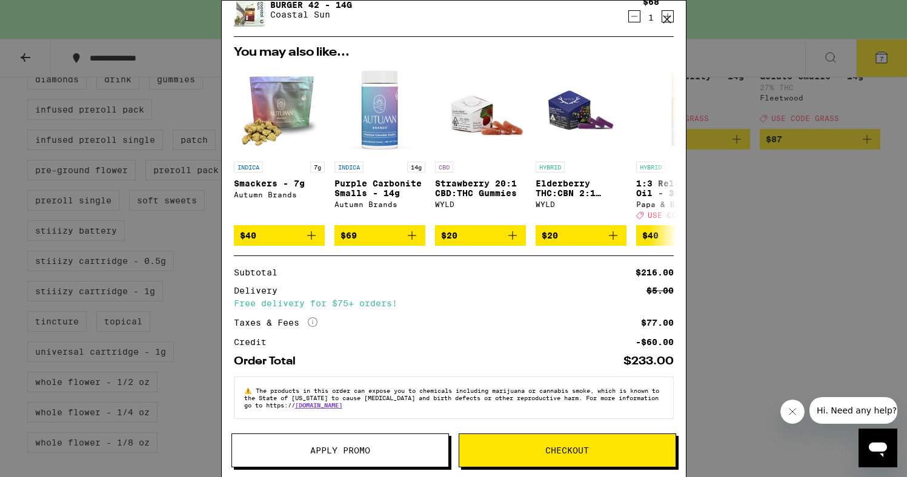
scroll to position [316, 0]
click at [313, 449] on span "Apply Promo" at bounding box center [340, 450] width 60 height 8
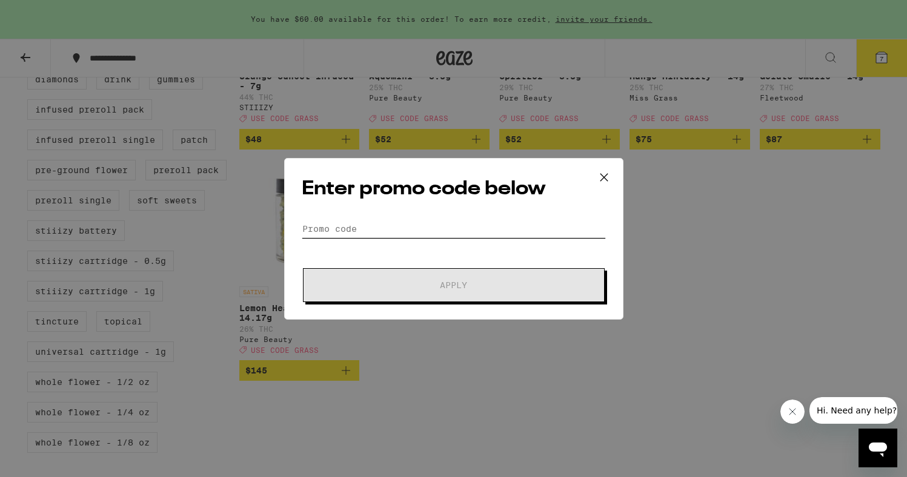
click at [334, 224] on input "Promo Code" at bounding box center [454, 229] width 304 height 18
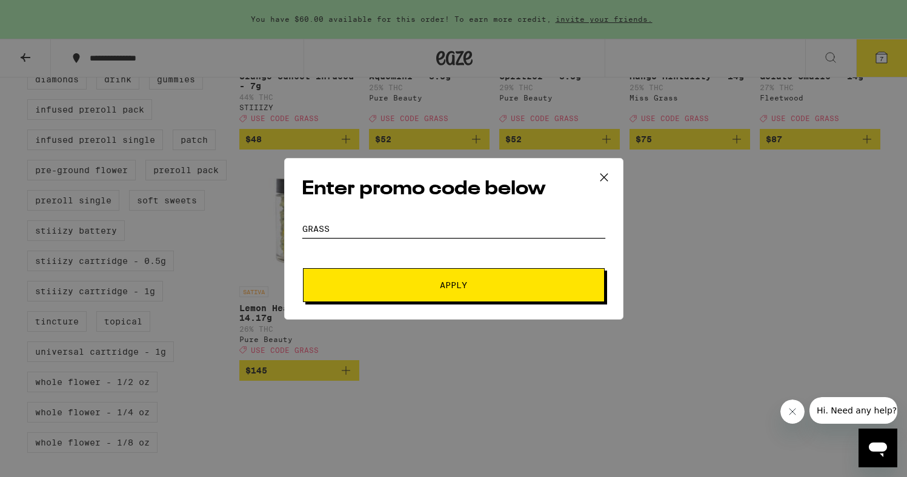
type input "GRASS"
click at [398, 286] on span "Apply" at bounding box center [454, 285] width 218 height 8
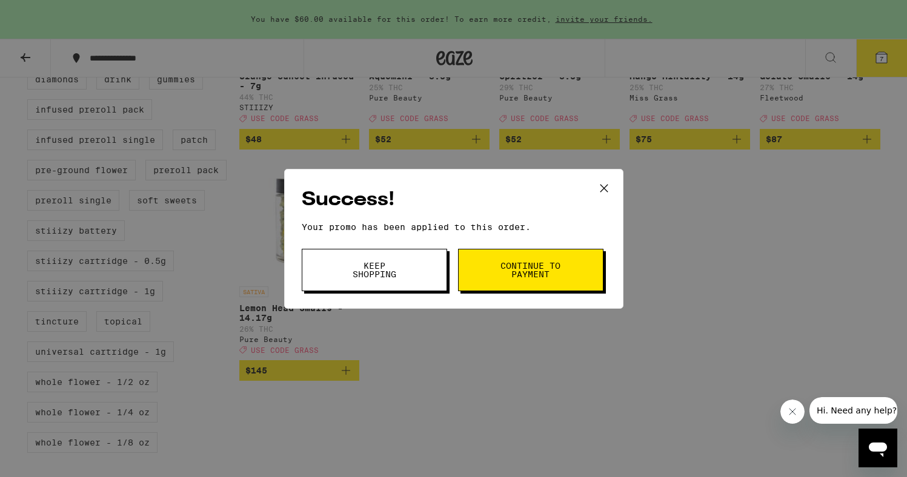
click at [499, 275] on button "Continue to payment" at bounding box center [530, 270] width 145 height 42
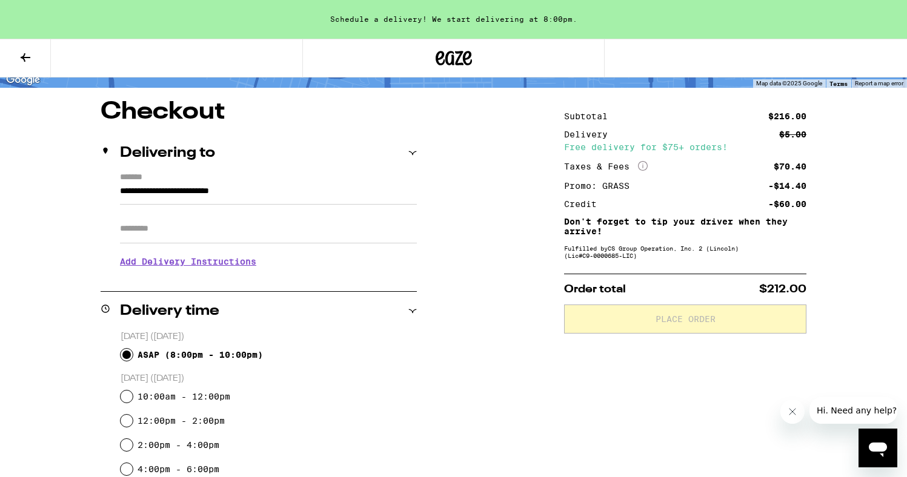
scroll to position [86, 0]
drag, startPoint x: 809, startPoint y: 164, endPoint x: 586, endPoint y: 162, distance: 222.9
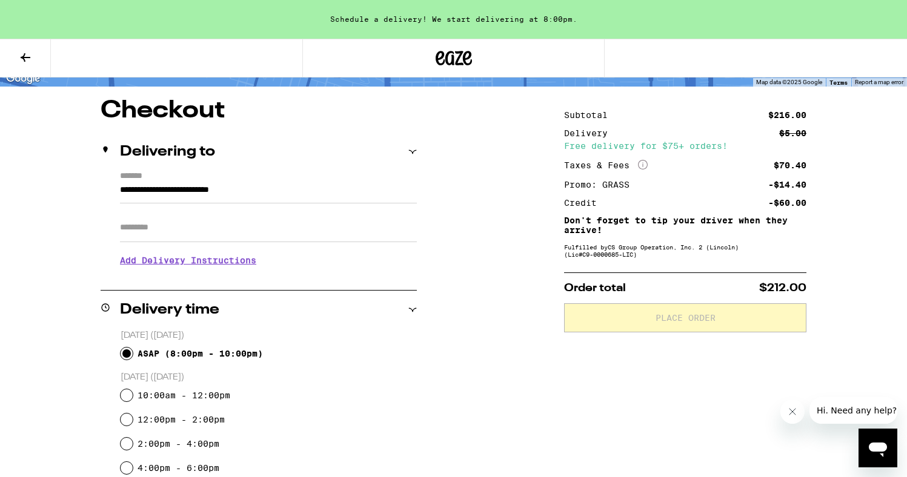
click at [290, 193] on input "**********" at bounding box center [268, 193] width 297 height 21
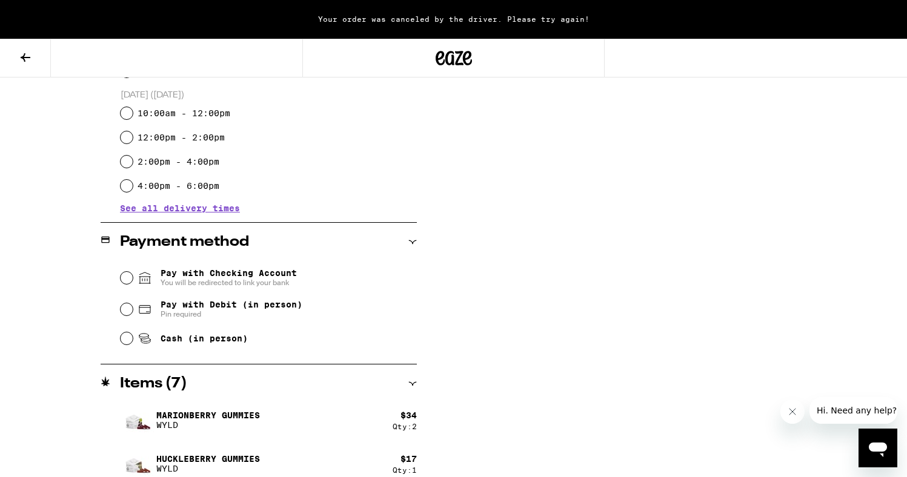
scroll to position [373, 0]
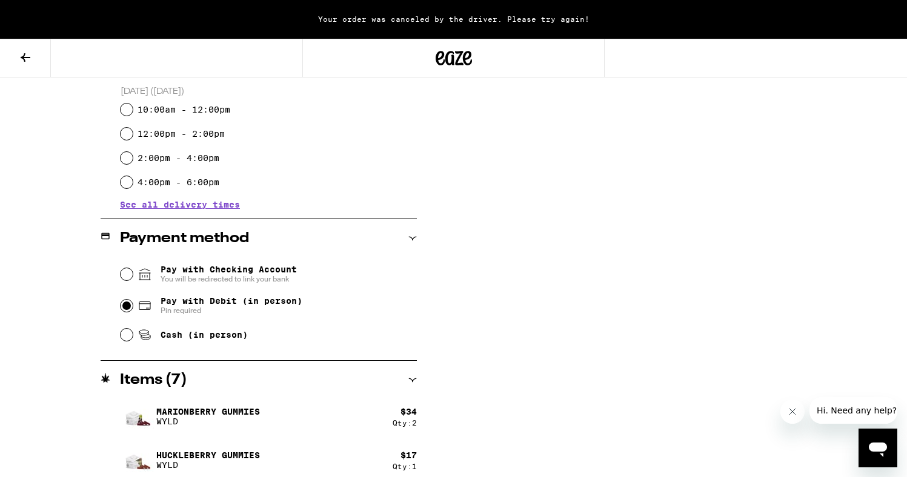
click at [123, 304] on input "Pay with Debit (in person) Pin required" at bounding box center [127, 306] width 12 height 12
radio input "true"
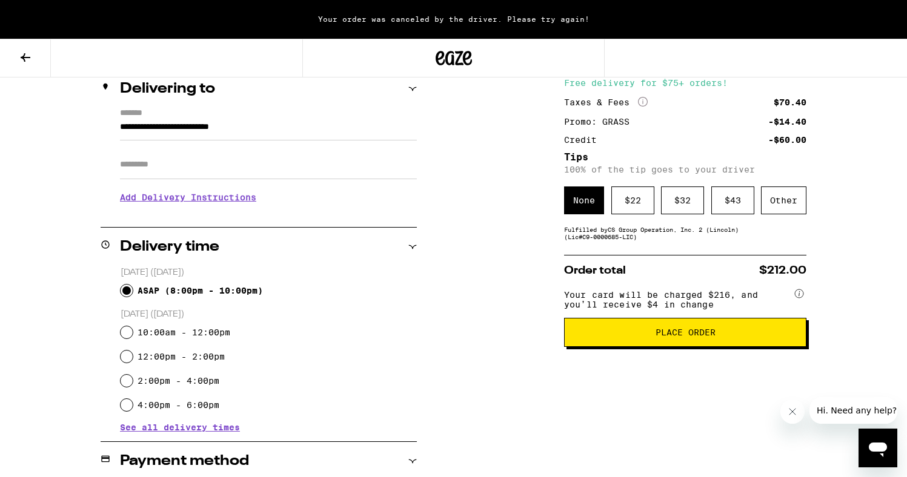
scroll to position [158, 0]
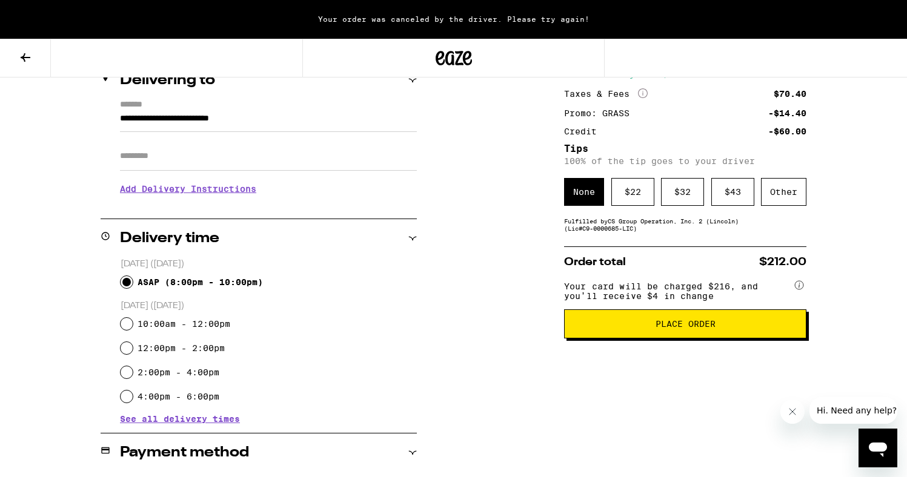
click at [694, 328] on span "Place Order" at bounding box center [685, 324] width 60 height 8
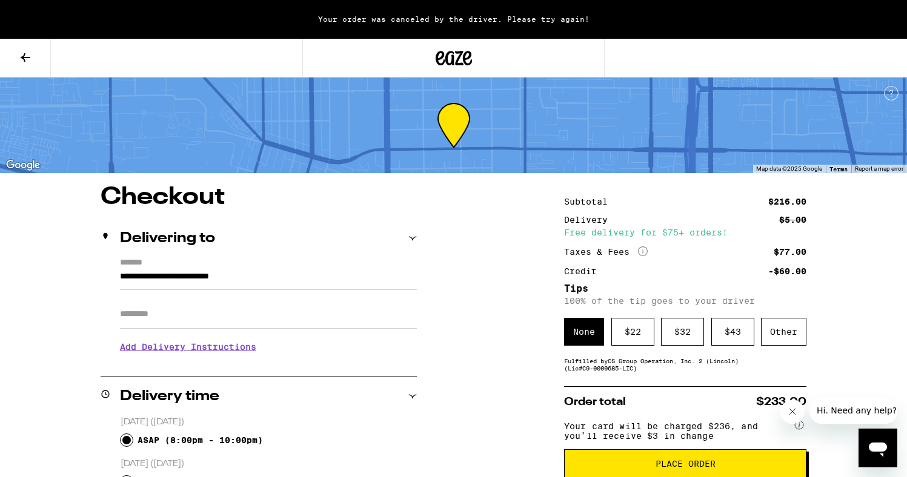
click at [35, 71] on button at bounding box center [25, 58] width 51 height 38
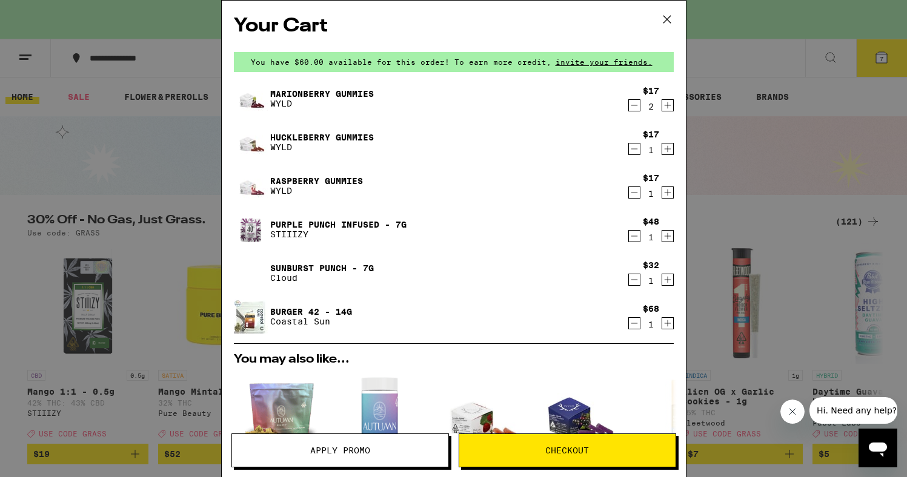
click at [663, 15] on icon at bounding box center [667, 19] width 18 height 18
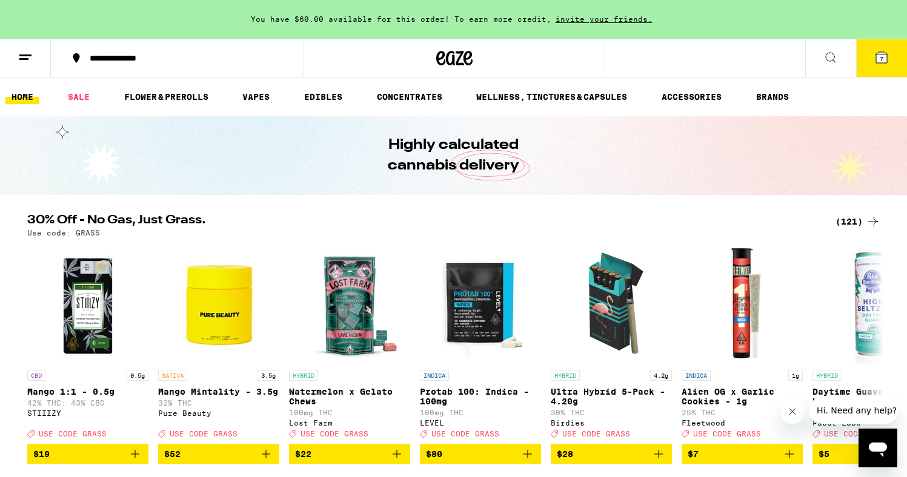
click at [31, 62] on icon at bounding box center [25, 57] width 15 height 15
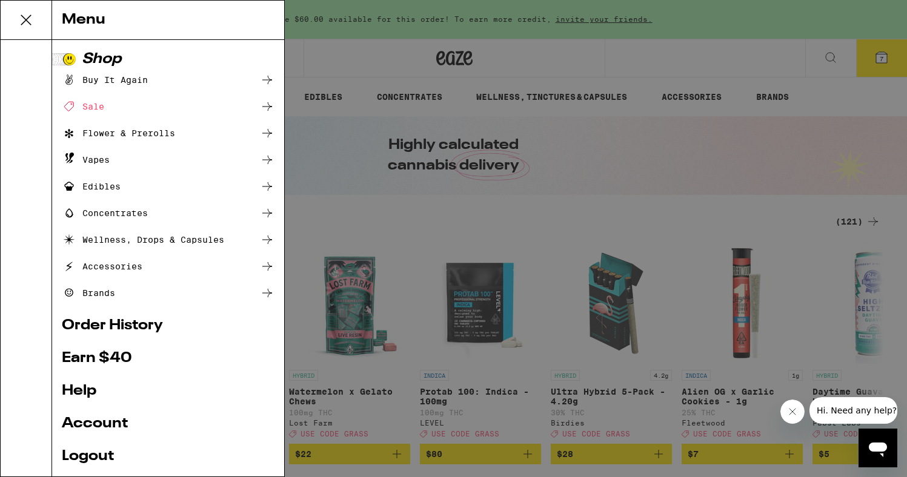
click at [101, 326] on link "Order History" at bounding box center [168, 326] width 213 height 15
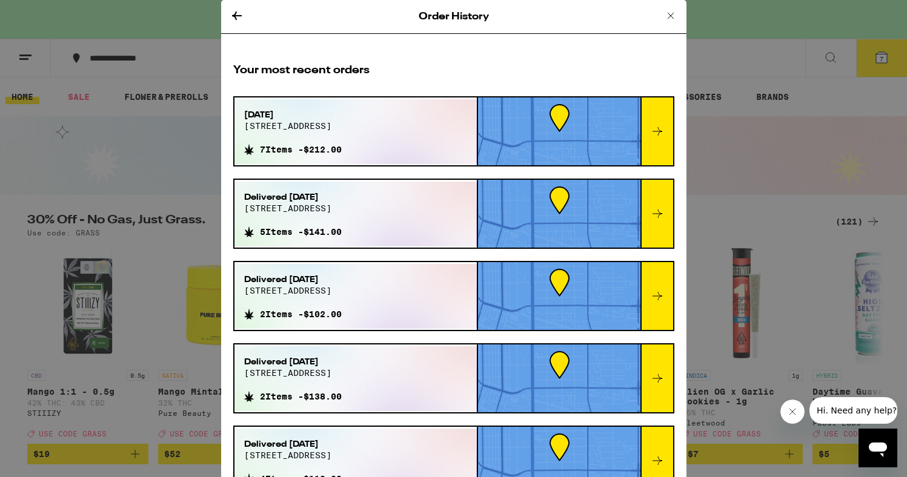
click at [654, 124] on icon at bounding box center [657, 131] width 15 height 15
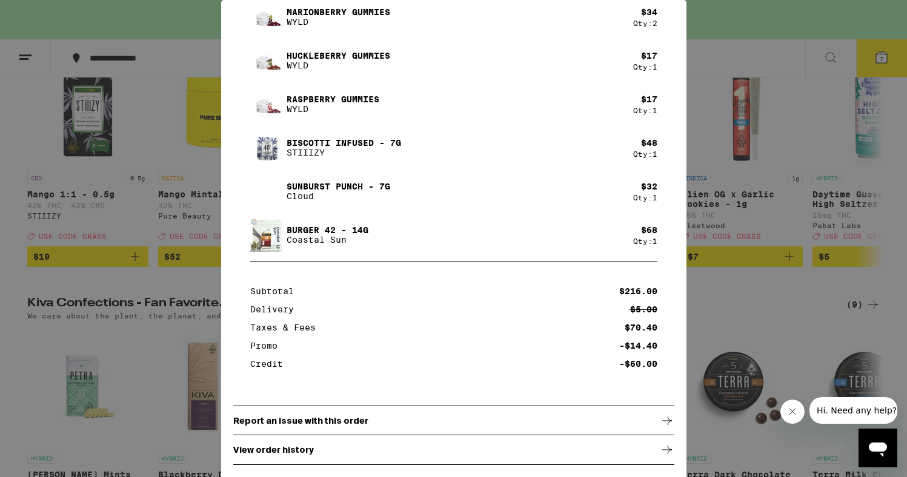
scroll to position [198, 0]
